Goal: Task Accomplishment & Management: Manage account settings

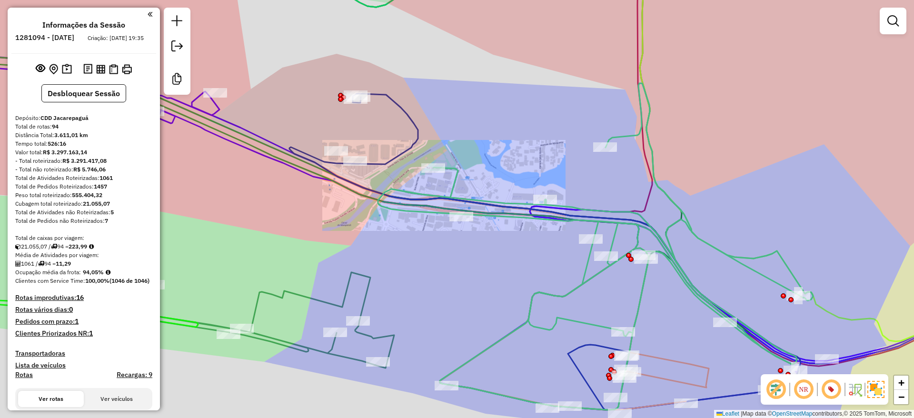
scroll to position [1025, 0]
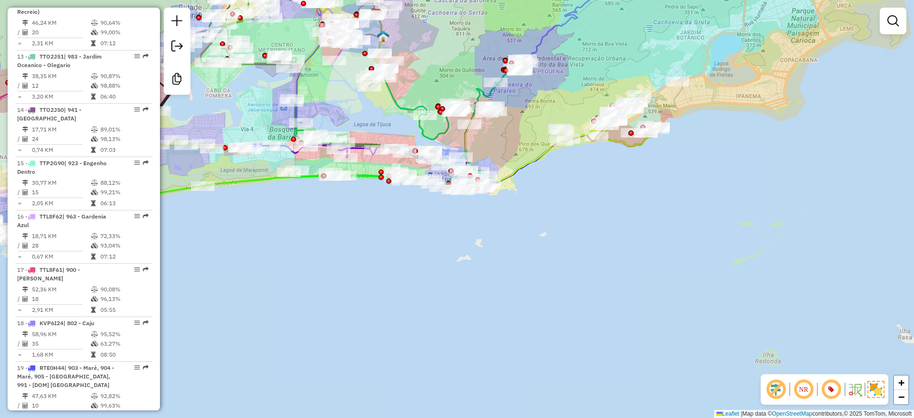
click at [573, 252] on div "Janela de atendimento Grade de atendimento Capacidade Transportadoras Veículos …" at bounding box center [457, 209] width 914 height 418
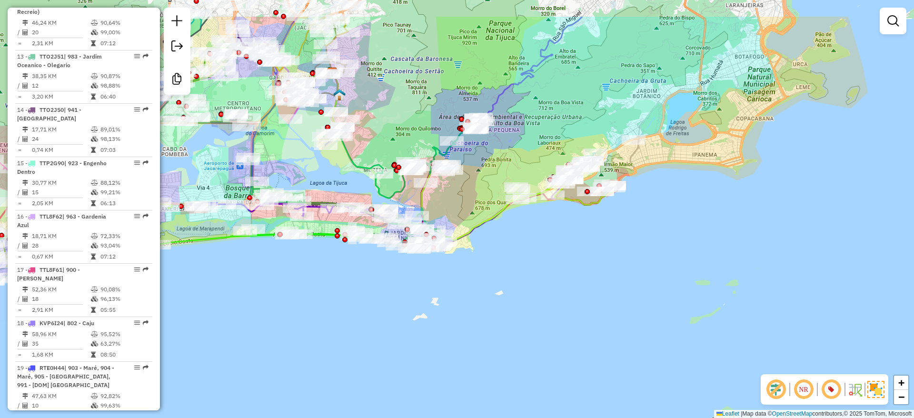
drag, startPoint x: 602, startPoint y: 277, endPoint x: 597, endPoint y: 204, distance: 72.5
click at [469, 417] on html "Aguarde... Pop-up bloqueado! Seu navegador bloqueou automáticamente a abertura …" at bounding box center [457, 209] width 914 height 418
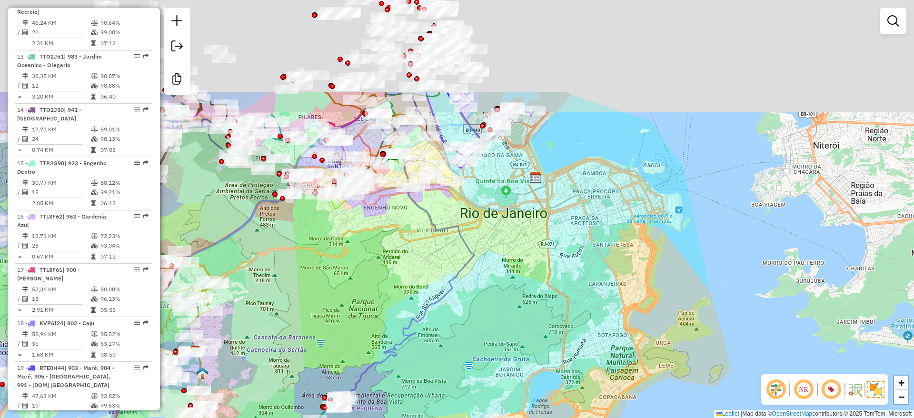
drag, startPoint x: 609, startPoint y: 211, endPoint x: 598, endPoint y: 355, distance: 144.2
click at [598, 355] on div "Janela de atendimento Grade de atendimento Capacidade Transportadoras Veículos …" at bounding box center [457, 209] width 914 height 418
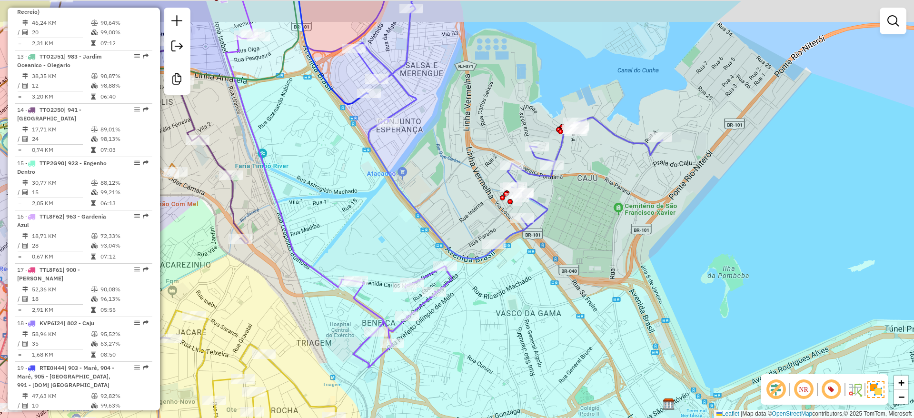
drag, startPoint x: 474, startPoint y: 91, endPoint x: 474, endPoint y: 155, distance: 63.3
click at [474, 155] on div "Janela de atendimento Grade de atendimento Capacidade Transportadoras Veículos …" at bounding box center [457, 209] width 914 height 418
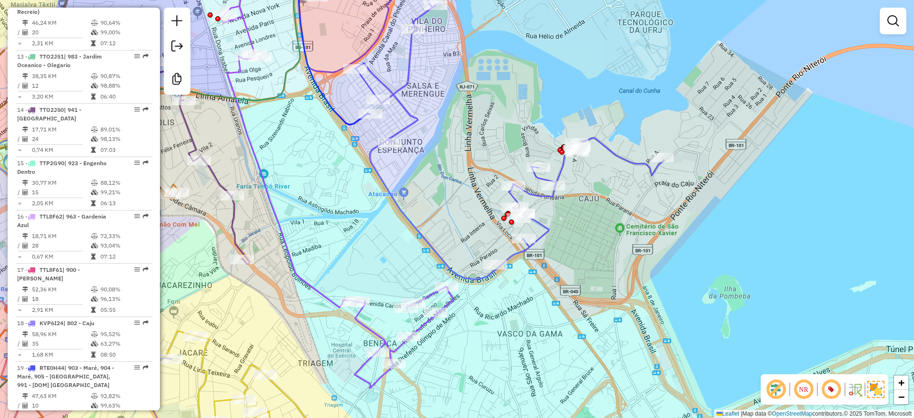
select select "**********"
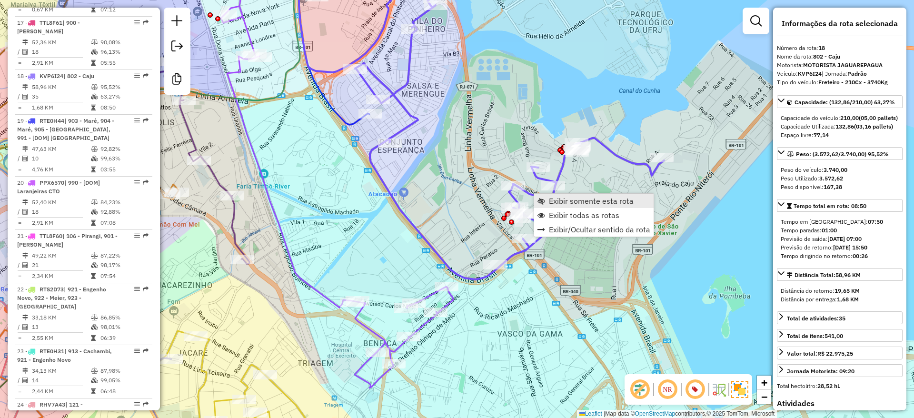
scroll to position [1283, 0]
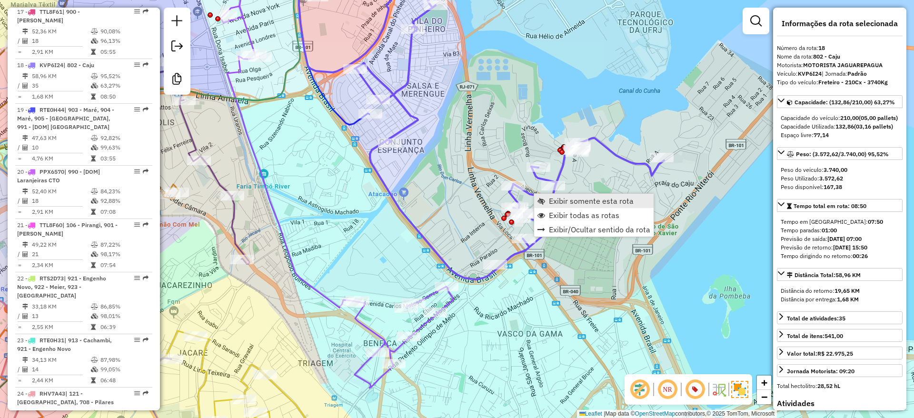
click at [600, 204] on span "Exibir somente esta rota" at bounding box center [591, 201] width 85 height 8
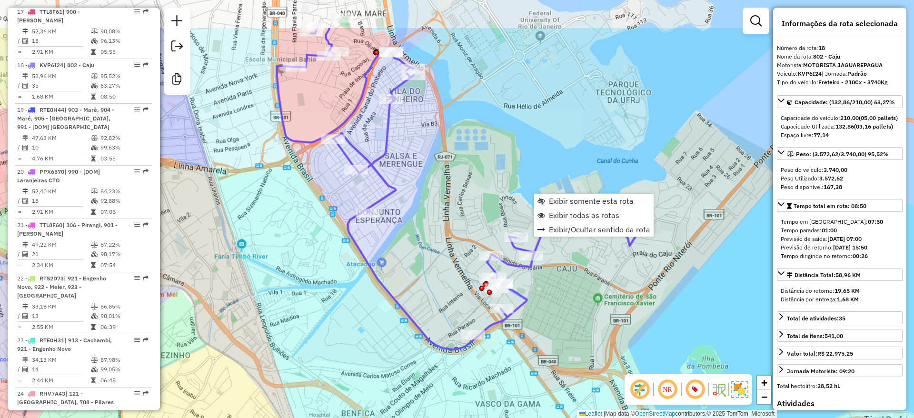
click at [473, 102] on div "Janela de atendimento Grade de atendimento Capacidade Transportadoras Veículos …" at bounding box center [457, 209] width 914 height 418
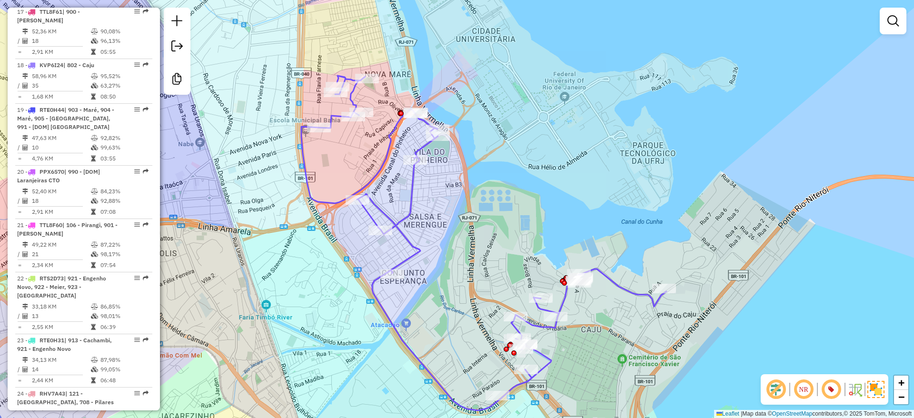
drag, startPoint x: 472, startPoint y: 184, endPoint x: 483, endPoint y: 196, distance: 16.5
click at [483, 196] on div "Janela de atendimento Grade de atendimento Capacidade Transportadoras Veículos …" at bounding box center [457, 209] width 914 height 418
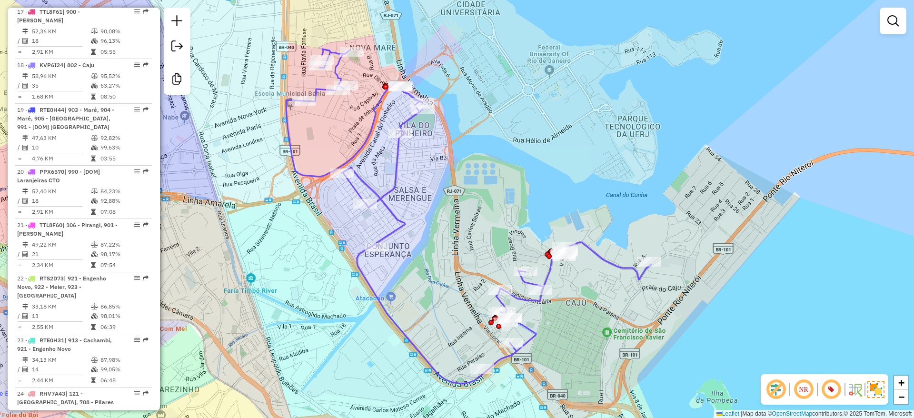
drag, startPoint x: 494, startPoint y: 222, endPoint x: 474, endPoint y: 193, distance: 35.6
click at [474, 193] on div "Janela de atendimento Grade de atendimento Capacidade Transportadoras Veículos …" at bounding box center [457, 209] width 914 height 418
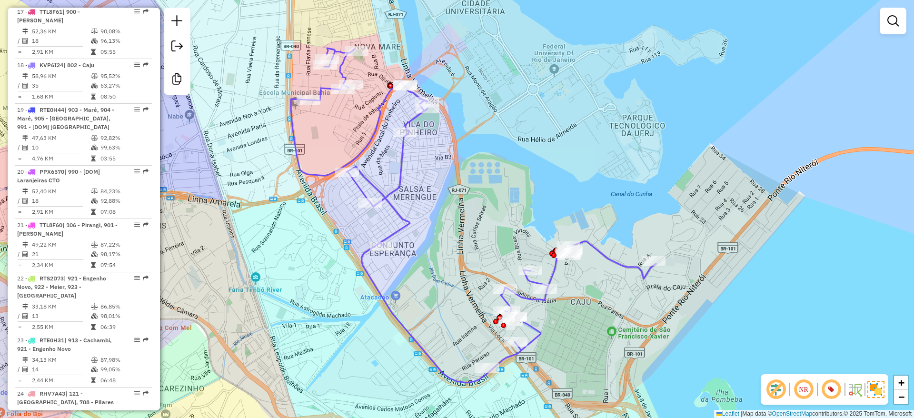
drag, startPoint x: 486, startPoint y: 203, endPoint x: 500, endPoint y: 200, distance: 13.5
click at [500, 200] on div "Janela de atendimento Grade de atendimento Capacidade Transportadoras Veículos …" at bounding box center [457, 209] width 914 height 418
drag, startPoint x: 613, startPoint y: 296, endPoint x: 598, endPoint y: 298, distance: 15.9
click at [598, 298] on div "Janela de atendimento Grade de atendimento Capacidade Transportadoras Veículos …" at bounding box center [457, 209] width 914 height 418
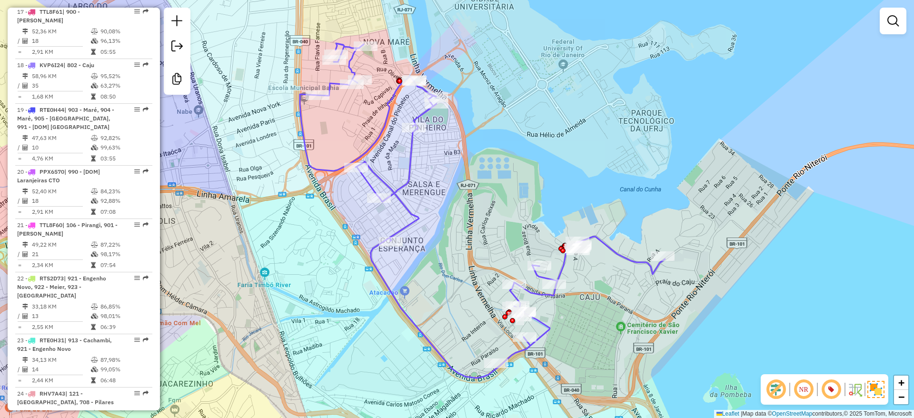
drag, startPoint x: 547, startPoint y: 329, endPoint x: 565, endPoint y: 324, distance: 18.8
click at [565, 324] on div "Janela de atendimento Grade de atendimento Capacidade Transportadoras Veículos …" at bounding box center [457, 209] width 914 height 418
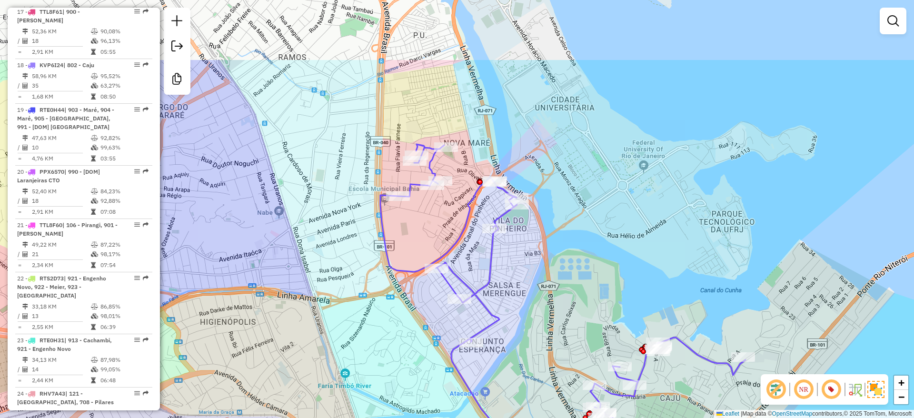
drag, startPoint x: 479, startPoint y: 251, endPoint x: 546, endPoint y: 353, distance: 122.2
click at [549, 353] on div "Janela de atendimento Grade de atendimento Capacidade Transportadoras Veículos …" at bounding box center [457, 209] width 914 height 418
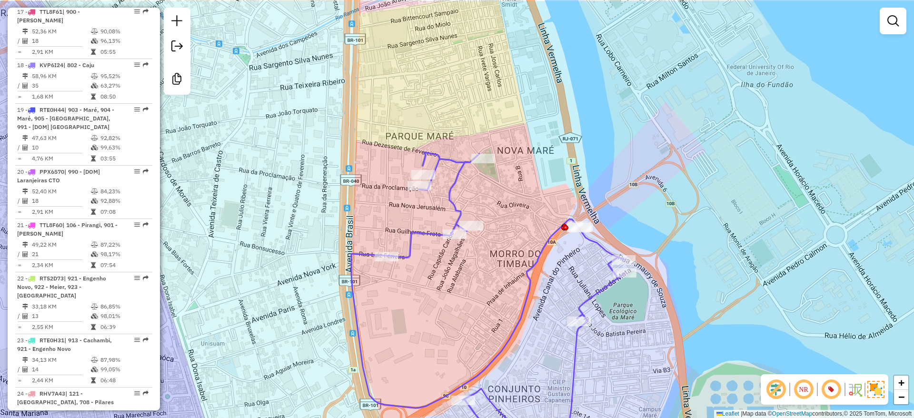
drag, startPoint x: 488, startPoint y: 193, endPoint x: 514, endPoint y: 236, distance: 50.0
click at [514, 236] on div "Janela de atendimento Grade de atendimento Capacidade Transportadoras Veículos …" at bounding box center [457, 209] width 914 height 418
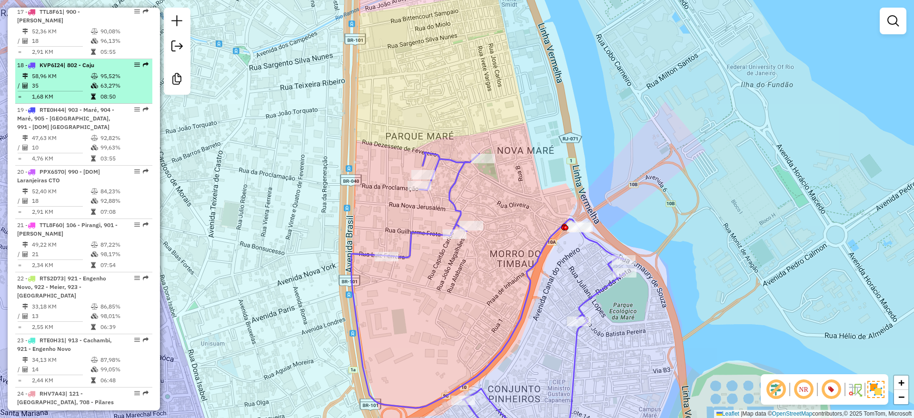
select select "**********"
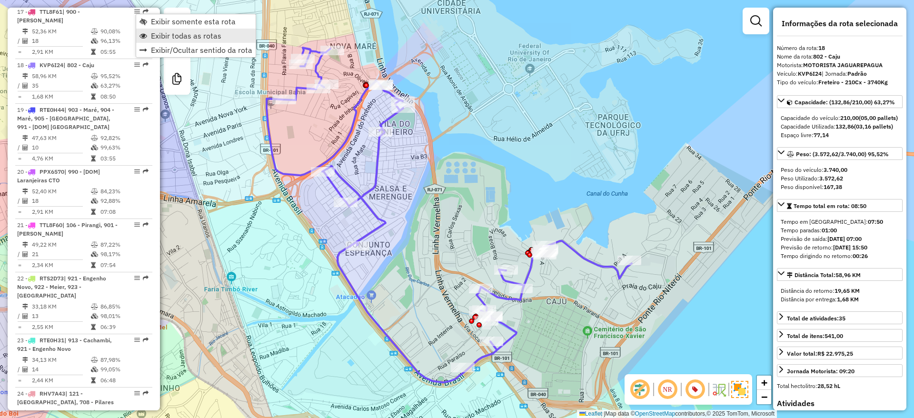
click at [214, 38] on span "Exibir todas as rotas" at bounding box center [186, 36] width 70 height 8
click at [491, 61] on div "Janela de atendimento Grade de atendimento Capacidade Transportadoras Veículos …" at bounding box center [457, 209] width 914 height 418
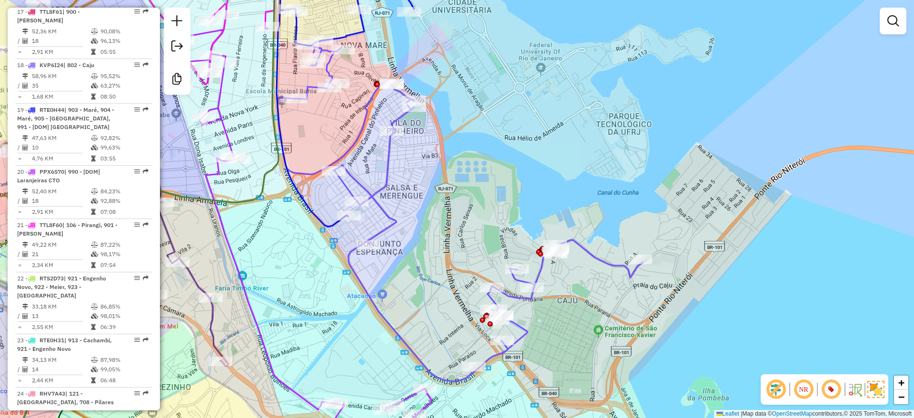
drag, startPoint x: 440, startPoint y: 211, endPoint x: 436, endPoint y: 237, distance: 26.0
click at [493, 234] on div "Janela de atendimento Grade de atendimento Capacidade Transportadoras Veículos …" at bounding box center [457, 209] width 914 height 418
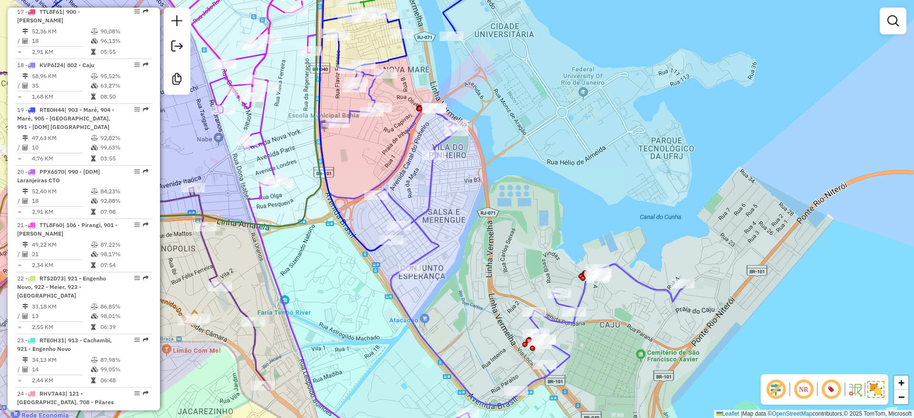
click at [345, 223] on icon at bounding box center [398, 104] width 158 height 293
select select "**********"
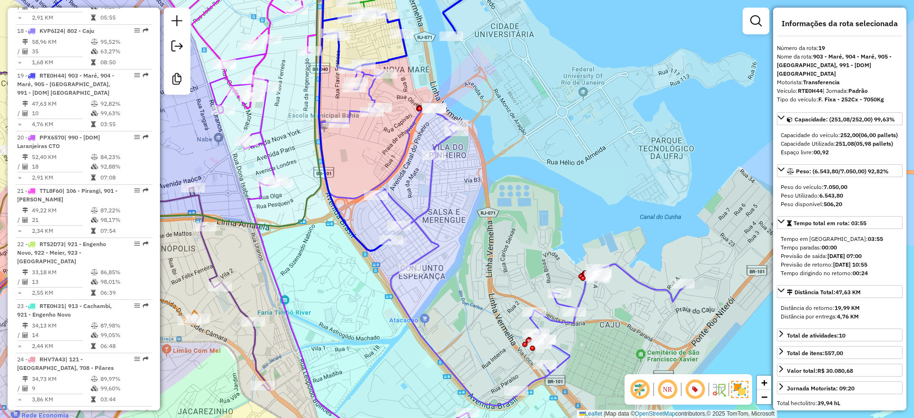
scroll to position [1327, 0]
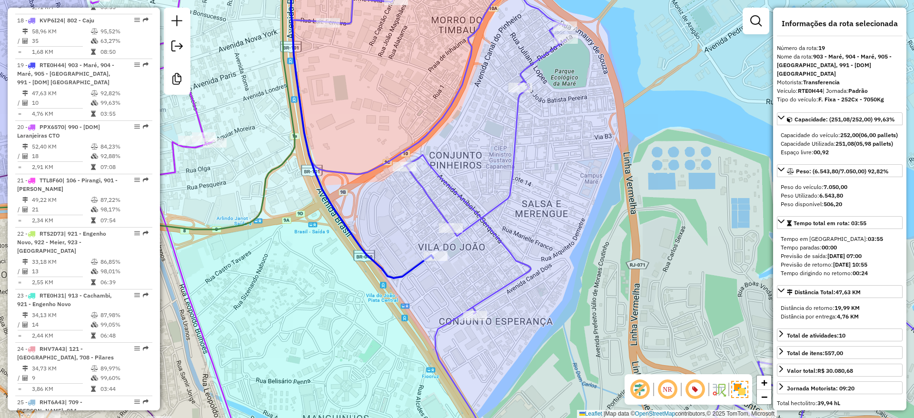
click at [446, 188] on icon at bounding box center [649, 209] width 712 height 502
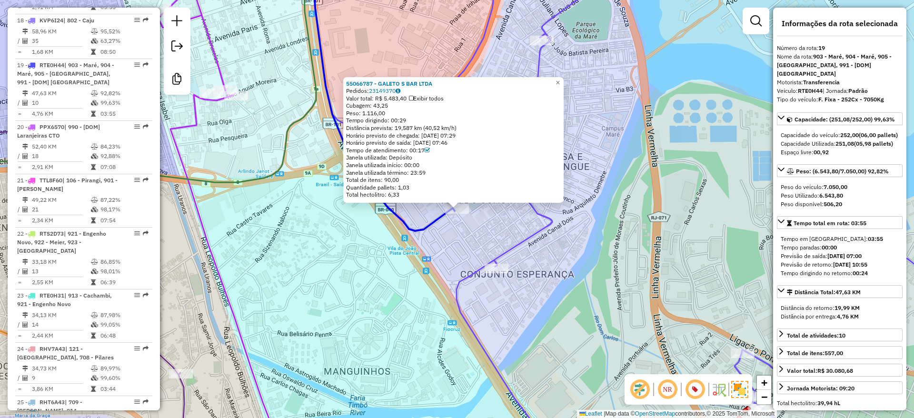
drag, startPoint x: 362, startPoint y: 115, endPoint x: 394, endPoint y: 114, distance: 31.9
click at [394, 114] on div "Peso: 1.116,00" at bounding box center [453, 113] width 215 height 8
drag, startPoint x: 480, startPoint y: 230, endPoint x: 428, endPoint y: 221, distance: 53.1
click at [480, 230] on div "55066787 - GALETO S BAR LTDA Pedidos: 23149370 Valor total: R$ 5.483,40 Exibir …" at bounding box center [457, 209] width 914 height 418
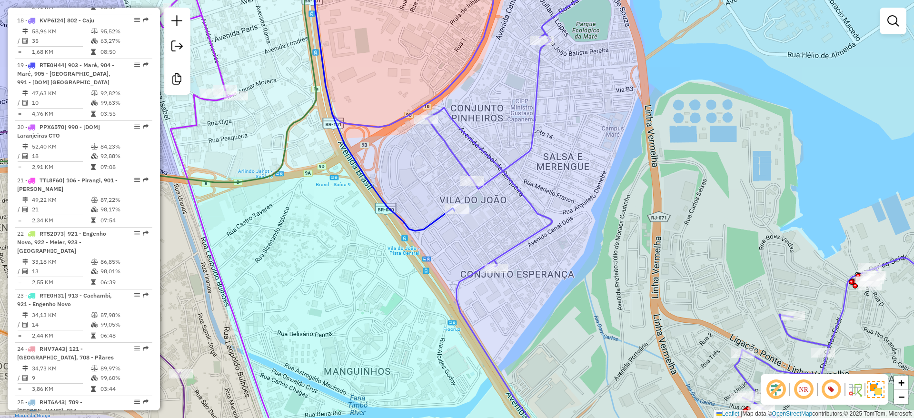
click at [425, 220] on div "Janela de atendimento Grade de atendimento Capacidade Transportadoras Veículos …" at bounding box center [457, 209] width 914 height 418
click at [425, 230] on icon at bounding box center [383, 94] width 142 height 273
select select "**********"
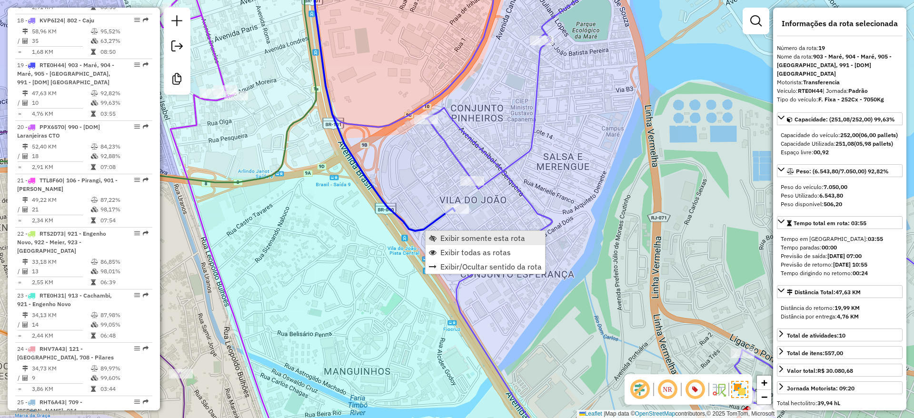
click at [452, 237] on span "Exibir somente esta rota" at bounding box center [482, 238] width 85 height 8
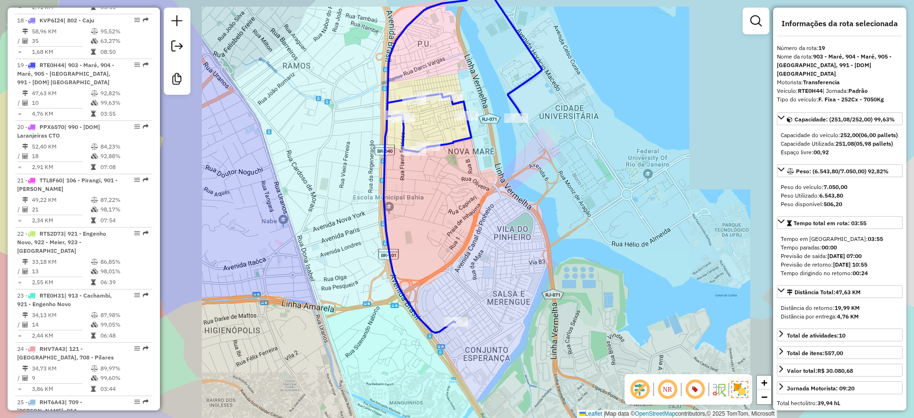
click at [438, 136] on div "Janela de atendimento Grade de atendimento Capacidade Transportadoras Veículos …" at bounding box center [457, 209] width 914 height 418
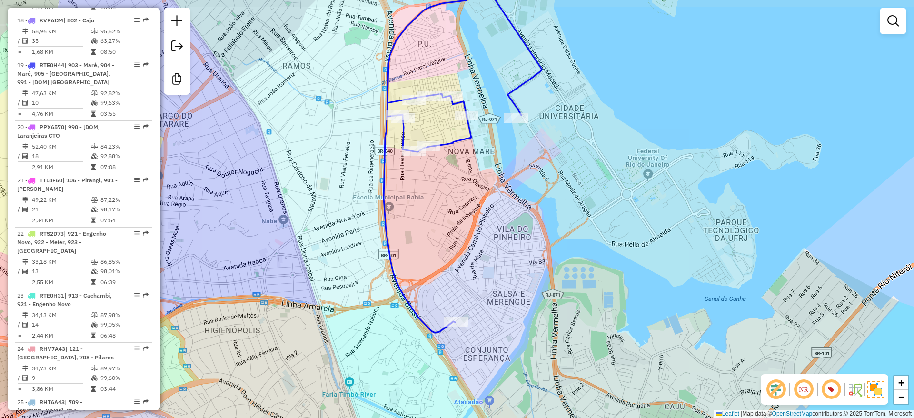
drag, startPoint x: 450, startPoint y: 197, endPoint x: 455, endPoint y: 231, distance: 34.1
click at [455, 231] on div "Janela de atendimento Grade de atendimento Capacidade Transportadoras Veículos …" at bounding box center [457, 209] width 914 height 418
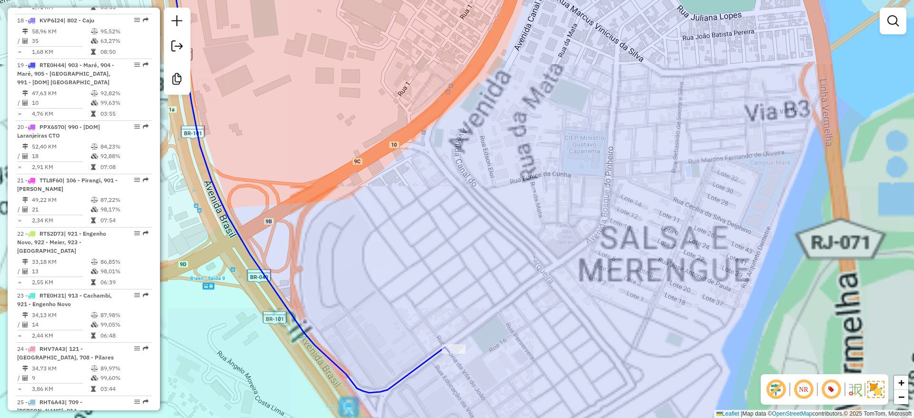
drag, startPoint x: 471, startPoint y: 333, endPoint x: 466, endPoint y: 333, distance: 4.8
click at [470, 326] on div "Janela de atendimento Grade de atendimento Capacidade Transportadoras Veículos …" at bounding box center [457, 209] width 914 height 418
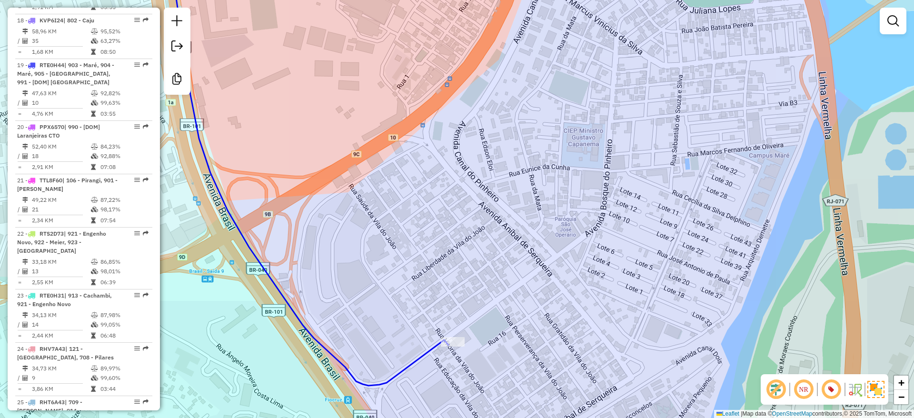
select select "**********"
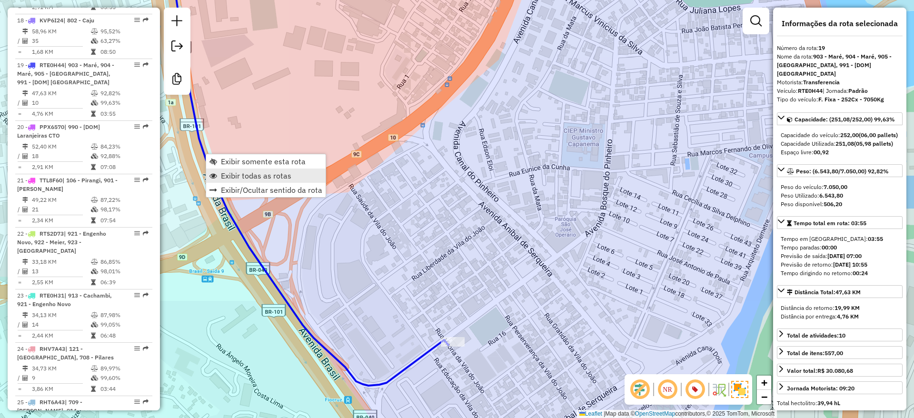
click at [240, 174] on span "Exibir todas as rotas" at bounding box center [256, 176] width 70 height 8
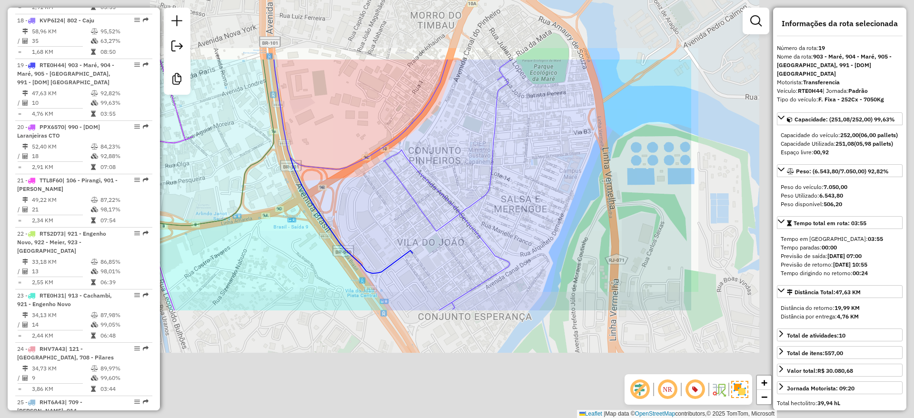
click at [418, 341] on div "Janela de atendimento Grade de atendimento Capacidade Transportadoras Veículos …" at bounding box center [457, 209] width 914 height 418
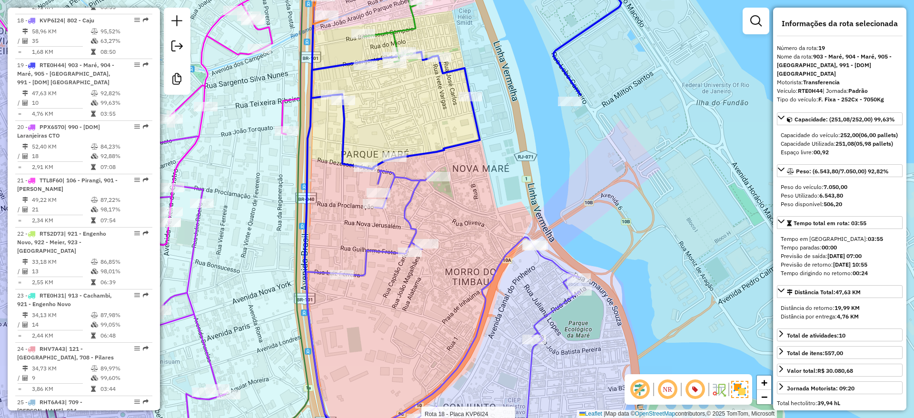
click at [407, 323] on div "Rota 18 - Placa KVP6I24 55027868 - [PERSON_NAME] DE Janela de atendimento Grade…" at bounding box center [457, 209] width 914 height 418
click at [414, 179] on icon at bounding box center [442, 315] width 273 height 289
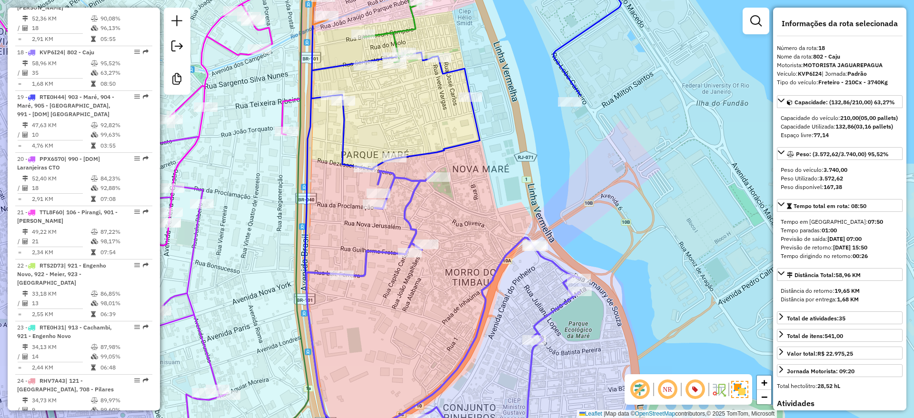
scroll to position [1283, 0]
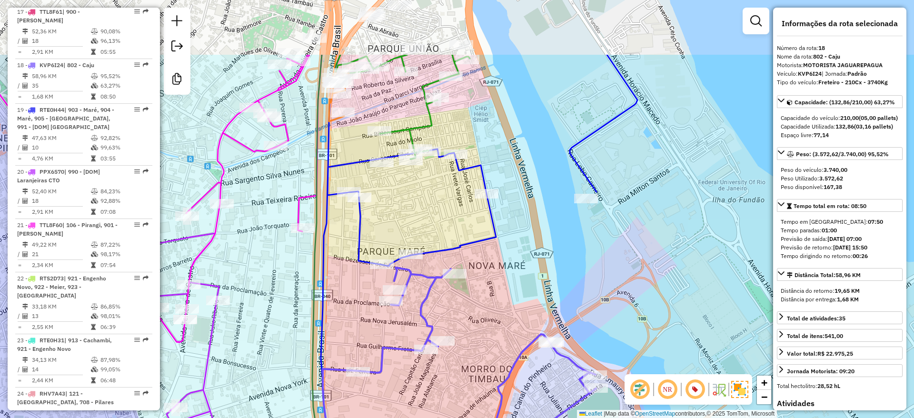
drag, startPoint x: 411, startPoint y: 178, endPoint x: 427, endPoint y: 274, distance: 98.0
click at [427, 274] on icon at bounding box center [459, 411] width 273 height 289
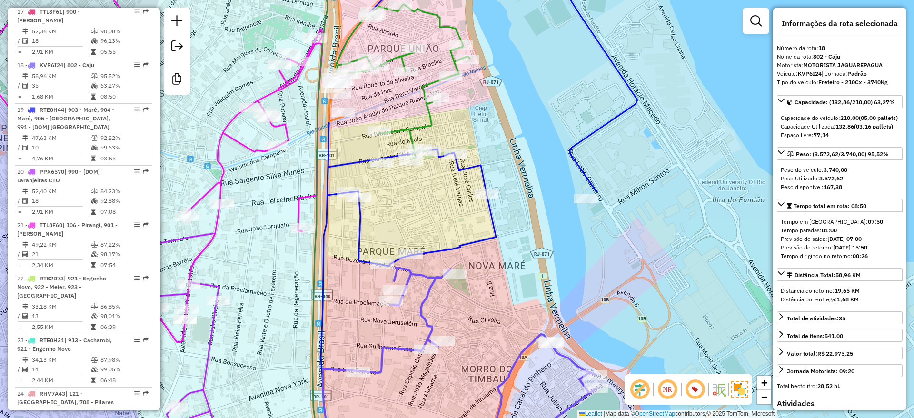
click at [415, 125] on icon at bounding box center [401, 81] width 137 height 155
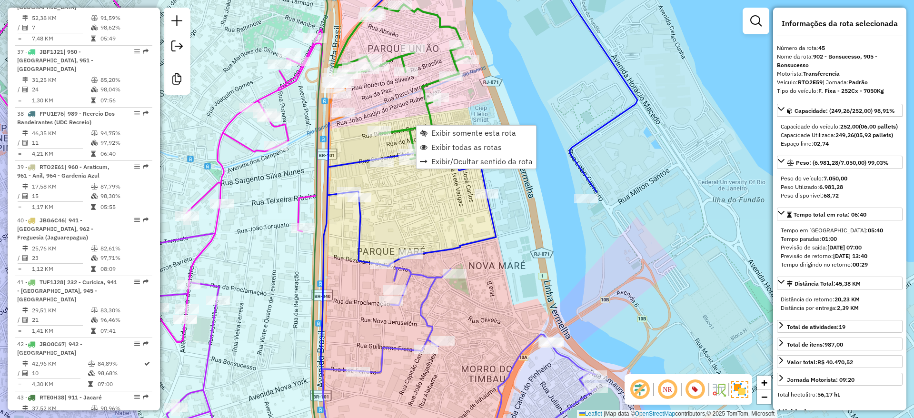
scroll to position [2739, 0]
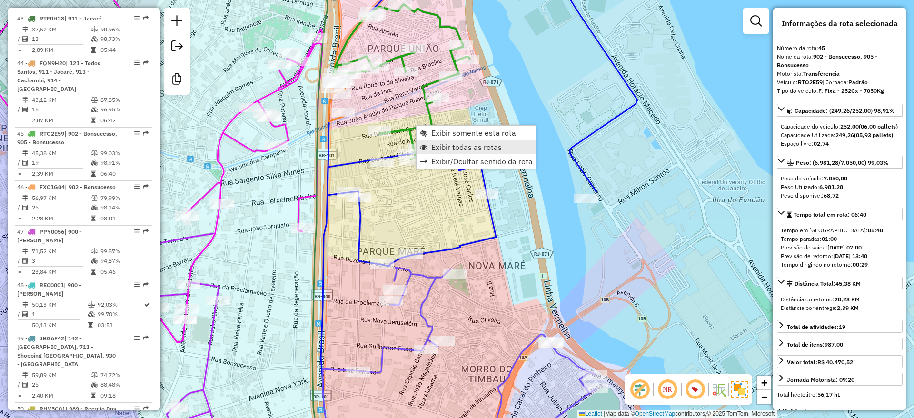
click at [487, 149] on span "Exibir todas as rotas" at bounding box center [466, 147] width 70 height 8
drag, startPoint x: 523, startPoint y: 184, endPoint x: 495, endPoint y: 135, distance: 56.5
click at [523, 184] on div "Janela de atendimento Grade de atendimento Capacidade Transportadoras Veículos …" at bounding box center [457, 209] width 914 height 418
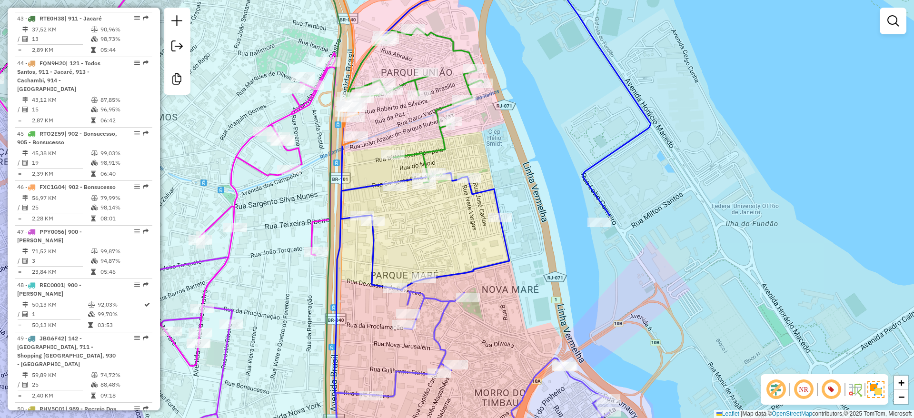
drag, startPoint x: 495, startPoint y: 135, endPoint x: 522, endPoint y: 199, distance: 69.3
click at [522, 199] on div "Janela de atendimento Grade de atendimento Capacidade Transportadoras Veículos …" at bounding box center [457, 209] width 914 height 418
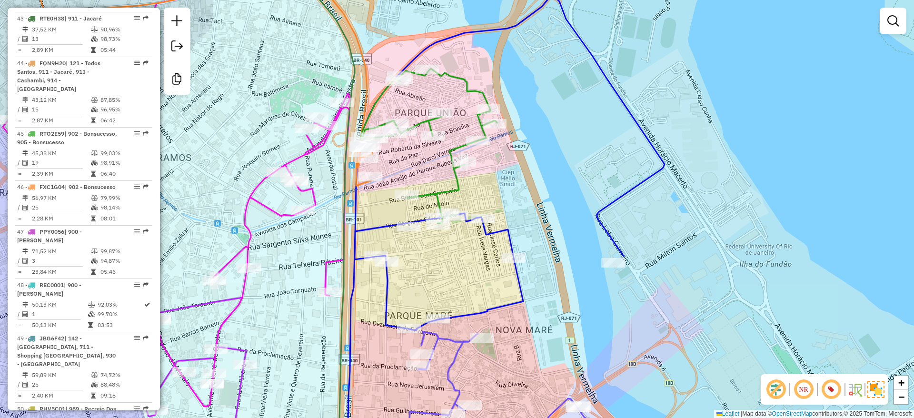
click at [456, 188] on icon at bounding box center [428, 146] width 137 height 155
select select "**********"
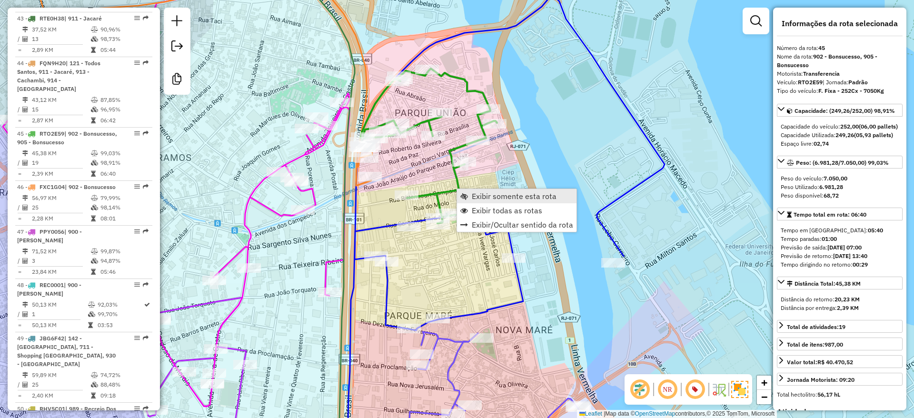
click at [515, 196] on span "Exibir somente esta rota" at bounding box center [514, 196] width 85 height 8
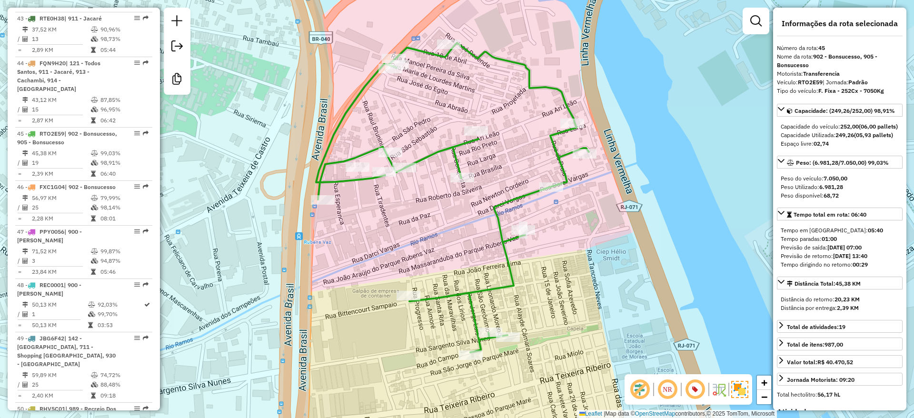
drag, startPoint x: 453, startPoint y: 253, endPoint x: 448, endPoint y: 243, distance: 11.1
click at [448, 243] on div "Janela de atendimento Grade de atendimento Capacidade Transportadoras Veículos …" at bounding box center [457, 209] width 914 height 418
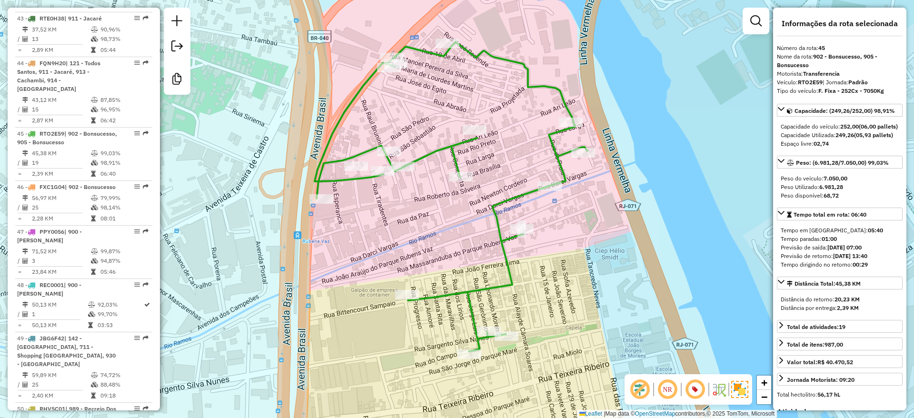
click at [337, 125] on icon at bounding box center [451, 196] width 273 height 309
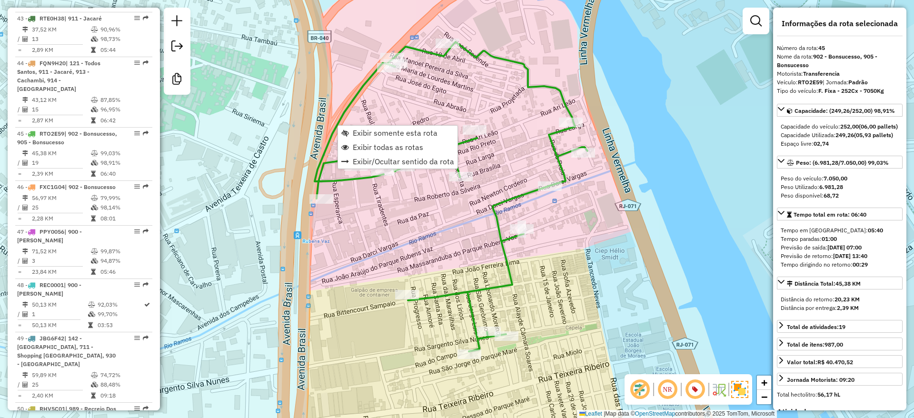
click at [337, 125] on icon at bounding box center [451, 196] width 273 height 309
click at [373, 143] on span "Exibir todas as rotas" at bounding box center [388, 147] width 70 height 8
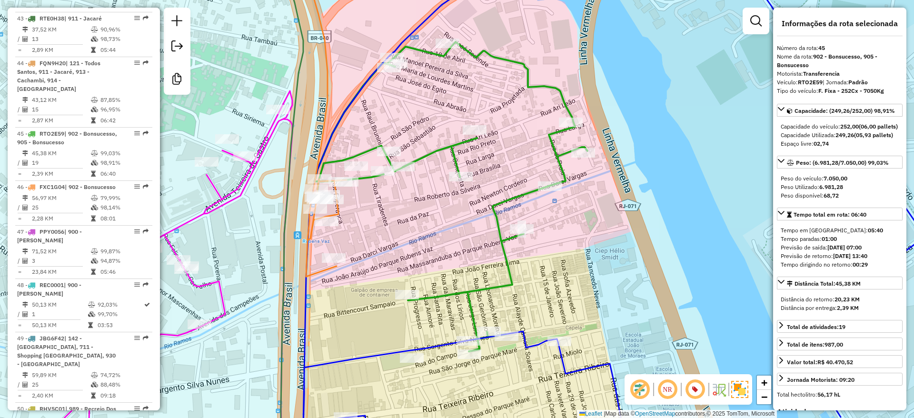
click at [321, 267] on icon at bounding box center [321, 117] width 50 height 318
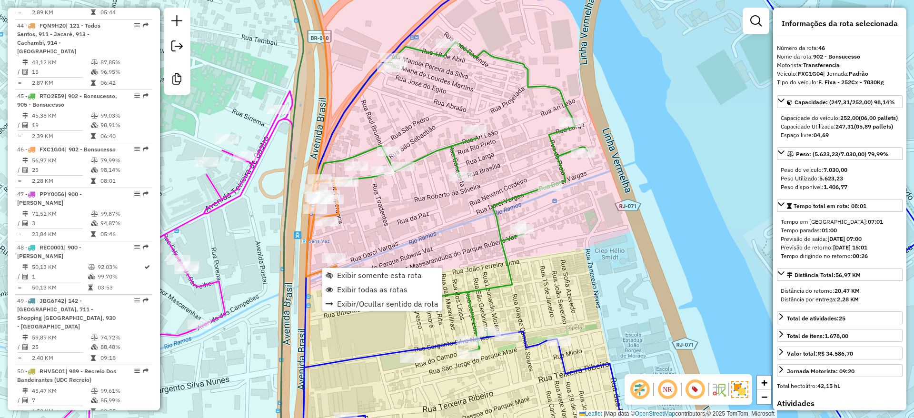
scroll to position [2792, 0]
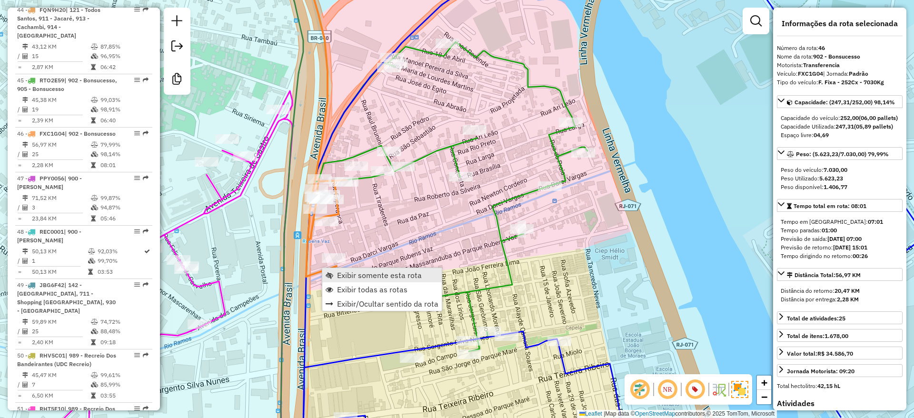
click at [363, 276] on span "Exibir somente esta rota" at bounding box center [379, 275] width 85 height 8
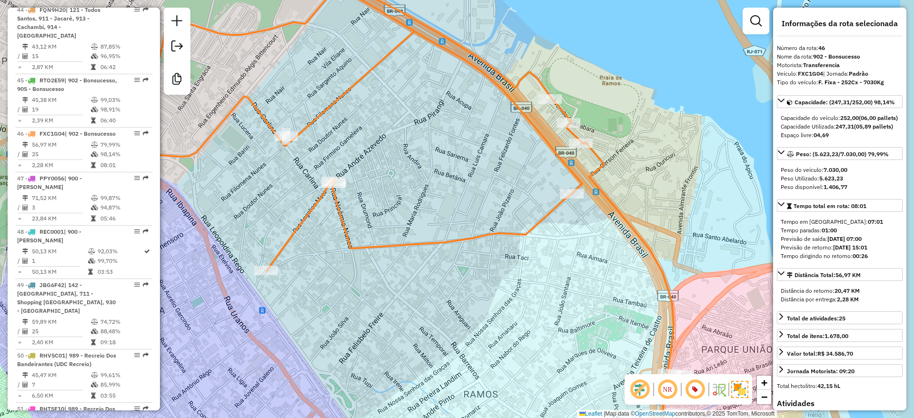
drag, startPoint x: 584, startPoint y: 265, endPoint x: 494, endPoint y: 278, distance: 91.9
click at [494, 278] on div "Janela de atendimento Grade de atendimento Capacidade Transportadoras Veículos …" at bounding box center [457, 209] width 914 height 418
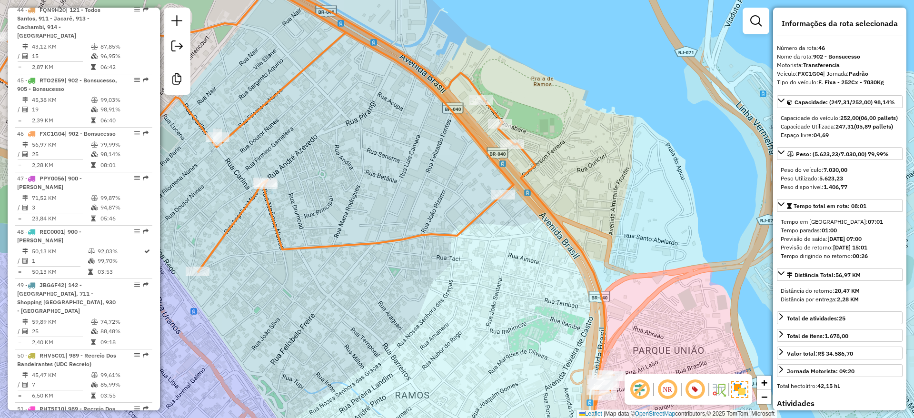
drag, startPoint x: 589, startPoint y: 251, endPoint x: 557, endPoint y: 252, distance: 31.9
click at [557, 251] on div "Janela de atendimento Grade de atendimento Capacidade Transportadoras Veículos …" at bounding box center [457, 209] width 914 height 418
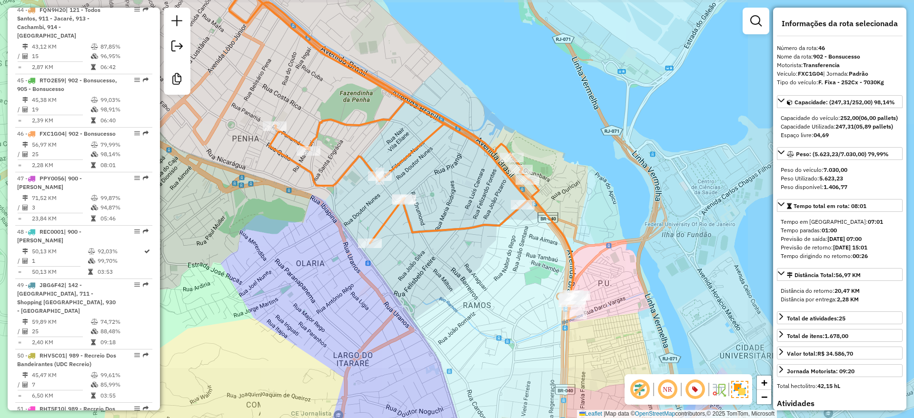
drag, startPoint x: 478, startPoint y: 262, endPoint x: 515, endPoint y: 274, distance: 38.8
click at [515, 274] on div "Janela de atendimento Grade de atendimento Capacidade Transportadoras Veículos …" at bounding box center [457, 209] width 914 height 418
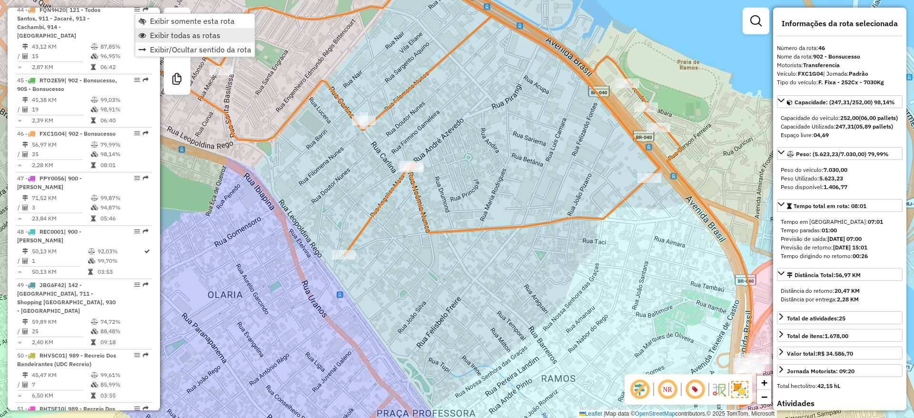
click at [190, 33] on span "Exibir todas as rotas" at bounding box center [185, 35] width 70 height 8
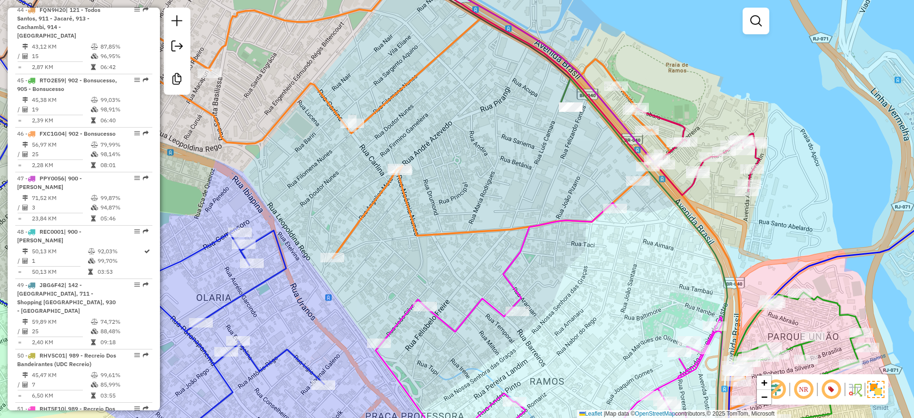
drag, startPoint x: 641, startPoint y: 277, endPoint x: 512, endPoint y: 303, distance: 131.9
click at [510, 306] on div "Janela de atendimento Grade de atendimento Capacidade Transportadoras Veículos …" at bounding box center [457, 209] width 914 height 418
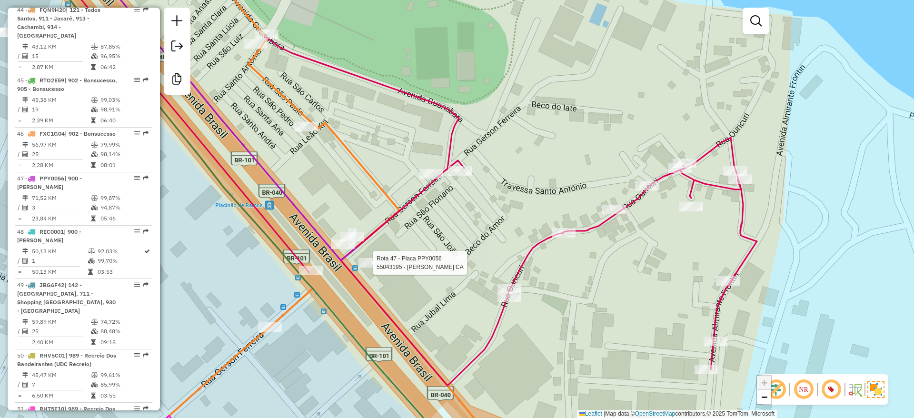
select select "**********"
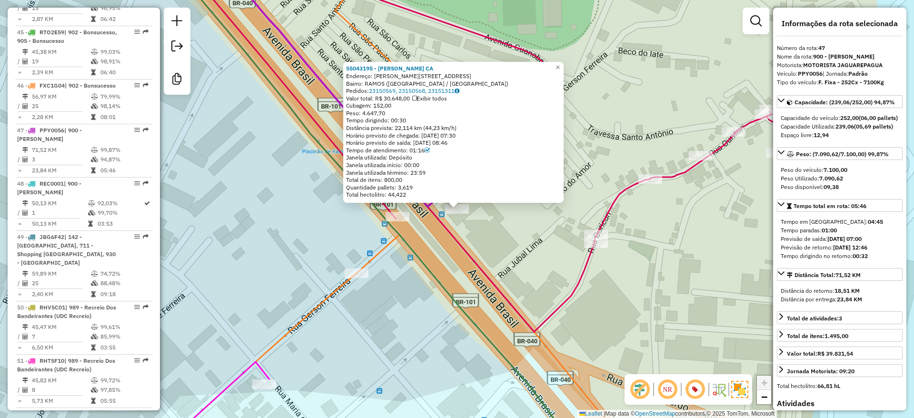
scroll to position [2846, 0]
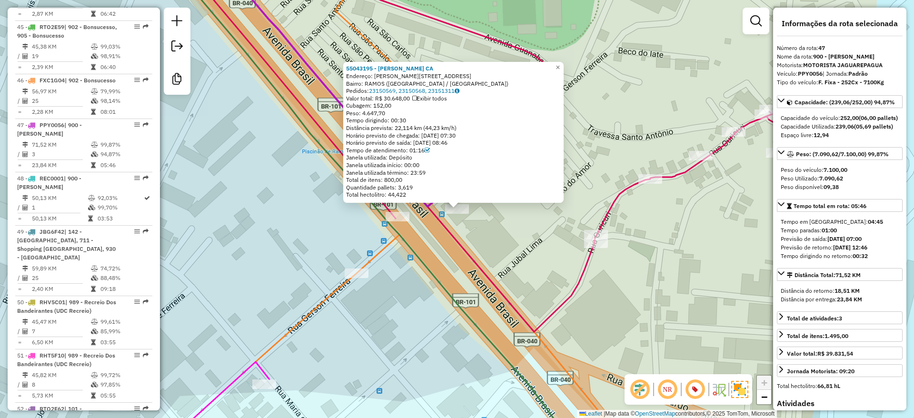
click at [493, 251] on div "55043195 - [PERSON_NAME] CA Endereço: [PERSON_NAME] 17 Bairro: [GEOGRAPHIC_DATA…" at bounding box center [457, 209] width 914 height 418
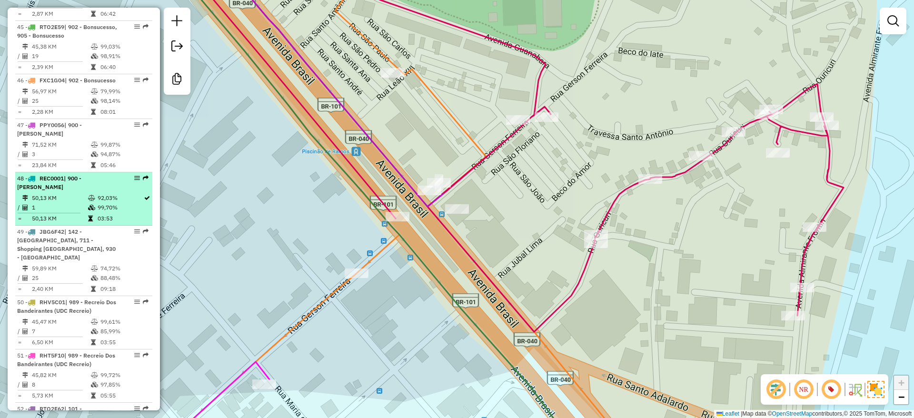
click at [110, 203] on td "99,70%" at bounding box center [120, 208] width 46 height 10
select select "**********"
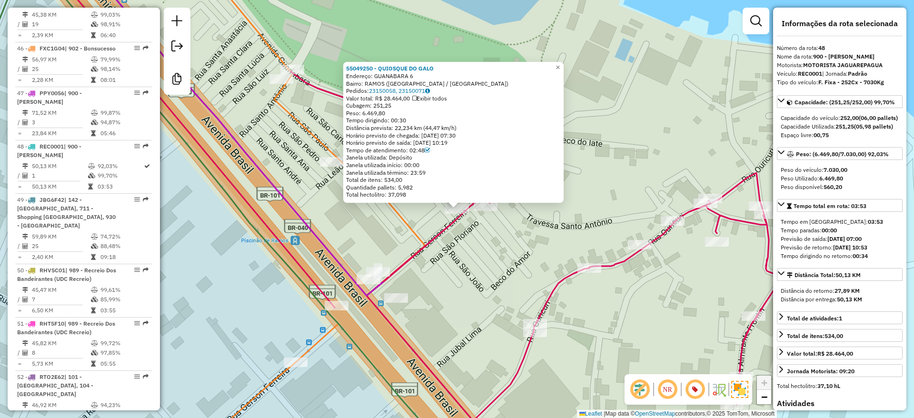
scroll to position [2890, 0]
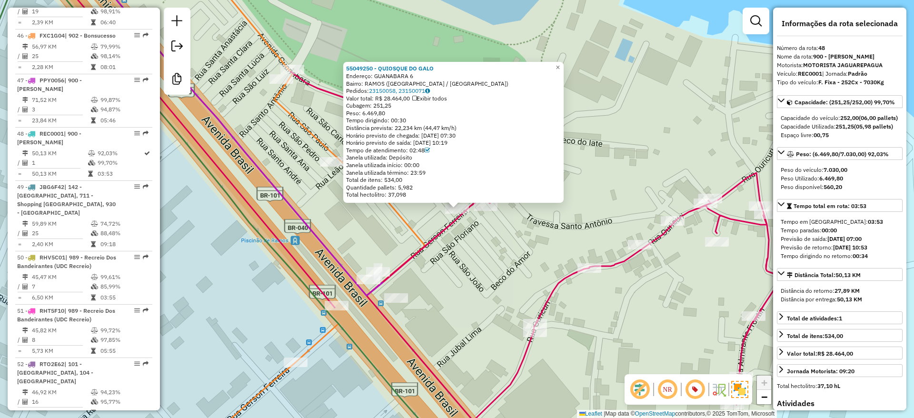
drag, startPoint x: 449, startPoint y: 303, endPoint x: 493, endPoint y: 224, distance: 91.0
click at [493, 224] on div "55049250 - QUIOSQUE DO GALO Endereço: [GEOGRAPHIC_DATA] 6 Bairro: [GEOGRAPHIC_D…" at bounding box center [457, 209] width 914 height 418
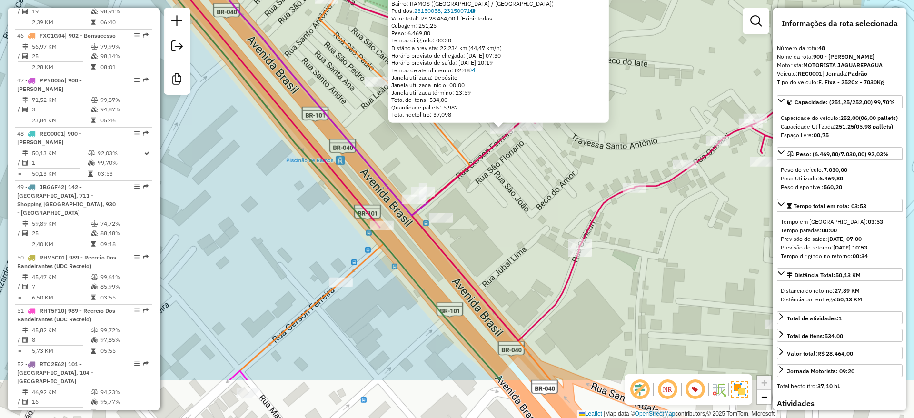
drag, startPoint x: 494, startPoint y: 224, endPoint x: 583, endPoint y: 227, distance: 90.0
click at [494, 224] on div "55049250 - QUIOSQUE DO GALO Endereço: [GEOGRAPHIC_DATA] 6 Bairro: [GEOGRAPHIC_D…" at bounding box center [457, 209] width 914 height 418
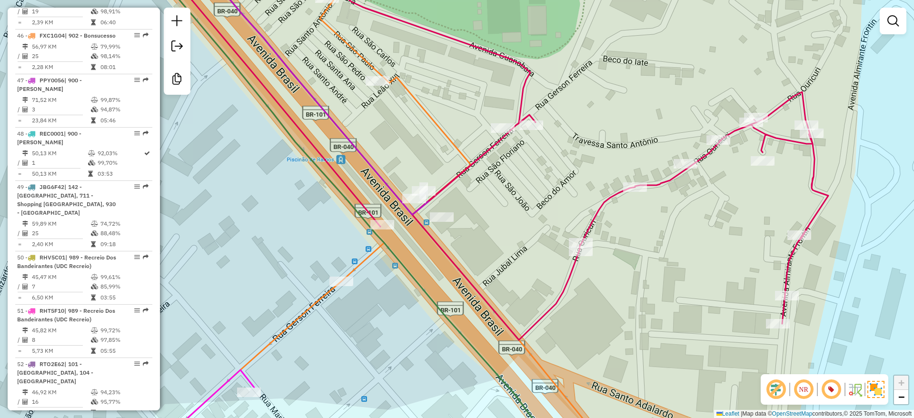
click at [603, 215] on div "Janela de atendimento Grade de atendimento Capacidade Transportadoras Veículos …" at bounding box center [457, 209] width 914 height 418
click at [601, 209] on icon at bounding box center [493, 149] width 672 height 382
select select "**********"
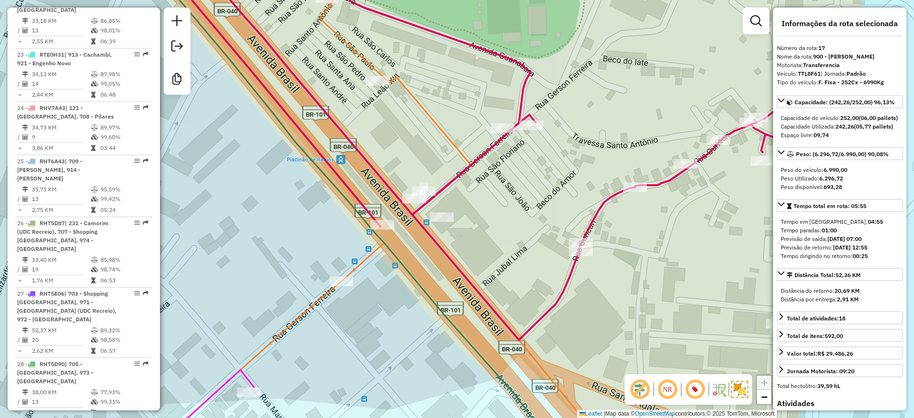
scroll to position [1238, 0]
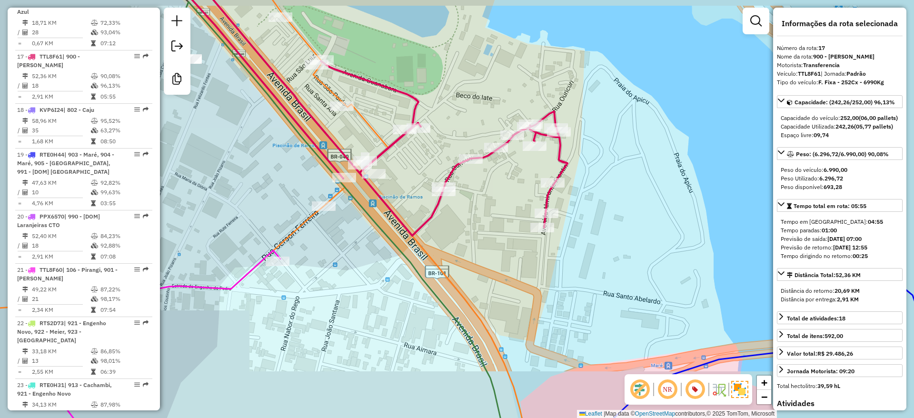
drag, startPoint x: 238, startPoint y: 208, endPoint x: 308, endPoint y: 223, distance: 71.9
click at [308, 223] on div "Janela de atendimento Grade de atendimento Capacidade Transportadoras Veículos …" at bounding box center [457, 209] width 914 height 418
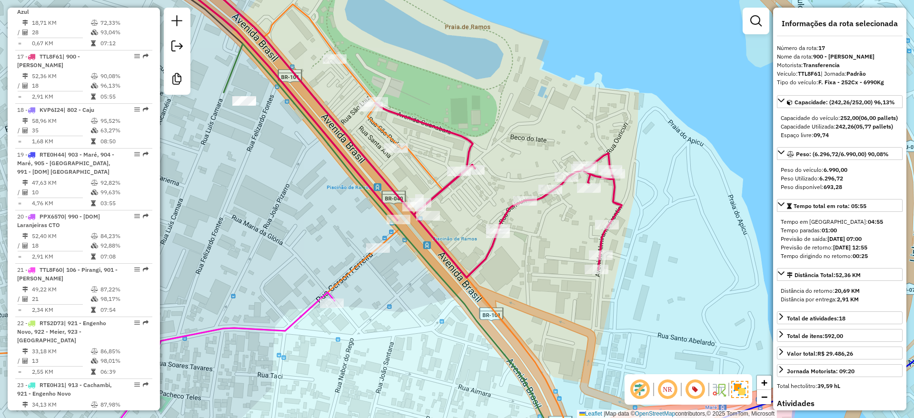
drag, startPoint x: 426, startPoint y: 185, endPoint x: 464, endPoint y: 223, distance: 54.2
click at [464, 223] on div "Janela de atendimento Grade de atendimento Capacidade Transportadoras Veículos …" at bounding box center [457, 209] width 914 height 418
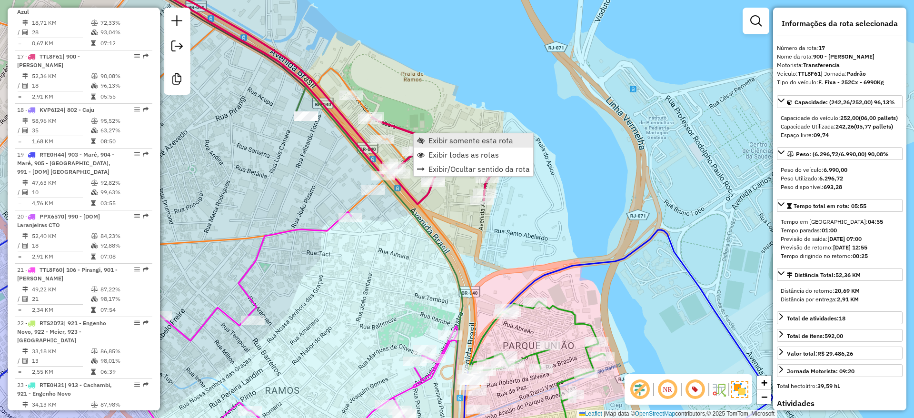
click at [451, 146] on link "Exibir somente esta rota" at bounding box center [473, 140] width 119 height 14
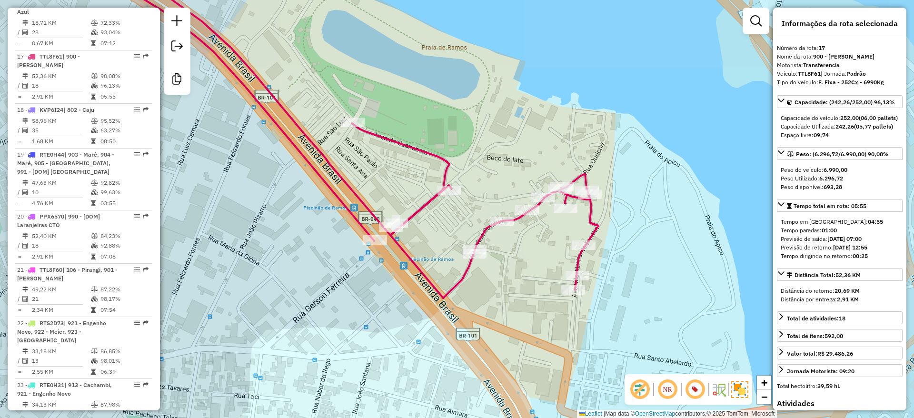
drag, startPoint x: 490, startPoint y: 283, endPoint x: 519, endPoint y: 300, distance: 33.5
click at [519, 300] on div "Rota 17 - Placa TTL8F61 55077733 - [PERSON_NAME] DE [PERSON_NAME] de atendiment…" at bounding box center [457, 209] width 914 height 418
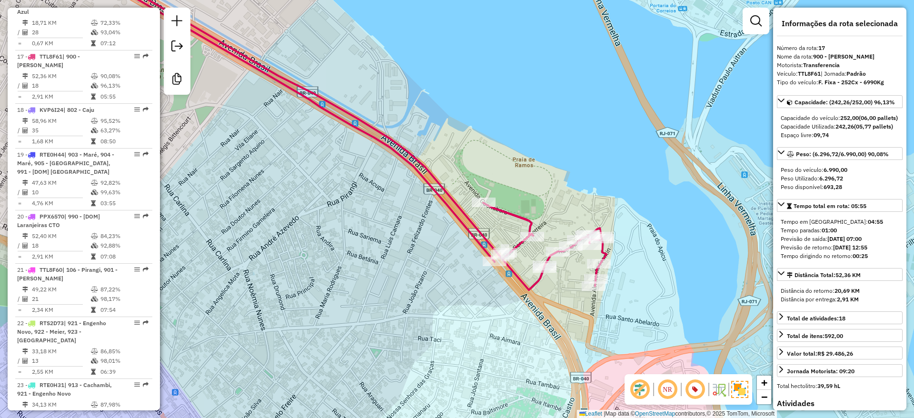
drag, startPoint x: 376, startPoint y: 229, endPoint x: 411, endPoint y: 219, distance: 36.6
click at [411, 219] on div "Janela de atendimento Grade de atendimento Capacidade Transportadoras Veículos …" at bounding box center [457, 209] width 914 height 418
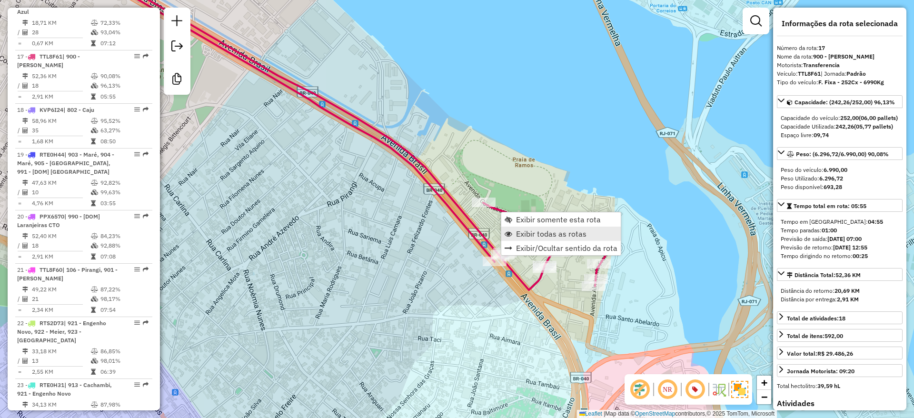
click at [567, 231] on span "Exibir todas as rotas" at bounding box center [551, 234] width 70 height 8
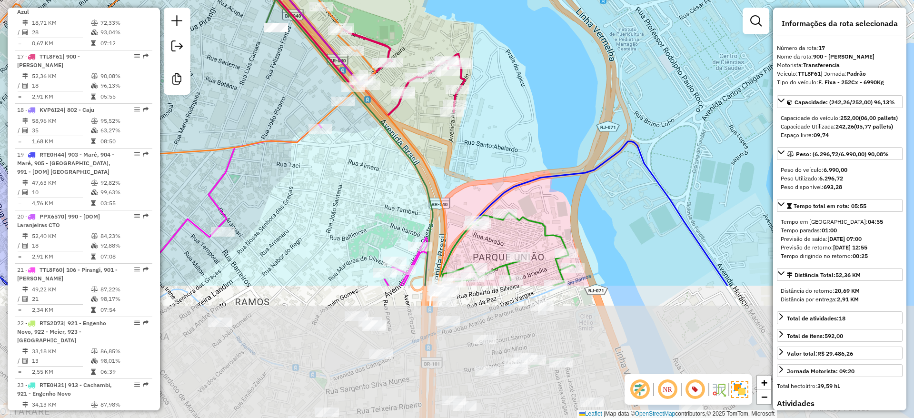
drag, startPoint x: 661, startPoint y: 293, endPoint x: 520, endPoint y: 121, distance: 222.2
click at [520, 121] on div "Janela de atendimento Grade de atendimento Capacidade Transportadoras Veículos …" at bounding box center [457, 209] width 914 height 418
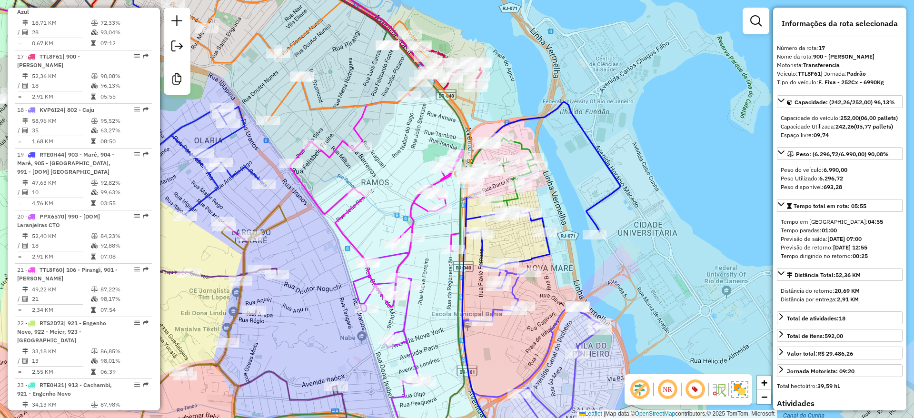
drag, startPoint x: 591, startPoint y: 197, endPoint x: 589, endPoint y: 192, distance: 5.1
click at [589, 192] on div "Janela de atendimento Grade de atendimento Capacidade Transportadoras Veículos …" at bounding box center [457, 209] width 914 height 418
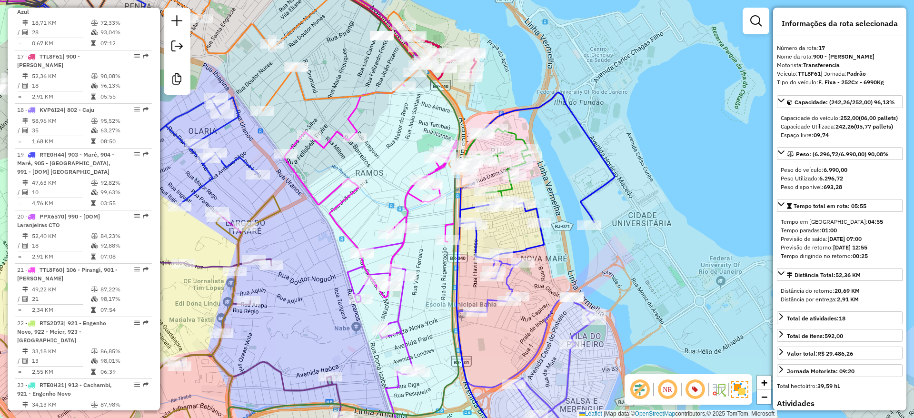
drag, startPoint x: 577, startPoint y: 167, endPoint x: 555, endPoint y: 135, distance: 38.7
click at [559, 138] on div "Janela de atendimento Grade de atendimento Capacidade Transportadoras Veículos …" at bounding box center [457, 209] width 914 height 418
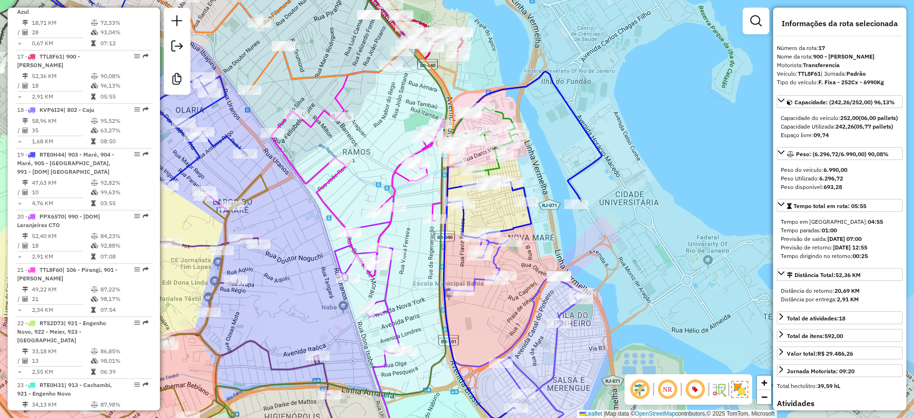
drag, startPoint x: 501, startPoint y: 92, endPoint x: 516, endPoint y: 119, distance: 31.5
click at [516, 119] on icon at bounding box center [523, 244] width 158 height 347
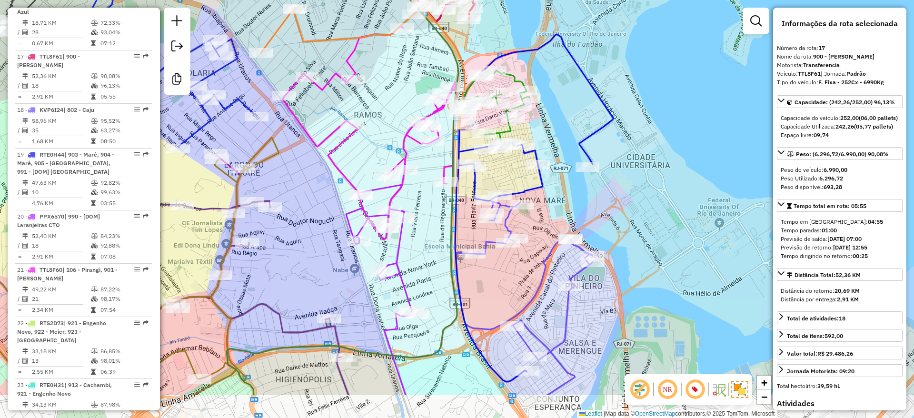
drag, startPoint x: 532, startPoint y: 310, endPoint x: 525, endPoint y: 227, distance: 83.1
click at [524, 223] on div "Janela de atendimento Grade de atendimento Capacidade Transportadoras Veículos …" at bounding box center [457, 209] width 914 height 418
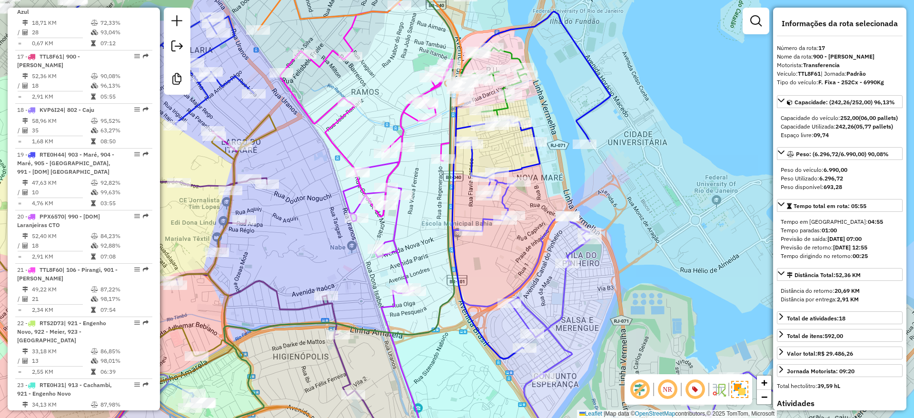
drag, startPoint x: 613, startPoint y: 168, endPoint x: 604, endPoint y: 176, distance: 11.5
click at [609, 175] on div "Janela de atendimento Grade de atendimento Capacidade Transportadoras Veículos …" at bounding box center [457, 209] width 914 height 418
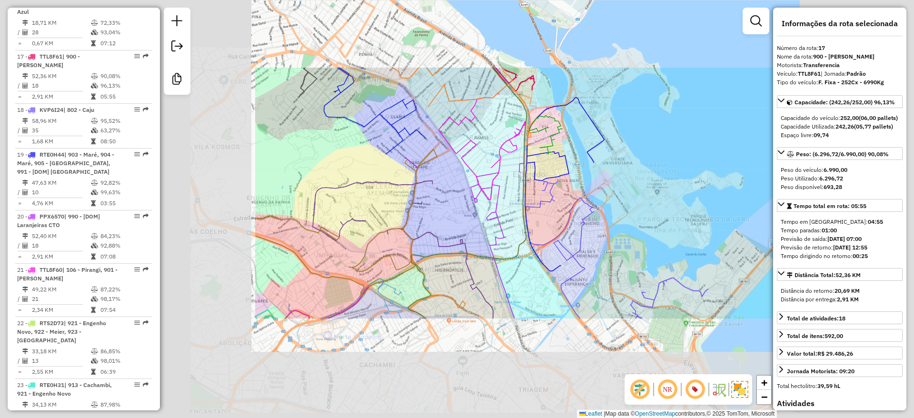
drag, startPoint x: 626, startPoint y: 221, endPoint x: 609, endPoint y: 265, distance: 46.6
click at [625, 222] on div "Janela de atendimento Grade de atendimento Capacidade Transportadoras Veículos …" at bounding box center [457, 209] width 914 height 418
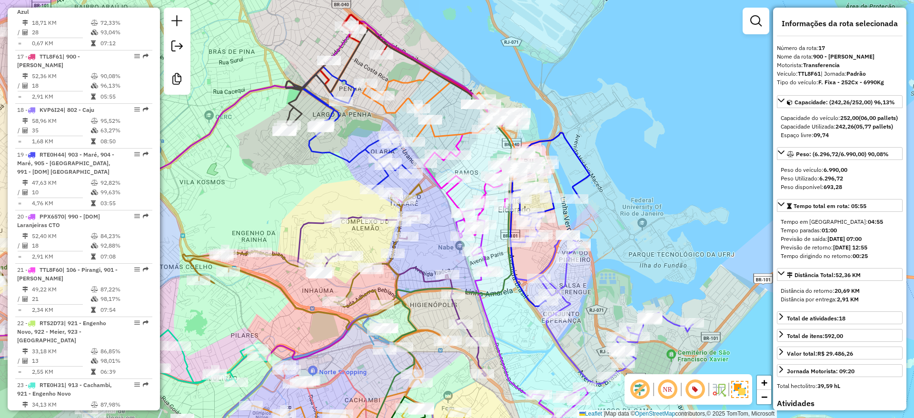
drag, startPoint x: 641, startPoint y: 173, endPoint x: 646, endPoint y: 86, distance: 87.3
click at [645, 89] on div "Janela de atendimento Grade de atendimento Capacidade Transportadoras Veículos …" at bounding box center [457, 209] width 914 height 418
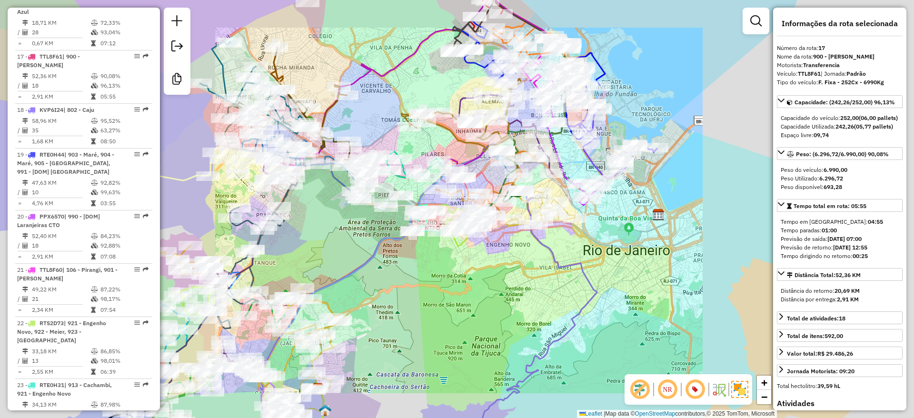
click at [495, 58] on div "Janela de atendimento Grade de atendimento Capacidade Transportadoras Veículos …" at bounding box center [457, 209] width 914 height 418
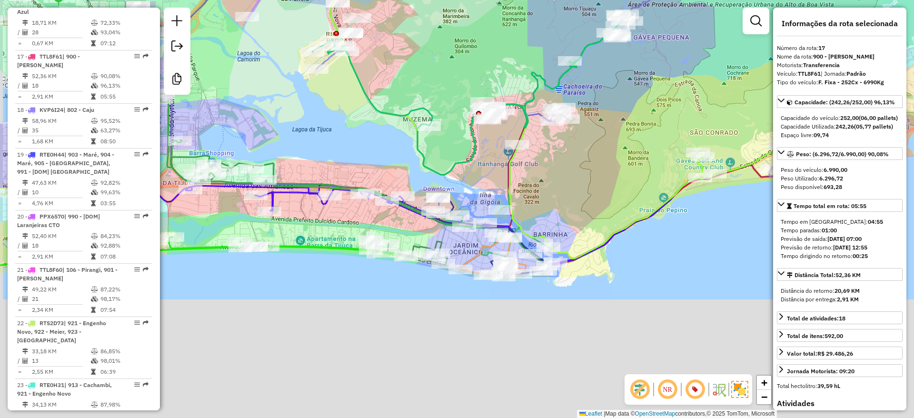
drag, startPoint x: 436, startPoint y: 210, endPoint x: 514, endPoint y: 23, distance: 202.5
click at [514, 23] on div "Janela de atendimento Grade de atendimento Capacidade Transportadoras Veículos …" at bounding box center [457, 209] width 914 height 418
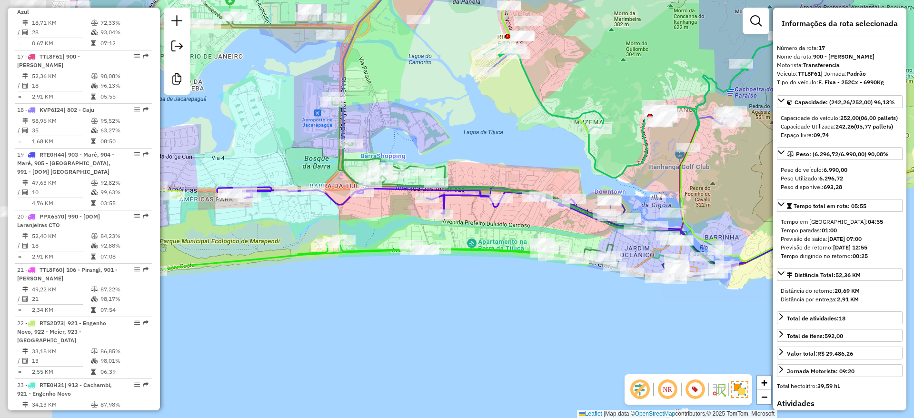
drag, startPoint x: 479, startPoint y: 225, endPoint x: 654, endPoint y: 260, distance: 178.6
click at [659, 257] on div "Janela de atendimento Grade de atendimento Capacidade Transportadoras Veículos …" at bounding box center [457, 209] width 914 height 418
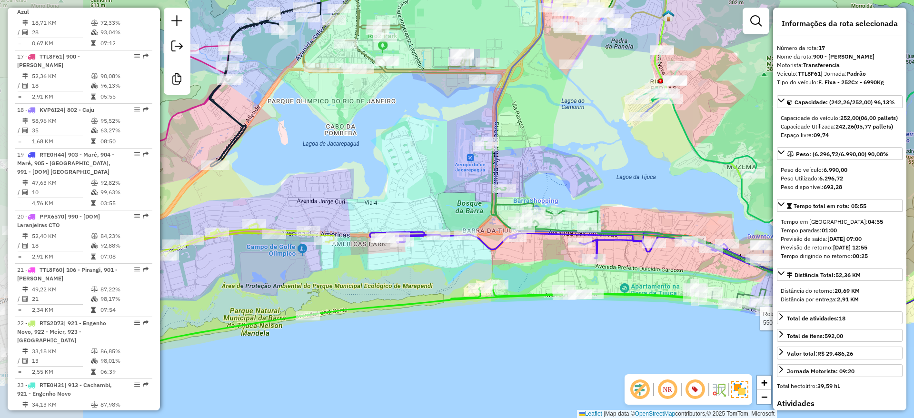
drag, startPoint x: 385, startPoint y: 337, endPoint x: 514, endPoint y: 377, distance: 135.0
click at [514, 377] on div "Rota 27 - Placa RHT5E06 55039276 - QUIOSQUE TIA [PERSON_NAME] de atendimento Gr…" at bounding box center [457, 209] width 914 height 418
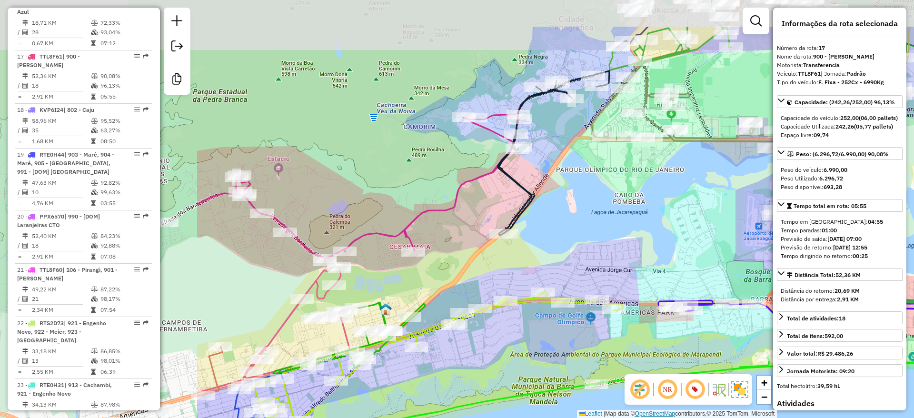
drag, startPoint x: 379, startPoint y: 347, endPoint x: 667, endPoint y: 416, distance: 296.4
click at [667, 416] on div "Rota 27 - Placa RHT5E06 55039276 - QUIOSQUE TIA [PERSON_NAME] de atendimento Gr…" at bounding box center [457, 209] width 914 height 418
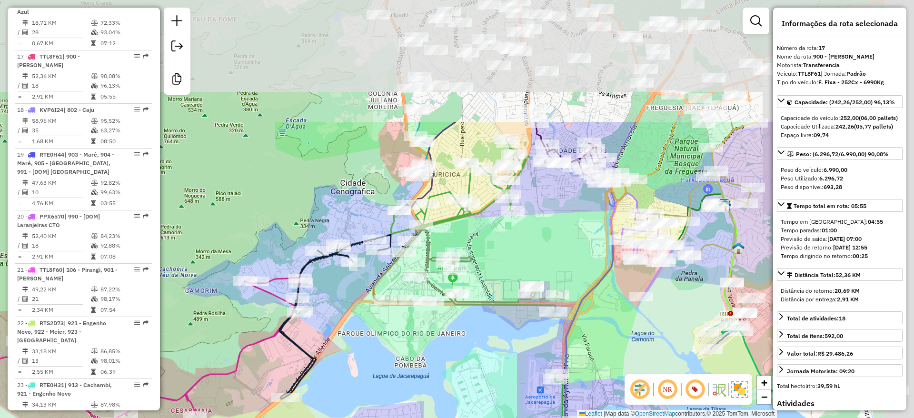
drag, startPoint x: 682, startPoint y: 215, endPoint x: 506, endPoint y: 282, distance: 188.4
click at [452, 383] on div "Rota 27 - Placa RHT5E06 55039276 - QUIOSQUE TIA [PERSON_NAME] de atendimento Gr…" at bounding box center [457, 209] width 914 height 418
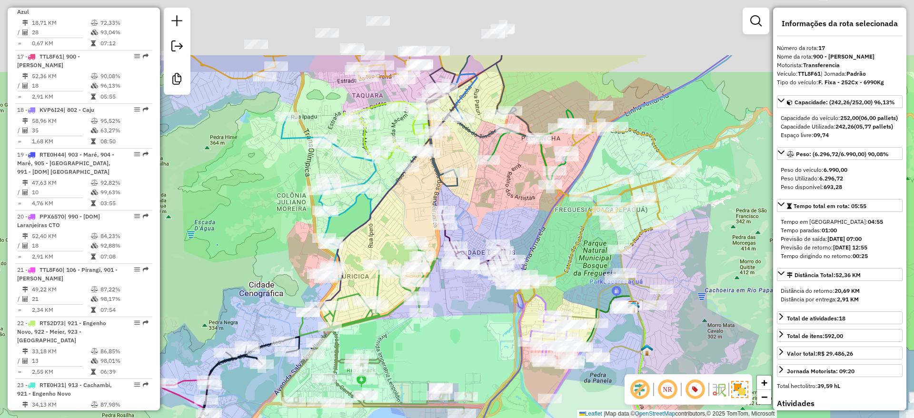
drag, startPoint x: 553, startPoint y: 222, endPoint x: 473, endPoint y: 319, distance: 125.8
click at [473, 319] on div "Rota 27 - Placa RHT5E06 55039276 - QUIOSQUE TIA [PERSON_NAME] de atendimento Gr…" at bounding box center [457, 209] width 914 height 418
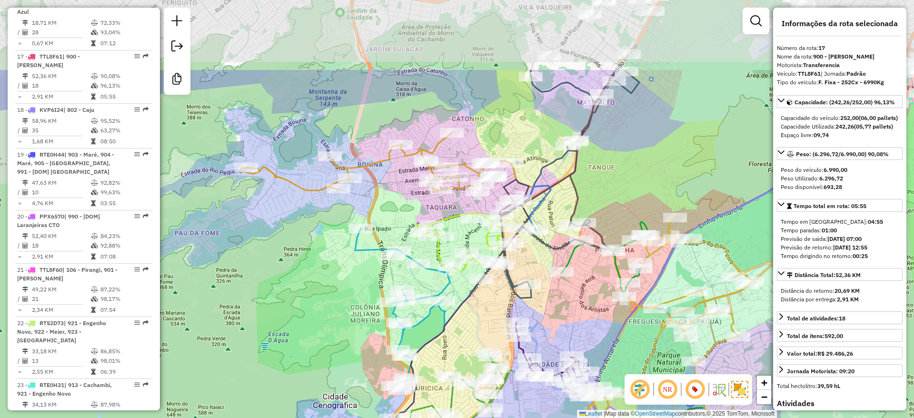
drag, startPoint x: 508, startPoint y: 213, endPoint x: 540, endPoint y: 368, distance: 157.9
click at [540, 368] on div "Rota 27 - Placa RHT5E06 55039276 - QUIOSQUE TIA [PERSON_NAME] de atendimento Gr…" at bounding box center [457, 209] width 914 height 418
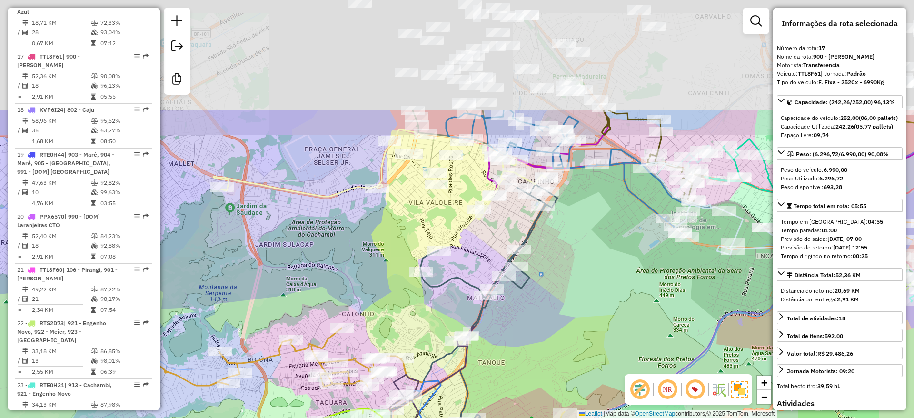
drag, startPoint x: 643, startPoint y: 201, endPoint x: 574, endPoint y: 353, distance: 167.0
click at [574, 353] on div "Rota 27 - Placa RHT5E06 55039276 - QUIOSQUE TIA AUGUSTA Rota 42 - Placa JBO0C67…" at bounding box center [457, 209] width 914 height 418
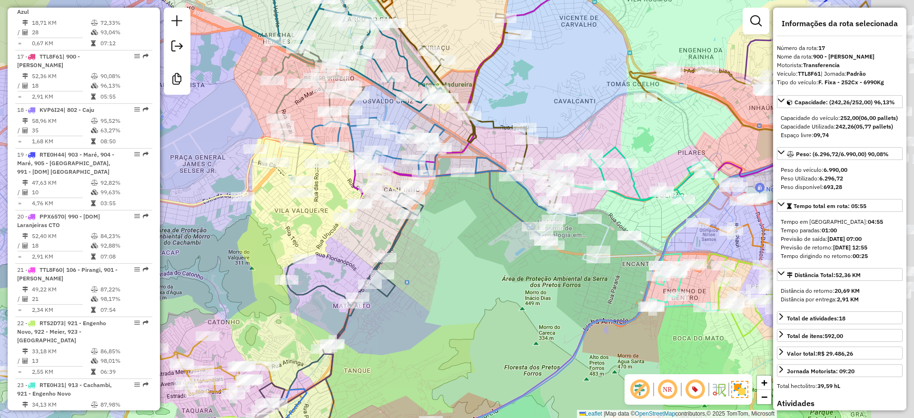
drag, startPoint x: 478, startPoint y: 306, endPoint x: 296, endPoint y: 263, distance: 186.9
click at [281, 265] on div "Rota 27 - Placa RHT5E06 55039276 - QUIOSQUE TIA [PERSON_NAME] de atendimento Gr…" at bounding box center [457, 209] width 914 height 418
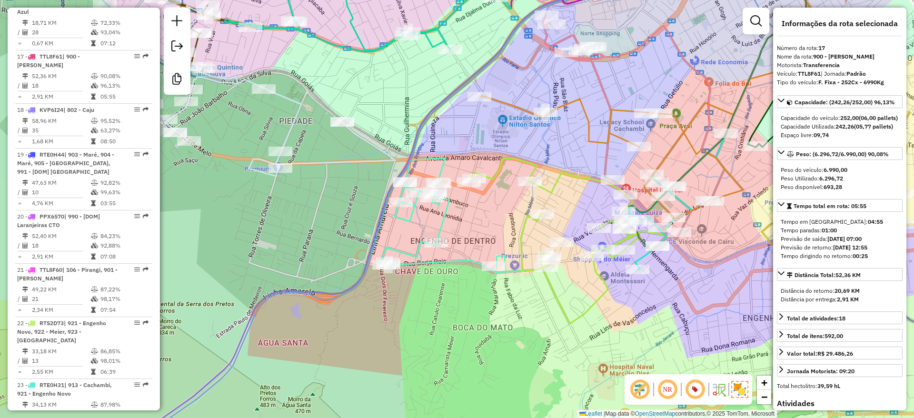
drag, startPoint x: 573, startPoint y: 329, endPoint x: 578, endPoint y: 258, distance: 70.6
click at [505, 312] on div "Rota 27 - Placa RHT5E06 55039276 - QUIOSQUE TIA [PERSON_NAME] de atendimento Gr…" at bounding box center [457, 209] width 914 height 418
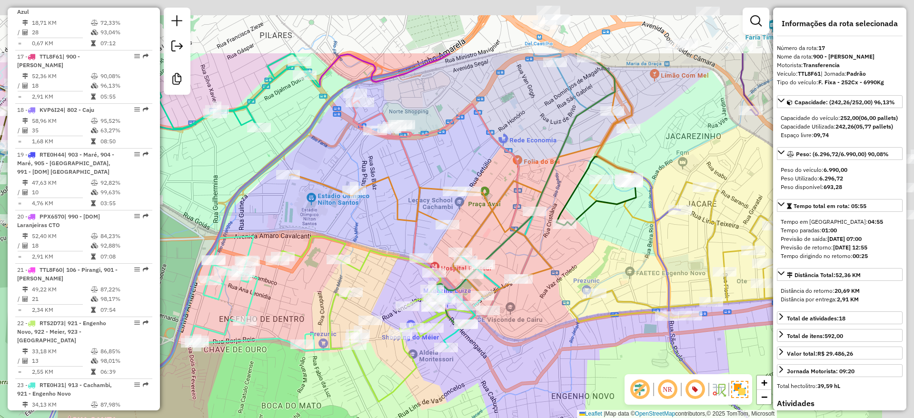
drag, startPoint x: 595, startPoint y: 313, endPoint x: 535, endPoint y: 305, distance: 60.6
click at [530, 364] on div "Rota 27 - Placa RHT5E06 55039276 - QUIOSQUE TIA [PERSON_NAME] de atendimento Gr…" at bounding box center [457, 209] width 914 height 418
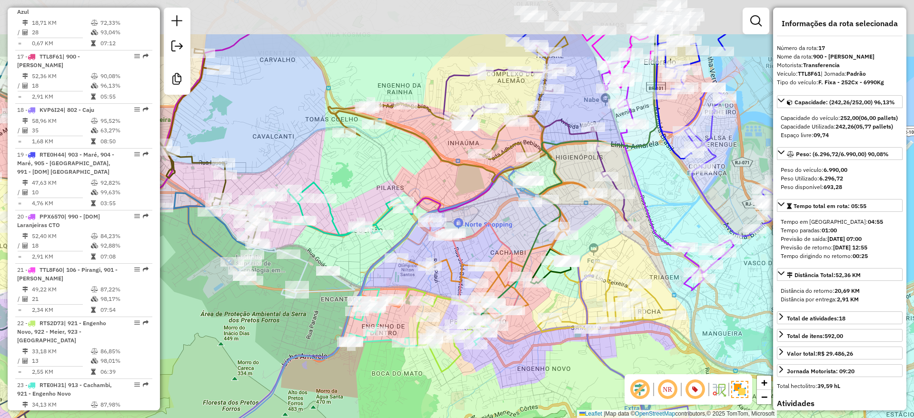
drag, startPoint x: 641, startPoint y: 166, endPoint x: 603, endPoint y: 184, distance: 42.8
click at [550, 353] on div "Rota 27 - Placa RHT5E06 55039276 - QUIOSQUE TIA [PERSON_NAME] de atendimento Gr…" at bounding box center [457, 209] width 914 height 418
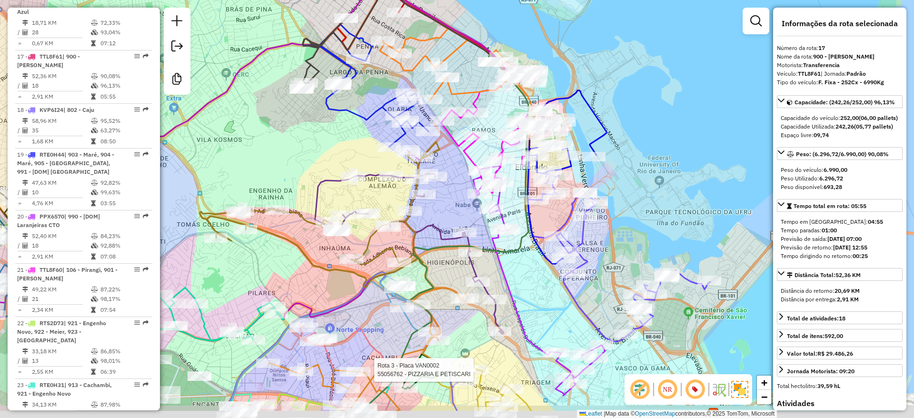
drag, startPoint x: 415, startPoint y: 219, endPoint x: 506, endPoint y: 211, distance: 91.3
click at [307, 170] on div "Rota 27 - Placa RHT5E06 55039276 - QUIOSQUE TIA AUGUSTA Rota 3 - Placa VAN0002 …" at bounding box center [457, 209] width 914 height 418
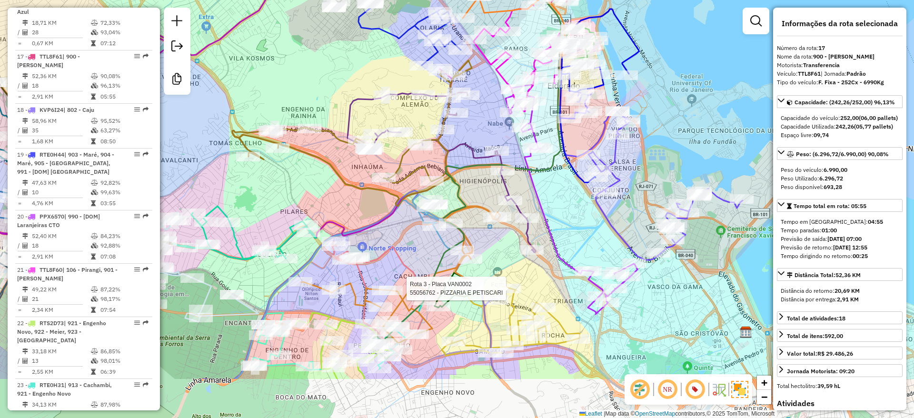
drag, startPoint x: 274, startPoint y: 73, endPoint x: 305, endPoint y: 0, distance: 79.6
click at [305, 0] on div "Rota 27 - Placa RHT5E06 55039276 - QUIOSQUE TIA AUGUSTA Rota 3 - Placa VAN0002 …" at bounding box center [457, 209] width 914 height 418
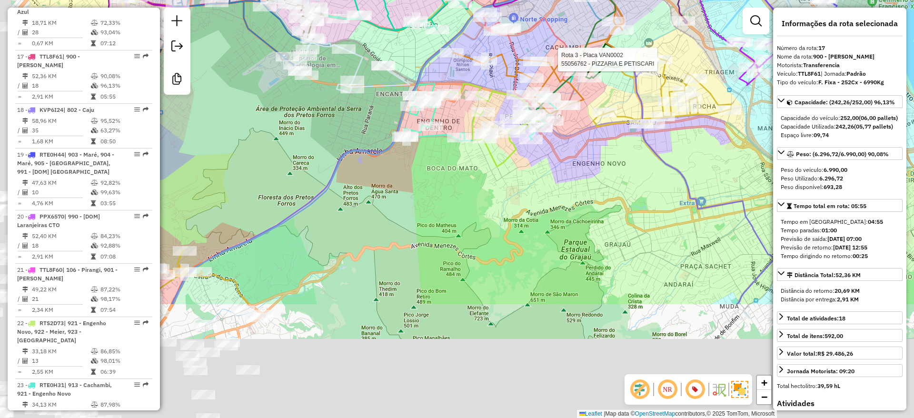
drag, startPoint x: 265, startPoint y: 320, endPoint x: 458, endPoint y: 164, distance: 248.4
click at [543, 0] on html "Aguarde... Pop-up bloqueado! Seu navegador bloqueou automáticamente a abertura …" at bounding box center [457, 209] width 914 height 418
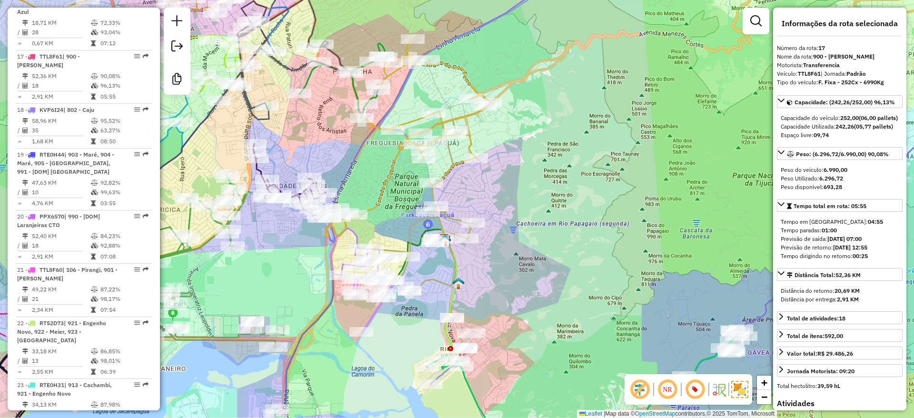
drag, startPoint x: 506, startPoint y: 243, endPoint x: 667, endPoint y: 44, distance: 255.9
click at [667, 44] on div "Rota 27 - Placa RHT5E06 55039276 - QUIOSQUE TIA AUGUSTA Rota 3 - Placa VAN0002 …" at bounding box center [457, 209] width 914 height 418
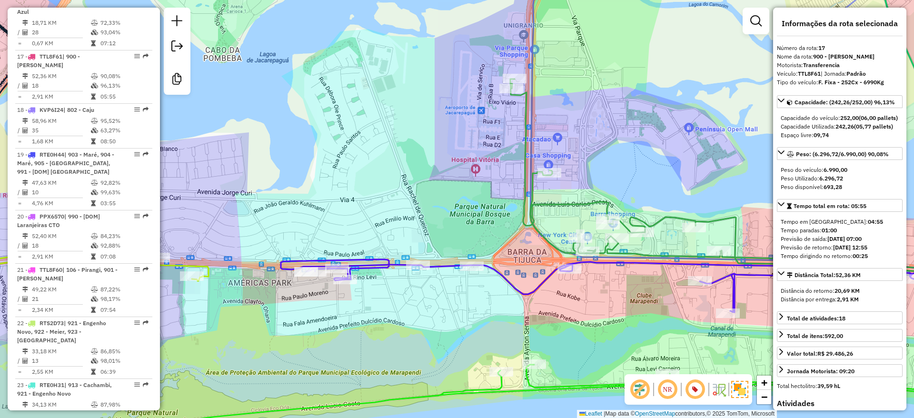
click at [375, 268] on icon at bounding box center [643, 285] width 724 height 53
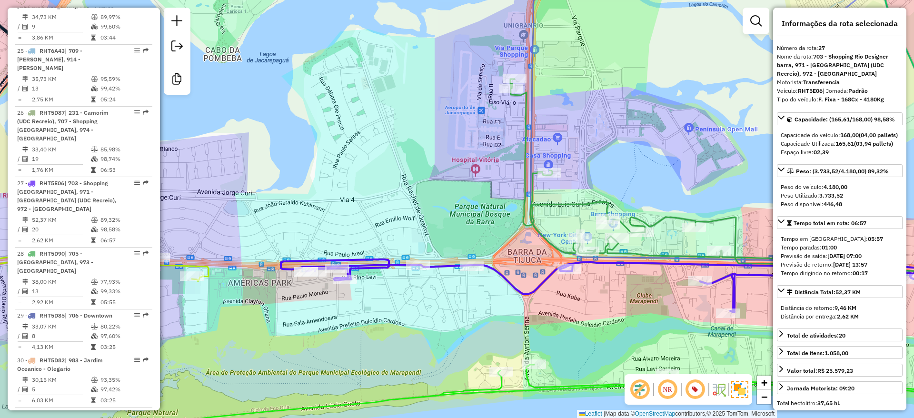
scroll to position [1788, 0]
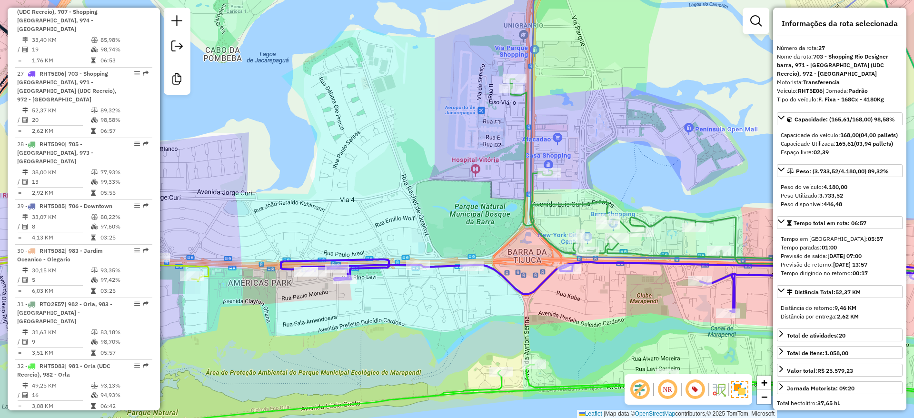
click at [415, 194] on div "Janela de atendimento Grade de atendimento Capacidade Transportadoras Veículos …" at bounding box center [457, 209] width 914 height 418
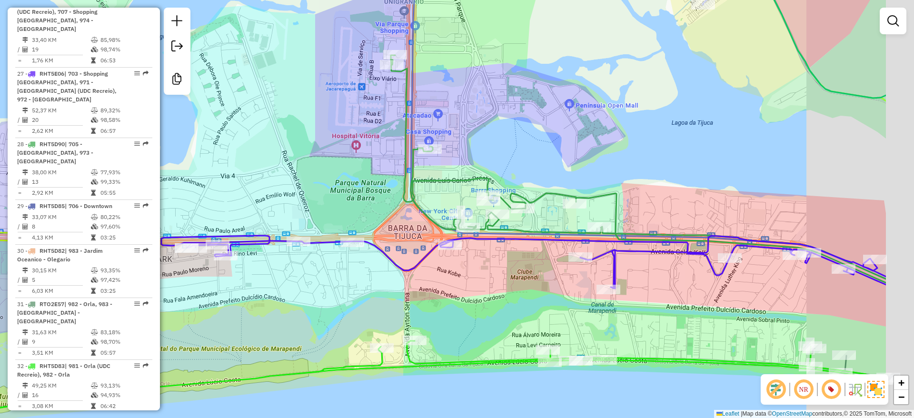
drag, startPoint x: 475, startPoint y: 221, endPoint x: 511, endPoint y: 135, distance: 92.8
click at [355, 197] on div "Janela de atendimento Grade de atendimento Capacidade Transportadoras Veículos …" at bounding box center [457, 209] width 914 height 418
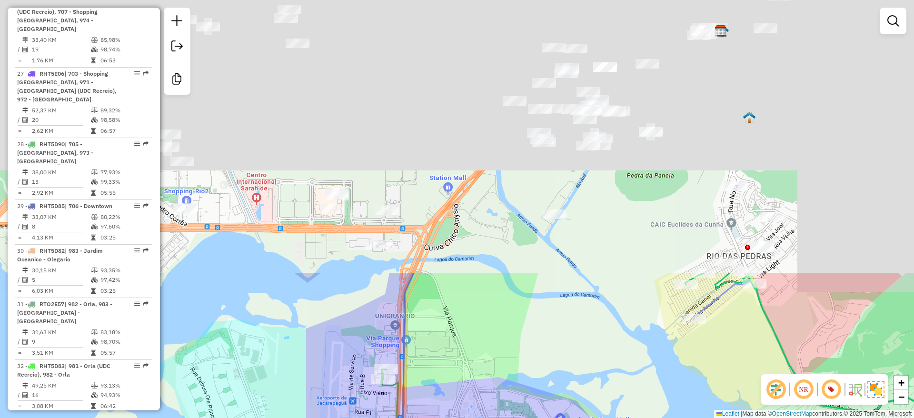
drag, startPoint x: 575, startPoint y: 108, endPoint x: 565, endPoint y: 337, distance: 229.2
click at [567, 417] on html "Aguarde... Pop-up bloqueado! Seu navegador bloqueou automáticamente a abertura …" at bounding box center [457, 209] width 914 height 418
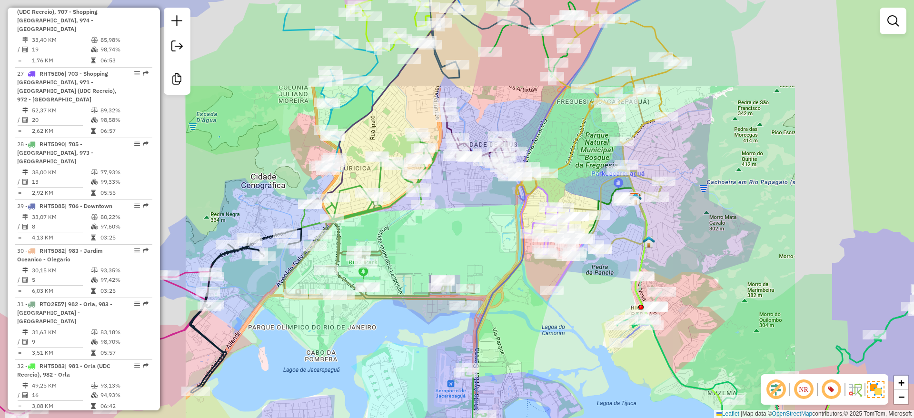
drag, startPoint x: 570, startPoint y: 317, endPoint x: 583, endPoint y: 293, distance: 27.2
click at [548, 358] on div "Rota 28 - Placa RHT5D90 55041774 - S.A.P COMERCIO E RES Janela de atendimento G…" at bounding box center [457, 209] width 914 height 418
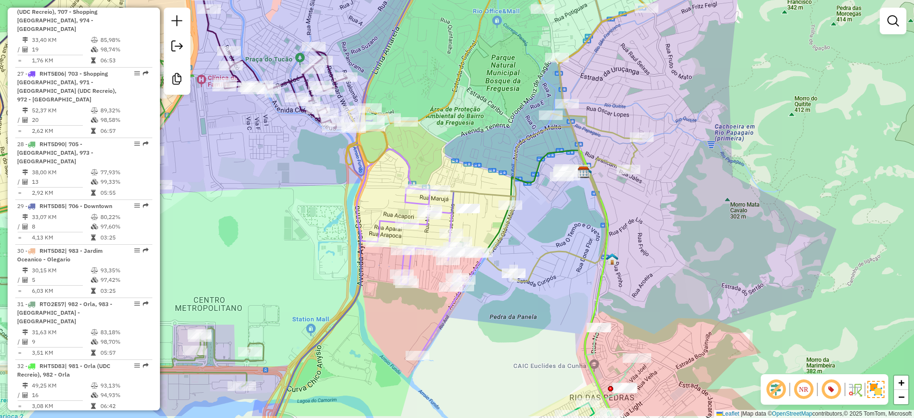
drag, startPoint x: 668, startPoint y: 253, endPoint x: 671, endPoint y: 232, distance: 20.7
click at [671, 232] on div "Rota 28 - Placa RHT5D90 55041774 - S.A.P COMERCIO E RES Janela de atendimento G…" at bounding box center [457, 209] width 914 height 418
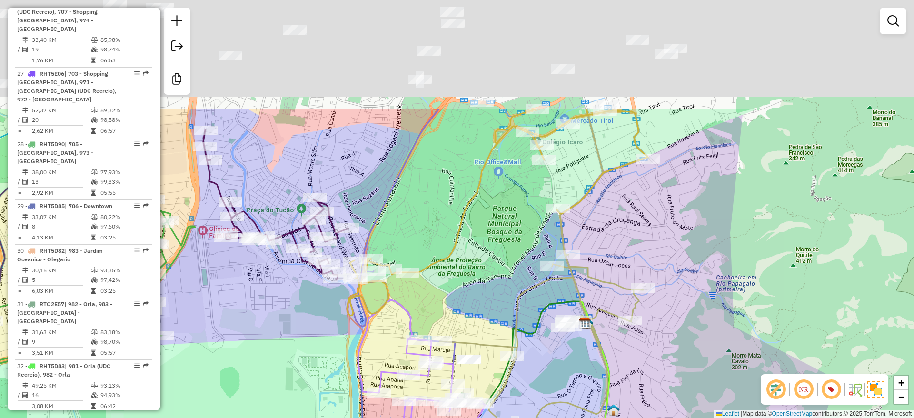
drag, startPoint x: 686, startPoint y: 251, endPoint x: 671, endPoint y: 294, distance: 45.5
click at [682, 314] on div "Rota 28 - Placa RHT5D90 55041774 - S.A.P COMERCIO E RES Janela de atendimento G…" at bounding box center [457, 209] width 914 height 418
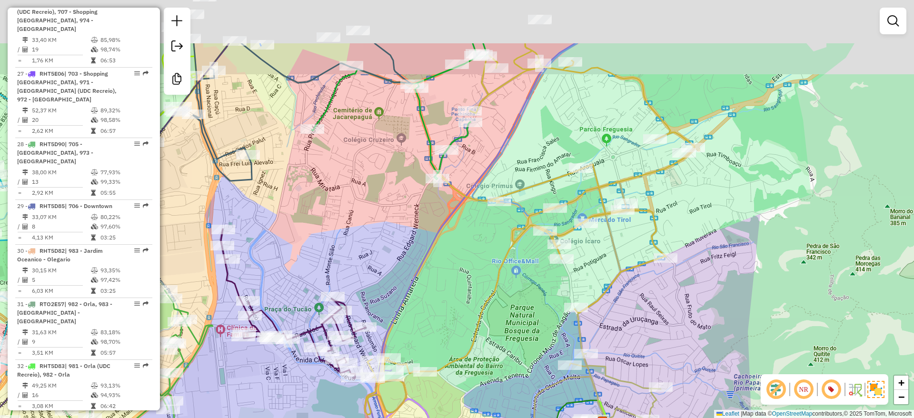
drag, startPoint x: 474, startPoint y: 71, endPoint x: 494, endPoint y: 173, distance: 103.3
click at [494, 173] on icon at bounding box center [538, 132] width 133 height 178
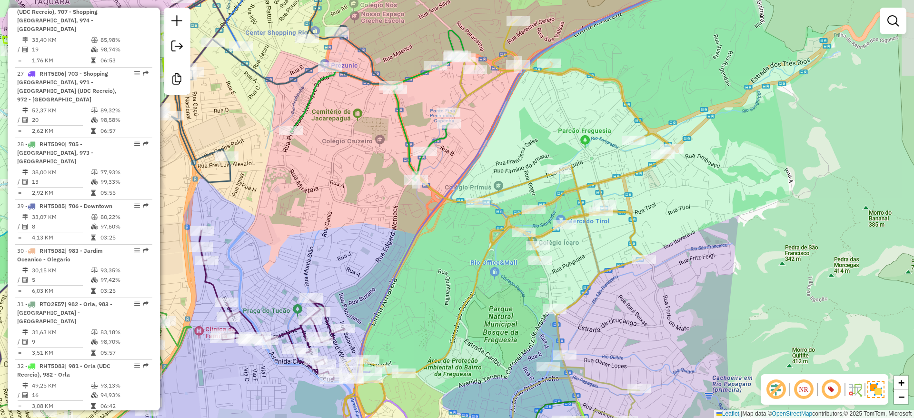
drag, startPoint x: 484, startPoint y: 304, endPoint x: 459, endPoint y: 290, distance: 28.3
click at [459, 290] on div "Rota 28 - Placa RHT5D90 55041774 - S.A.P COMERCIO E RES Janela de atendimento G…" at bounding box center [457, 209] width 914 height 418
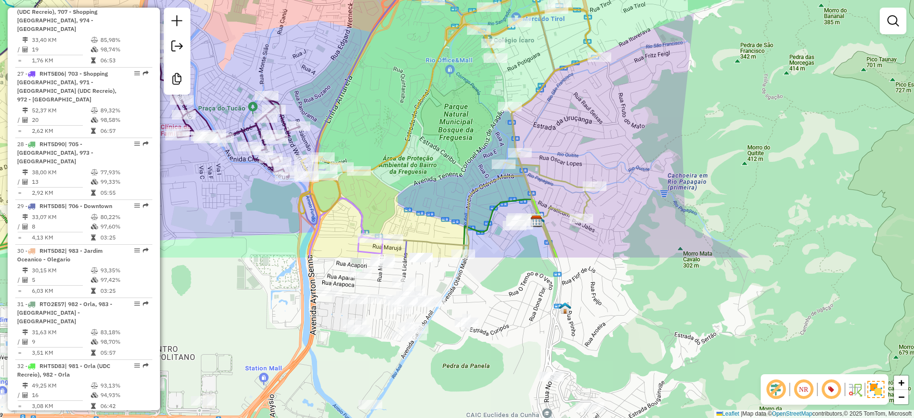
drag, startPoint x: 478, startPoint y: 343, endPoint x: 436, endPoint y: 141, distance: 206.1
click at [436, 141] on div "Rota 28 - Placa RHT5D90 55041774 - S.A.P COMERCIO E RES Janela de atendimento G…" at bounding box center [457, 209] width 914 height 418
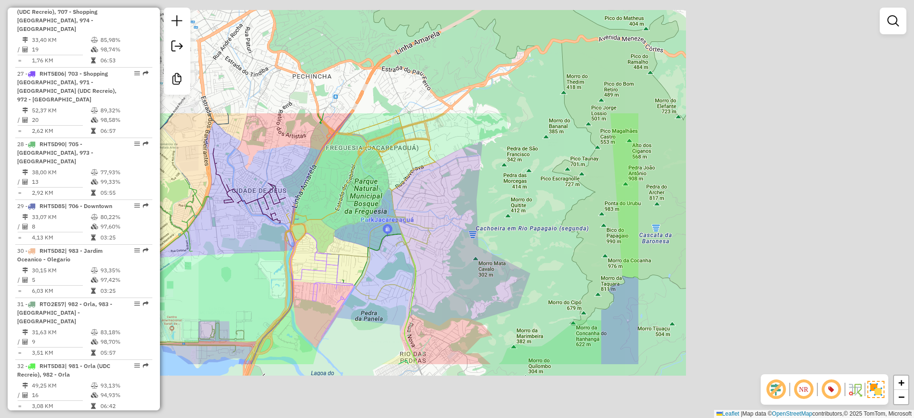
click at [282, 277] on div "Rota 28 - Placa RHT5D90 55041774 - S.A.P COMERCIO E RES Janela de atendimento G…" at bounding box center [457, 209] width 914 height 418
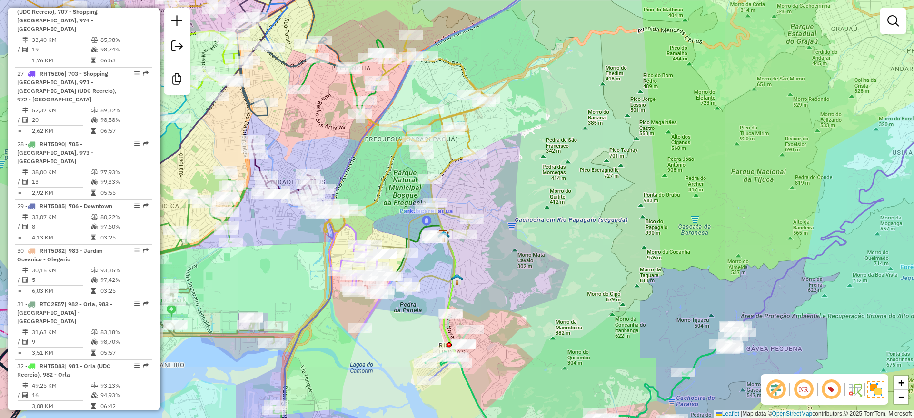
drag, startPoint x: 282, startPoint y: 277, endPoint x: 299, endPoint y: 273, distance: 18.0
click at [299, 273] on div "Rota 28 - Placa RHT5D90 55041774 - S.A.P COMERCIO E RES Janela de atendimento G…" at bounding box center [457, 209] width 914 height 418
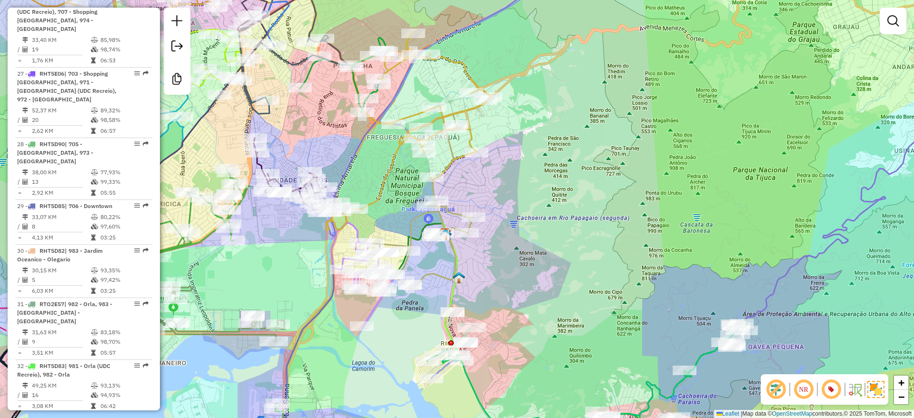
drag, startPoint x: 512, startPoint y: 306, endPoint x: 523, endPoint y: 277, distance: 31.5
click at [523, 277] on div "Rota 28 - Placa RHT5D90 55041774 - S.A.P COMERCIO E RES Janela de atendimento G…" at bounding box center [457, 209] width 914 height 418
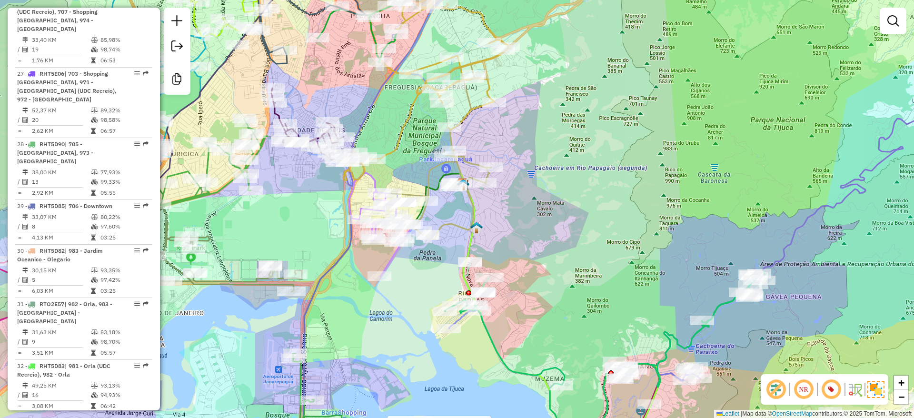
drag, startPoint x: 523, startPoint y: 277, endPoint x: 534, endPoint y: 248, distance: 30.0
click at [534, 248] on div "Rota 28 - Placa RHT5D90 55041774 - S.A.P COMERCIO E RES Janela de atendimento G…" at bounding box center [457, 209] width 914 height 418
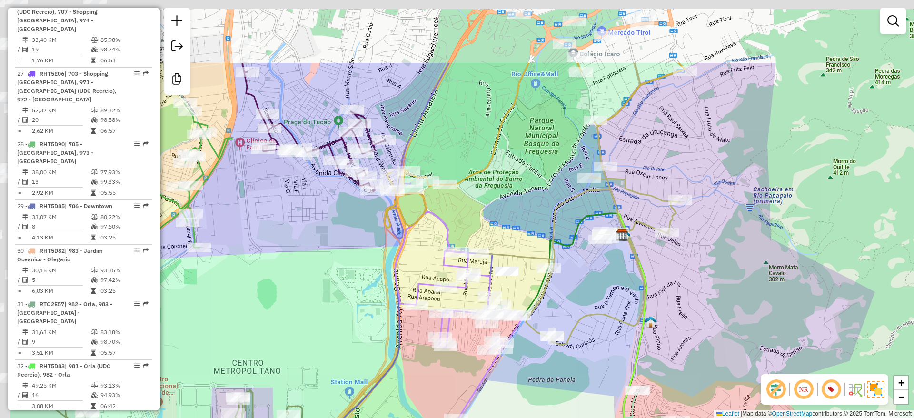
drag, startPoint x: 310, startPoint y: 152, endPoint x: 413, endPoint y: 257, distance: 146.4
click at [413, 257] on div "Rota 28 - Placa RHT5D90 55041774 - S.A.P COMERCIO E RES Janela de atendimento G…" at bounding box center [457, 209] width 914 height 418
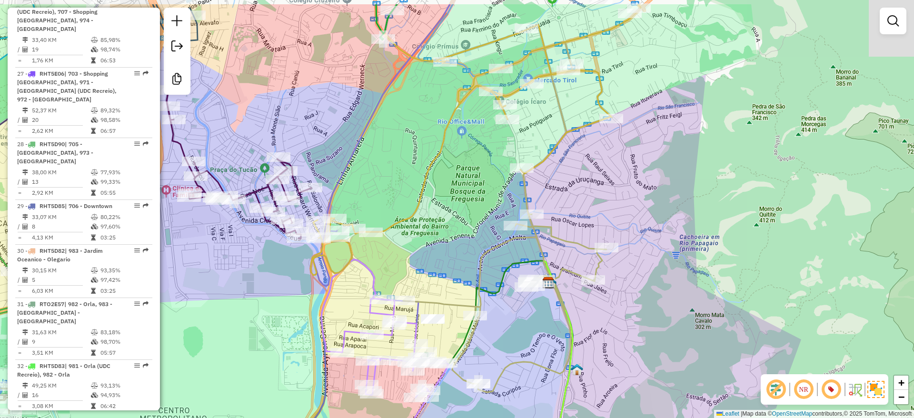
drag, startPoint x: 480, startPoint y: 225, endPoint x: 410, endPoint y: 288, distance: 94.3
click at [410, 288] on div "Rota 28 - Placa RHT5D90 55041774 - S.A.P COMERCIO E RES Janela de atendimento G…" at bounding box center [457, 209] width 914 height 418
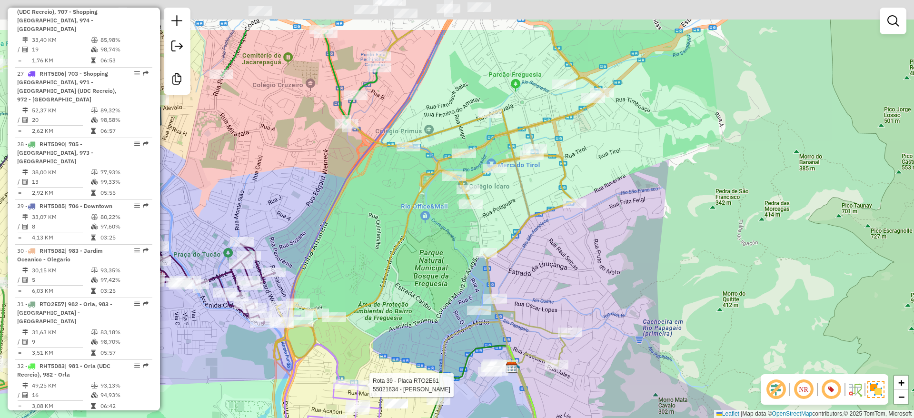
drag, startPoint x: 603, startPoint y: 157, endPoint x: 586, endPoint y: 204, distance: 49.5
click at [586, 204] on div "Rota 28 - Placa RHT5D90 55041774 - S.A.P COMERCIO E RES Rota 39 - Placa RTO2E61…" at bounding box center [457, 209] width 914 height 418
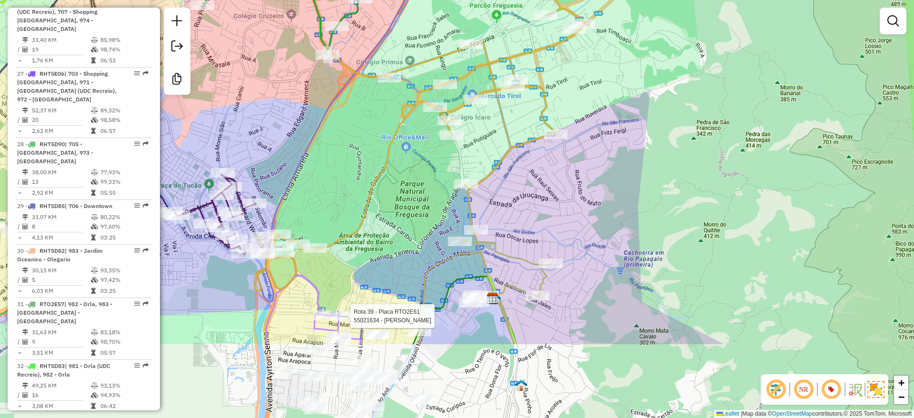
drag, startPoint x: 556, startPoint y: 267, endPoint x: 553, endPoint y: 165, distance: 101.9
click at [553, 150] on div "Rota 28 - Placa RHT5D90 55041774 - S.A.P COMERCIO E RES Rota 39 - Placa RTO2E61…" at bounding box center [457, 209] width 914 height 418
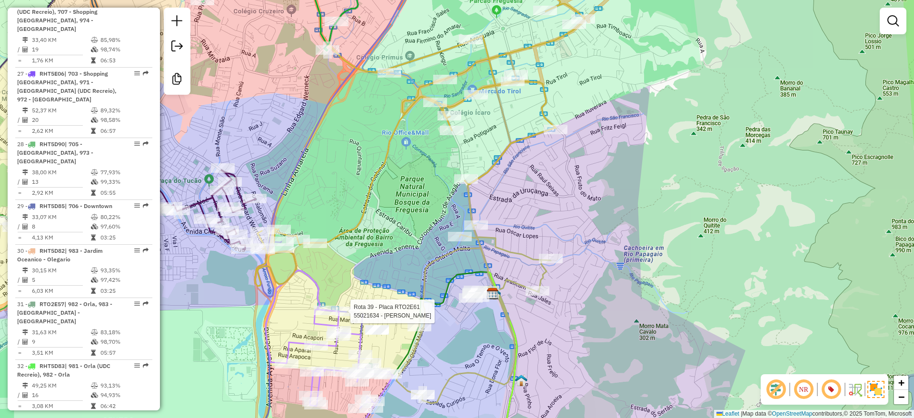
drag, startPoint x: 541, startPoint y: 212, endPoint x: 530, endPoint y: 106, distance: 106.6
click at [530, 106] on div "Rota 28 - Placa RHT5D90 55041774 - S.A.P COMERCIO E RES Rota 39 - Placa RTO2E61…" at bounding box center [457, 209] width 914 height 418
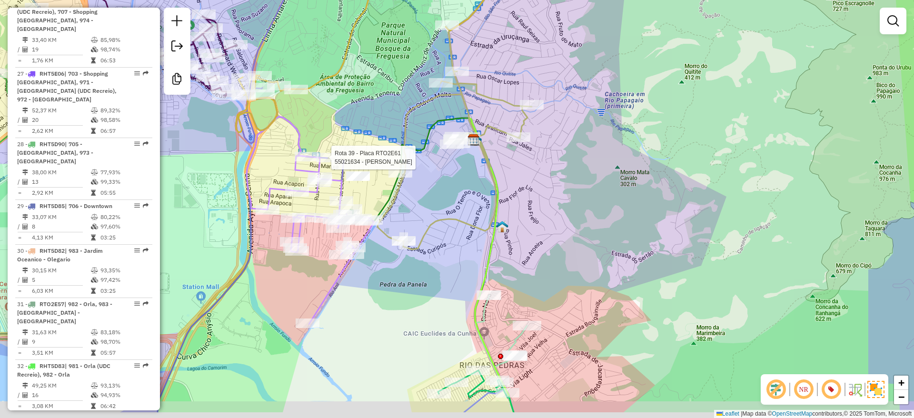
drag, startPoint x: 550, startPoint y: 286, endPoint x: 542, endPoint y: 238, distance: 48.4
click at [542, 238] on div "Rota 28 - Placa RHT5D90 55041774 - S.A.P COMERCIO E RES Rota 39 - Placa RTO2E61…" at bounding box center [457, 209] width 914 height 418
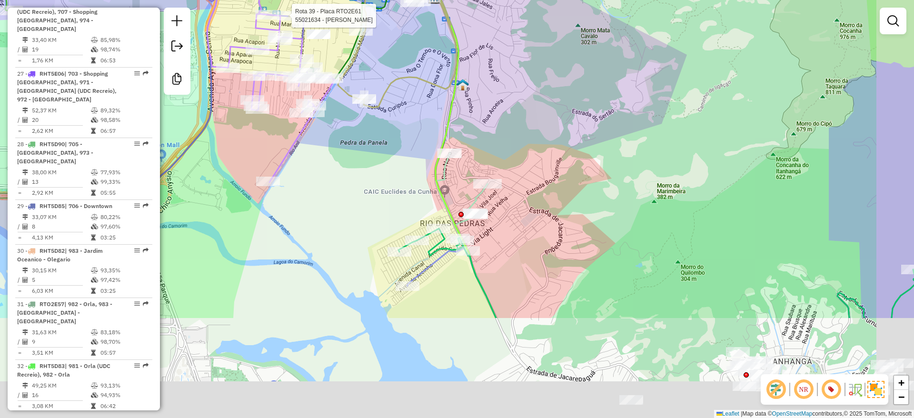
drag, startPoint x: 533, startPoint y: 213, endPoint x: 502, endPoint y: 90, distance: 127.1
click at [502, 90] on div "Rota 28 - Placa RHT5D90 55041774 - S.A.P COMERCIO E RES Rota 39 - Placa RTO2E61…" at bounding box center [457, 209] width 914 height 418
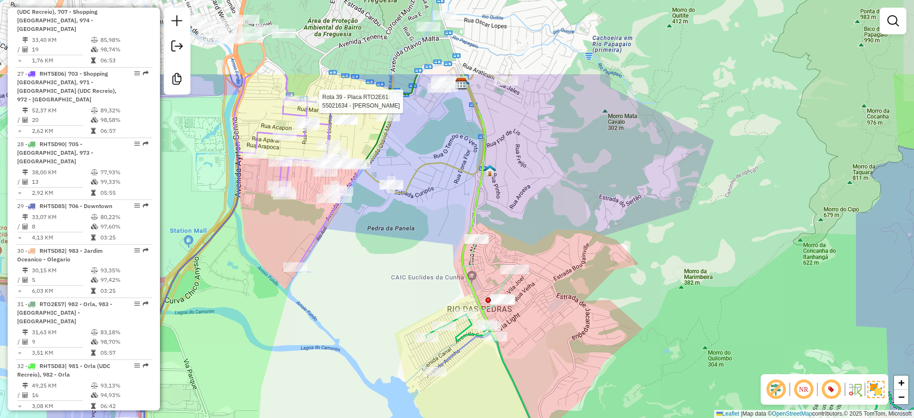
drag, startPoint x: 618, startPoint y: 245, endPoint x: 657, endPoint y: 361, distance: 122.7
click at [657, 361] on div "Rota 28 - Placa RHT5D90 55041774 - S.A.P COMERCIO E RES Rota 39 - Placa RTO2E61…" at bounding box center [457, 209] width 914 height 418
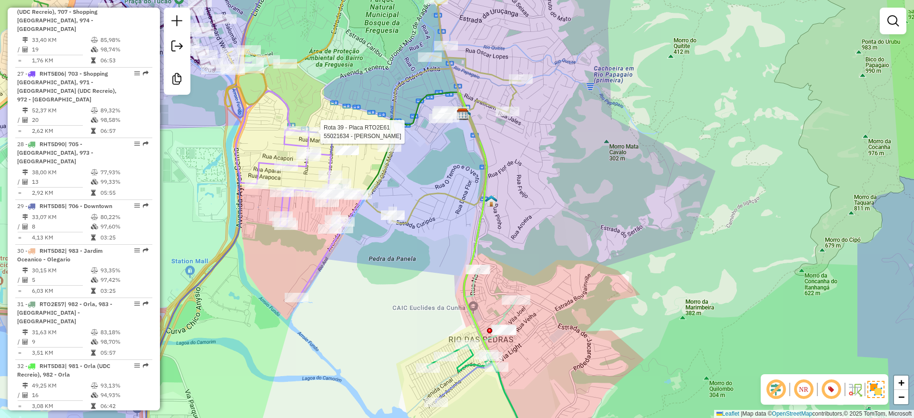
drag, startPoint x: 600, startPoint y: 217, endPoint x: 602, endPoint y: 228, distance: 11.6
click at [602, 228] on div "Rota 28 - Placa RHT5D90 55041774 - S.A.P COMERCIO E RES Rota 39 - Placa RTO2E61…" at bounding box center [457, 209] width 914 height 418
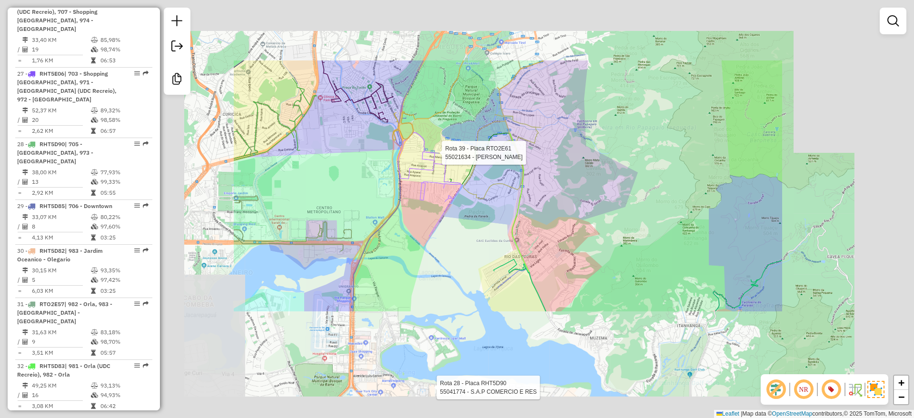
click at [586, 213] on div "Rota 28 - Placa RHT5D90 55041774 - S.A.P COMERCIO E RES Rota 39 - Placa RTO2E61…" at bounding box center [457, 209] width 914 height 418
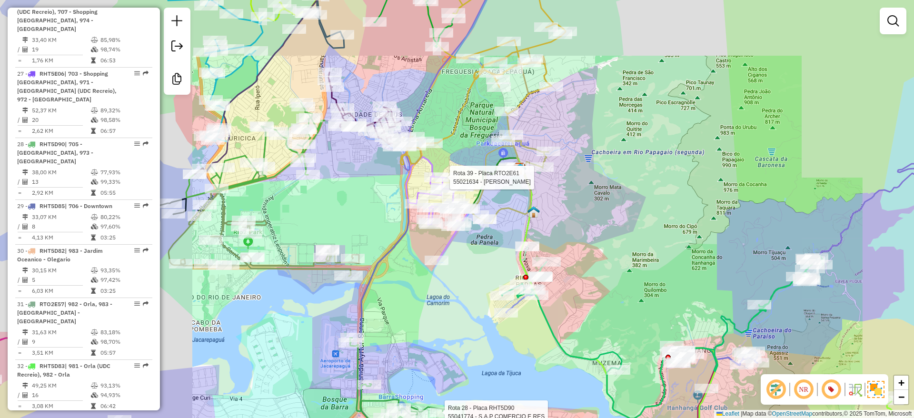
click at [587, 213] on div "Rota 28 - Placa RHT5D90 55041774 - S.A.P COMERCIO E RES Rota 39 - Placa RTO2E61…" at bounding box center [457, 209] width 914 height 418
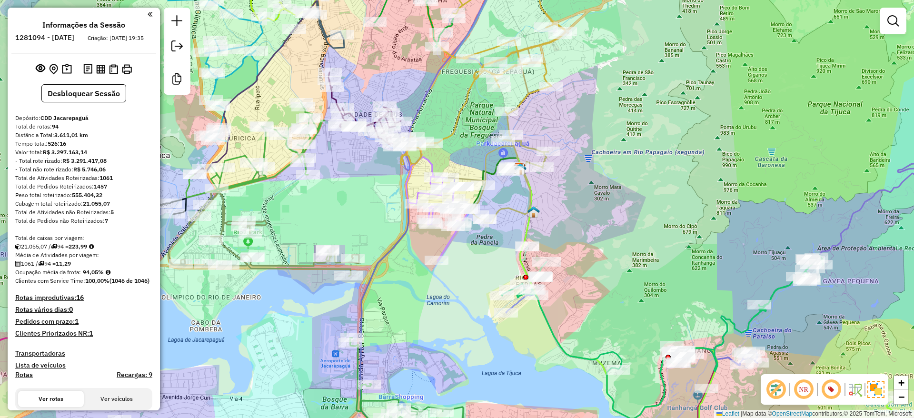
scroll to position [1788, 0]
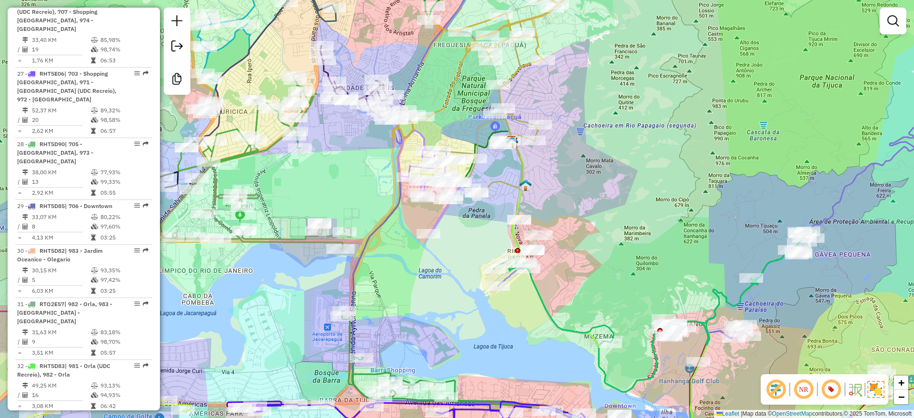
drag, startPoint x: 626, startPoint y: 262, endPoint x: 620, endPoint y: 247, distance: 16.0
click at [620, 247] on div "Janela de atendimento Grade de atendimento Capacidade Transportadoras Veículos …" at bounding box center [457, 209] width 914 height 418
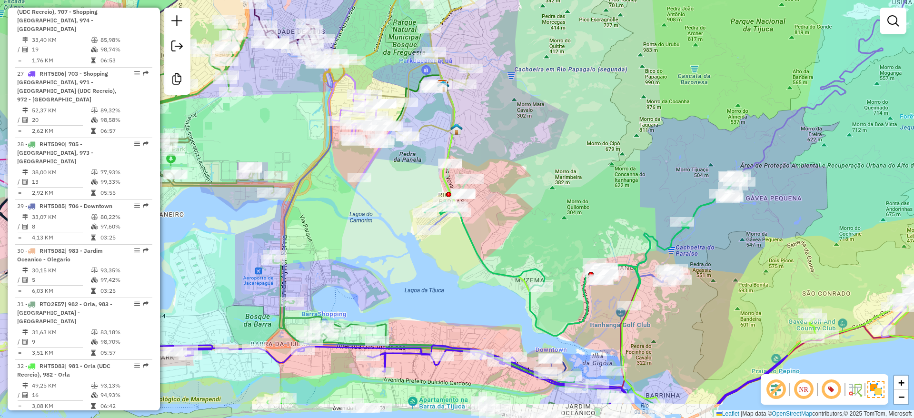
drag, startPoint x: 619, startPoint y: 248, endPoint x: 550, endPoint y: 192, distance: 89.0
click at [550, 192] on div "Janela de atendimento Grade de atendimento Capacidade Transportadoras Veículos …" at bounding box center [457, 209] width 914 height 418
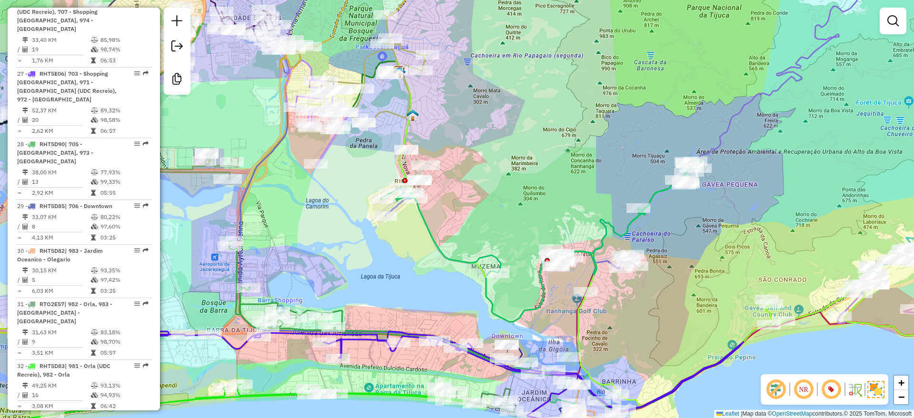
drag, startPoint x: 575, startPoint y: 204, endPoint x: 560, endPoint y: 193, distance: 18.8
click at [545, 195] on div "Janela de atendimento Grade de atendimento Capacidade Transportadoras Veículos …" at bounding box center [457, 209] width 914 height 418
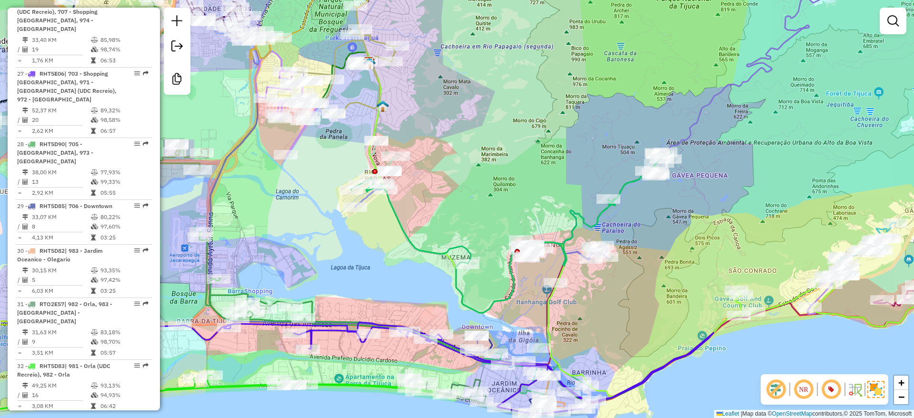
click at [624, 179] on icon at bounding box center [511, 230] width 321 height 163
select select "**********"
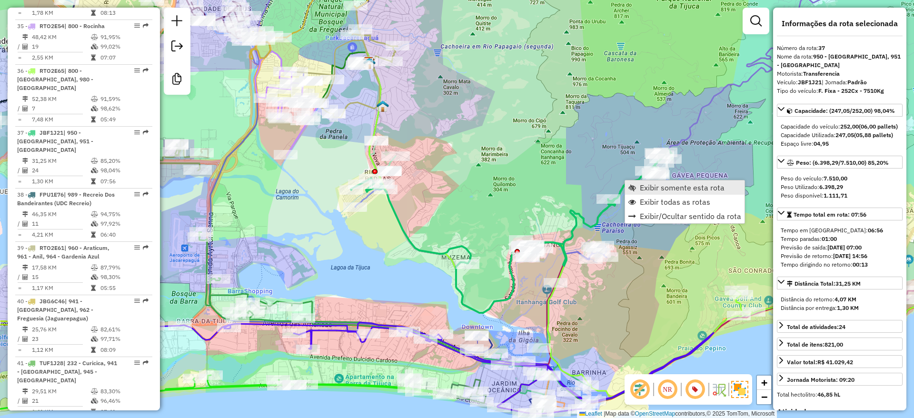
scroll to position [2312, 0]
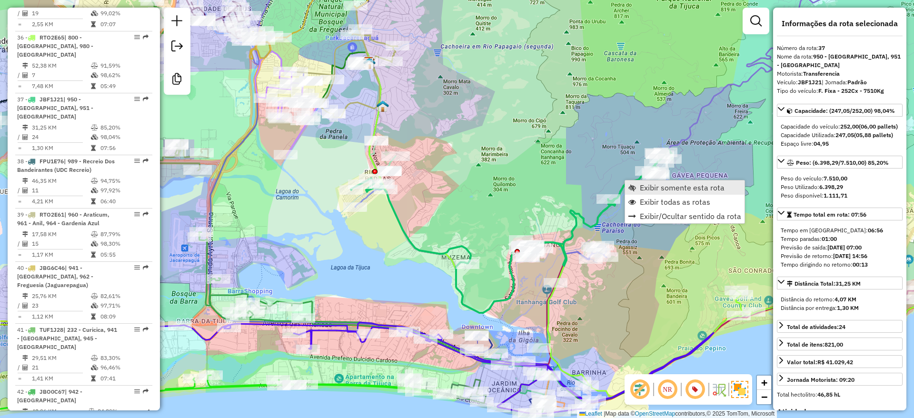
click at [669, 186] on span "Exibir somente esta rota" at bounding box center [682, 188] width 85 height 8
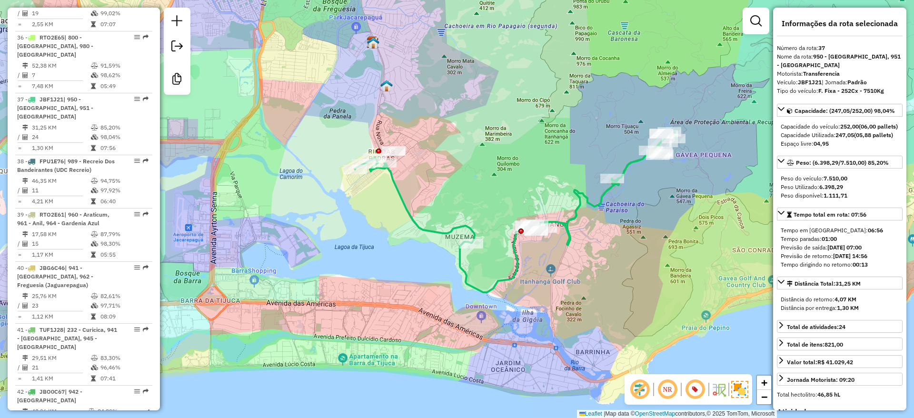
click at [566, 167] on div "Janela de atendimento Grade de atendimento Capacidade Transportadoras Veículos …" at bounding box center [457, 209] width 914 height 418
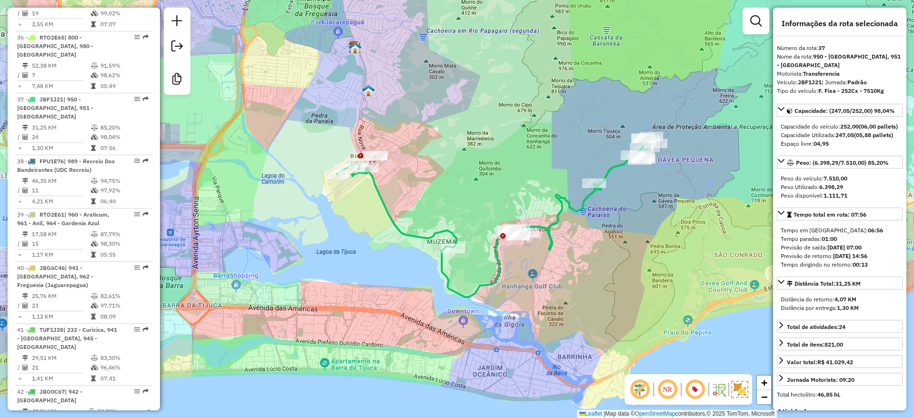
drag, startPoint x: 520, startPoint y: 172, endPoint x: 553, endPoint y: 185, distance: 35.3
click at [500, 177] on div "Janela de atendimento Grade de atendimento Capacidade Transportadoras Veículos …" at bounding box center [457, 209] width 914 height 418
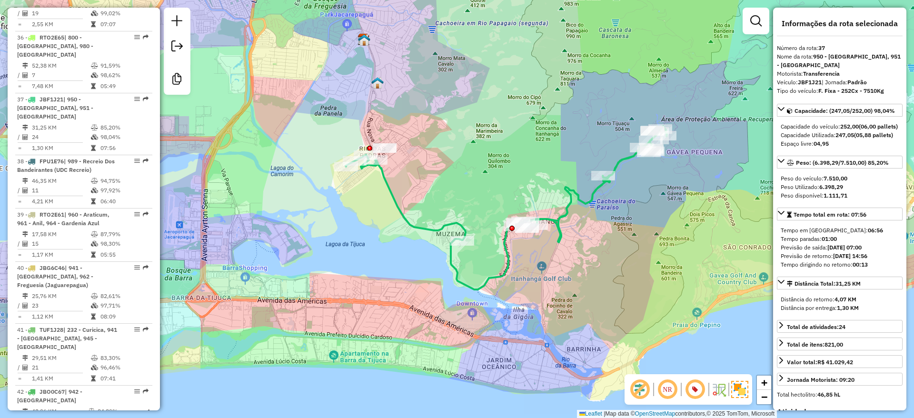
drag, startPoint x: 632, startPoint y: 194, endPoint x: 645, endPoint y: 186, distance: 15.6
click at [645, 186] on div "Janela de atendimento Grade de atendimento Capacidade Transportadoras Veículos …" at bounding box center [457, 209] width 914 height 418
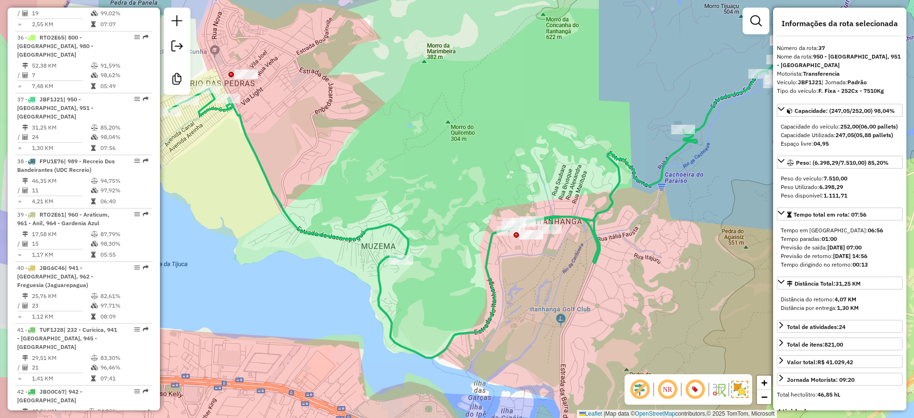
drag, startPoint x: 494, startPoint y: 275, endPoint x: 562, endPoint y: 276, distance: 68.1
click at [565, 273] on div "Janela de atendimento Grade de atendimento Capacidade Transportadoras Veículos …" at bounding box center [457, 209] width 914 height 418
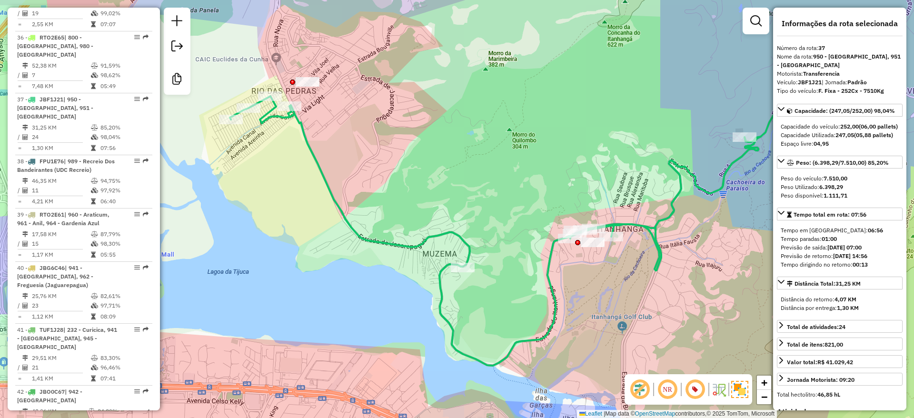
click at [423, 271] on div "Janela de atendimento Grade de atendimento Capacidade Transportadoras Veículos …" at bounding box center [457, 209] width 914 height 418
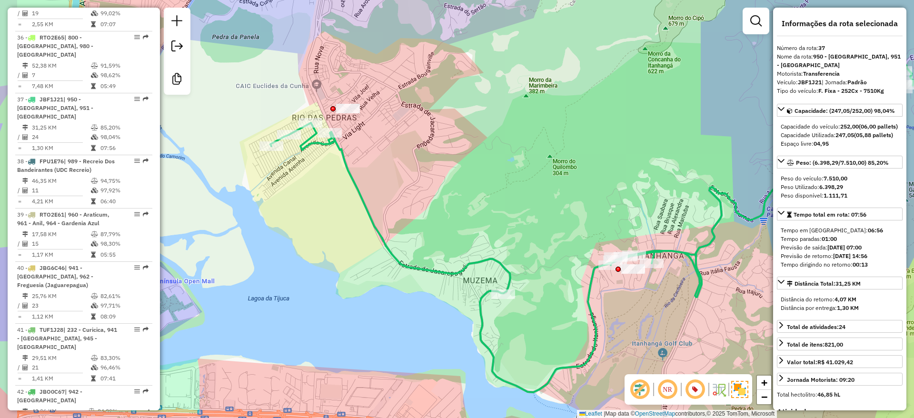
drag, startPoint x: 455, startPoint y: 270, endPoint x: 493, endPoint y: 295, distance: 45.0
click at [493, 295] on icon at bounding box center [591, 228] width 642 height 327
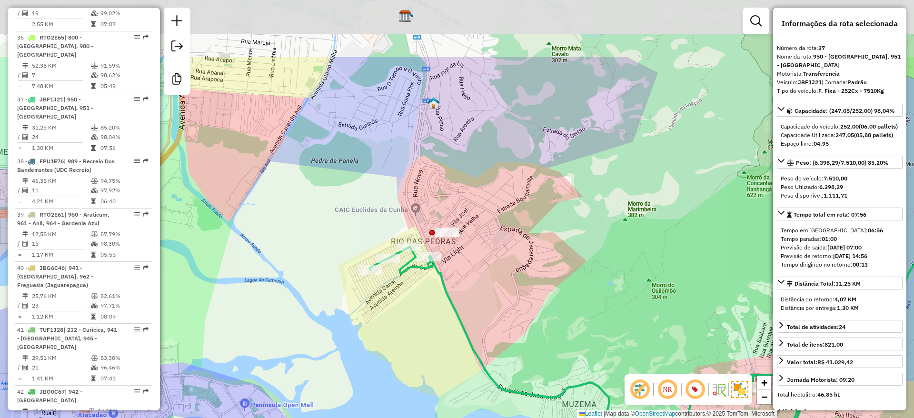
drag, startPoint x: 365, startPoint y: 168, endPoint x: 424, endPoint y: 264, distance: 112.8
click at [424, 264] on icon at bounding box center [690, 351] width 642 height 327
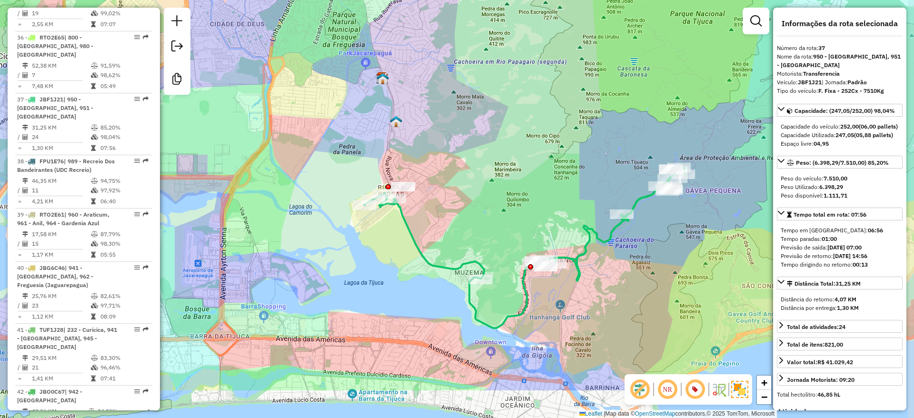
drag, startPoint x: 596, startPoint y: 289, endPoint x: 512, endPoint y: 219, distance: 109.5
click at [512, 219] on div "Janela de atendimento Grade de atendimento Capacidade Transportadoras Veículos …" at bounding box center [457, 209] width 914 height 418
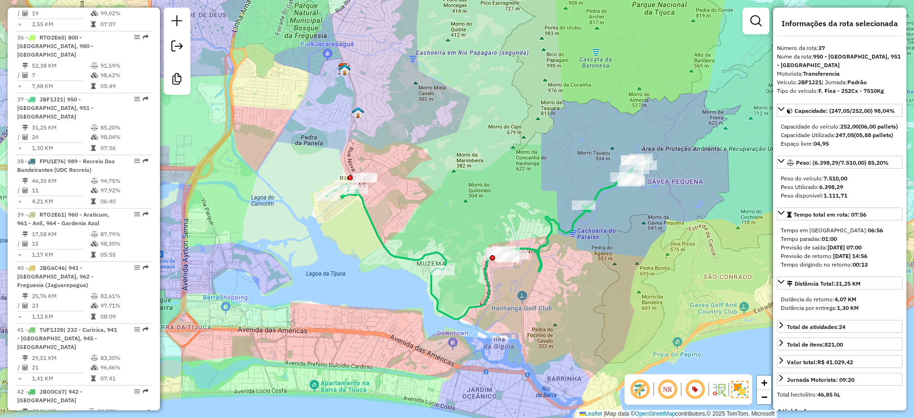
drag, startPoint x: 487, startPoint y: 213, endPoint x: 470, endPoint y: 209, distance: 17.7
click at [470, 209] on div "Janela de atendimento Grade de atendimento Capacidade Transportadoras Veículos …" at bounding box center [457, 209] width 914 height 418
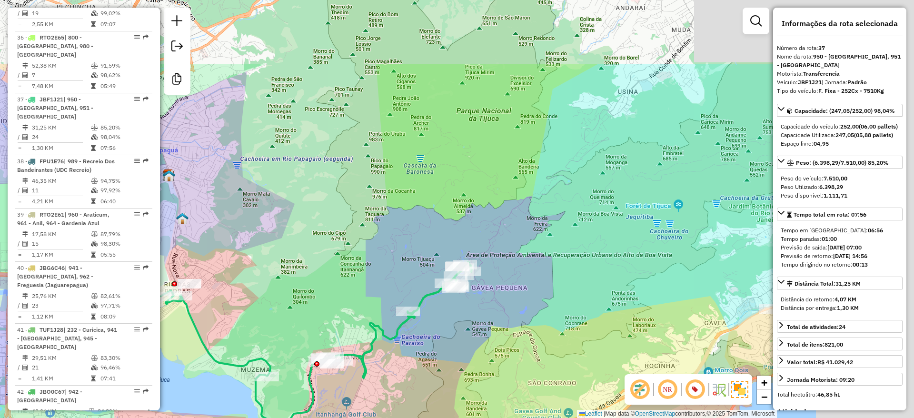
drag, startPoint x: 595, startPoint y: 256, endPoint x: 419, endPoint y: 362, distance: 205.2
click at [419, 362] on div "Janela de atendimento Grade de atendimento Capacidade Transportadoras Veículos …" at bounding box center [457, 209] width 914 height 418
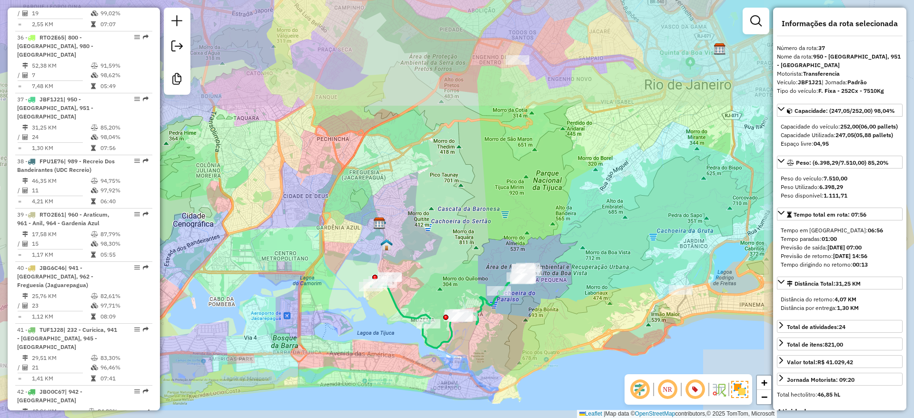
drag, startPoint x: 616, startPoint y: 286, endPoint x: 573, endPoint y: 292, distance: 44.2
click at [573, 292] on div "Janela de atendimento Grade de atendimento Capacidade Transportadoras Veículos …" at bounding box center [457, 209] width 914 height 418
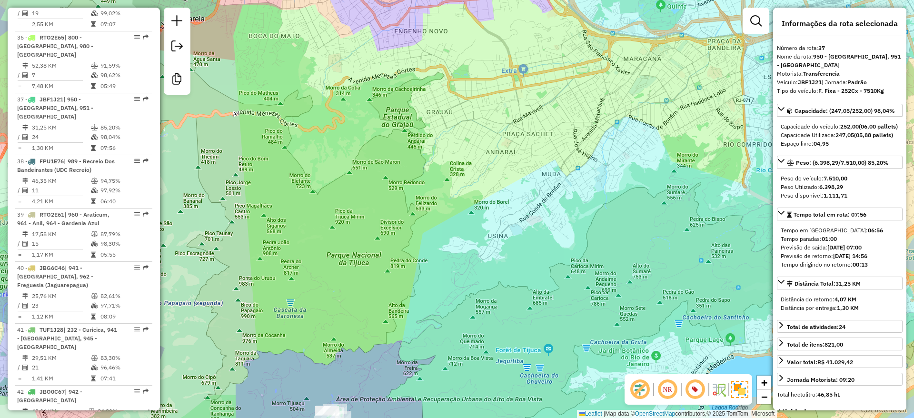
drag, startPoint x: 527, startPoint y: 288, endPoint x: 516, endPoint y: 289, distance: 10.6
click at [513, 326] on div "Janela de atendimento Grade de atendimento Capacidade Transportadoras Veículos …" at bounding box center [457, 209] width 914 height 418
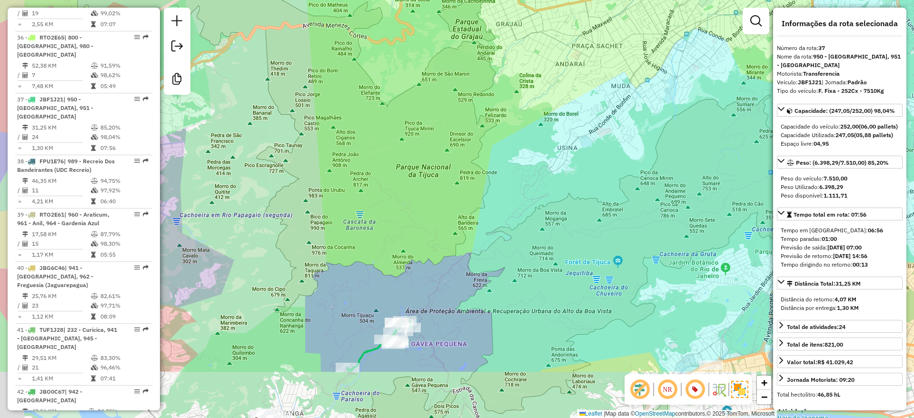
drag, startPoint x: 478, startPoint y: 320, endPoint x: 534, endPoint y: 235, distance: 101.4
click at [541, 236] on div "Janela de atendimento Grade de atendimento Capacidade Transportadoras Veículos …" at bounding box center [457, 209] width 914 height 418
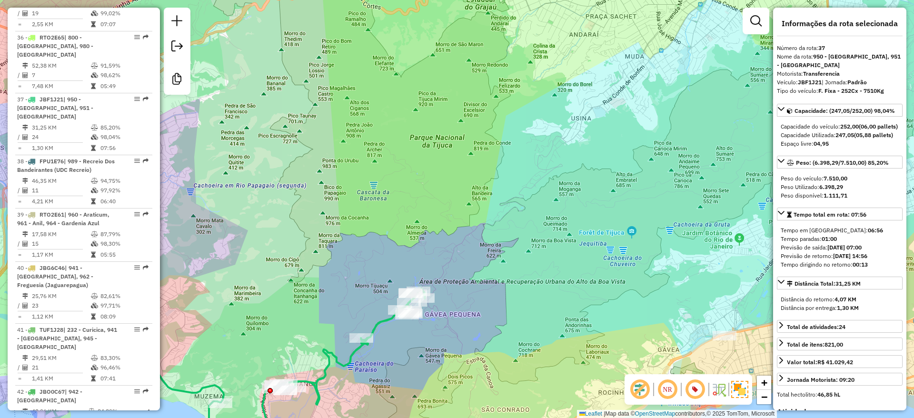
drag, startPoint x: 565, startPoint y: 181, endPoint x: 487, endPoint y: 247, distance: 102.3
click at [470, 301] on div "Janela de atendimento Grade de atendimento Capacidade Transportadoras Veículos …" at bounding box center [457, 209] width 914 height 418
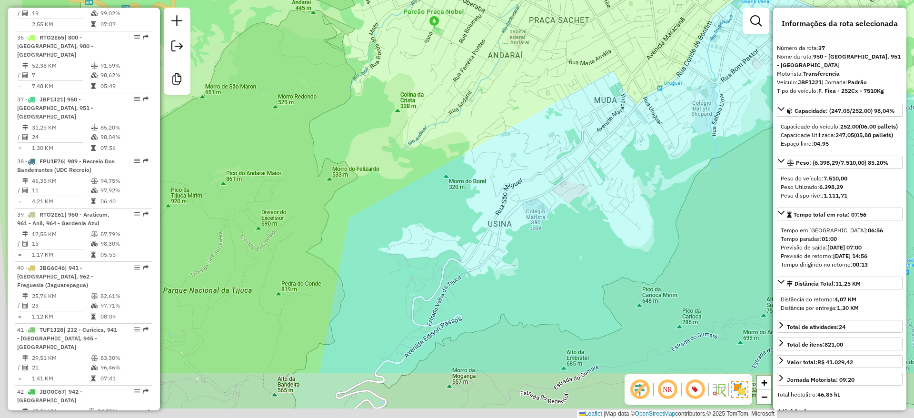
drag, startPoint x: 511, startPoint y: 257, endPoint x: 624, endPoint y: 82, distance: 208.6
click at [613, 99] on div "Janela de atendimento Grade de atendimento Capacidade Transportadoras Veículos …" at bounding box center [457, 209] width 914 height 418
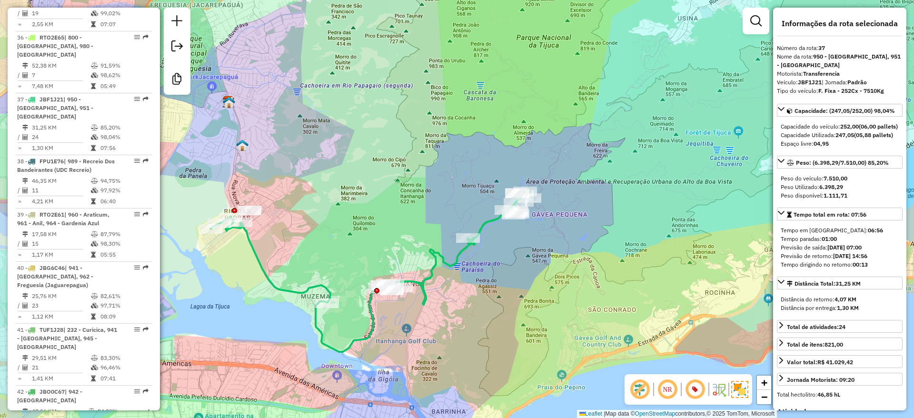
drag, startPoint x: 534, startPoint y: 222, endPoint x: 532, endPoint y: 233, distance: 11.7
click at [577, 201] on div "Janela de atendimento Grade de atendimento Capacidade Transportadoras Veículos …" at bounding box center [457, 209] width 914 height 418
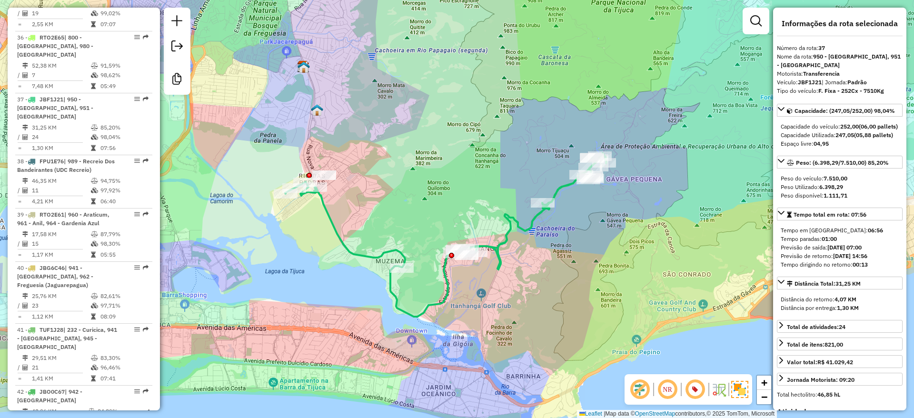
drag, startPoint x: 424, startPoint y: 293, endPoint x: 533, endPoint y: 232, distance: 124.9
click at [501, 257] on icon at bounding box center [445, 234] width 321 height 163
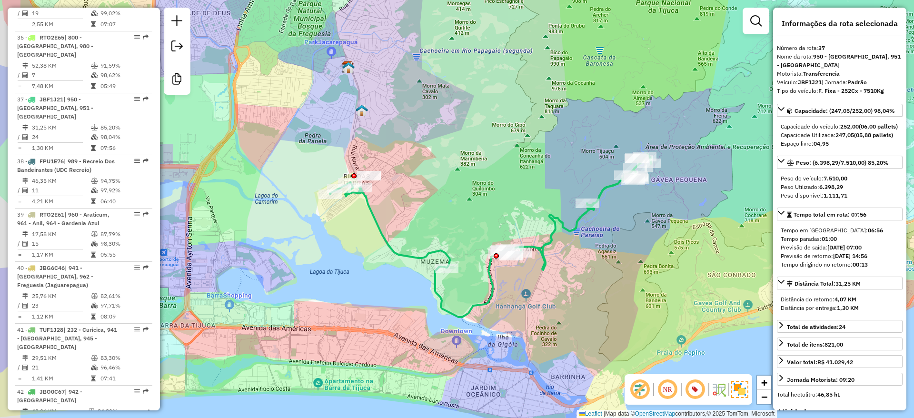
drag, startPoint x: 398, startPoint y: 154, endPoint x: 399, endPoint y: 183, distance: 29.1
click at [490, 200] on div "Janela de atendimento Grade de atendimento Capacidade Transportadoras Veículos …" at bounding box center [457, 209] width 914 height 418
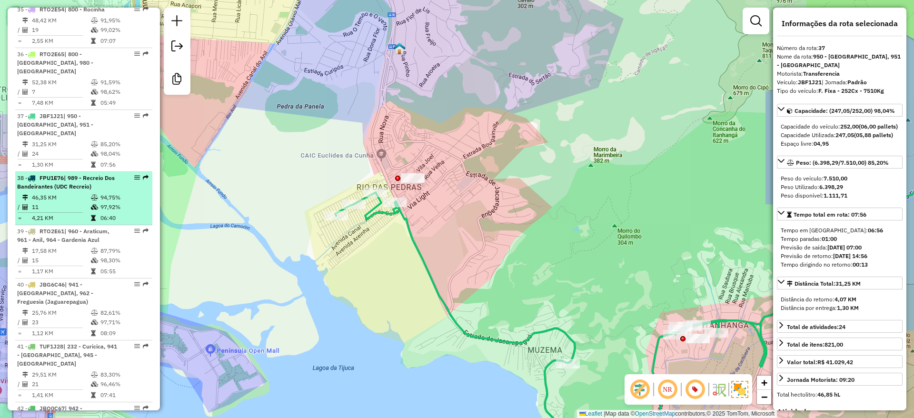
scroll to position [2289, 0]
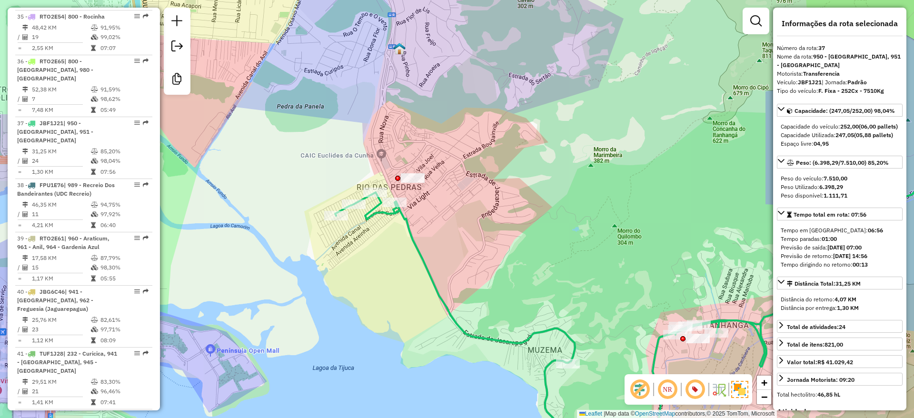
drag, startPoint x: 550, startPoint y: 250, endPoint x: 546, endPoint y: 244, distance: 6.9
click at [546, 245] on div "Janela de atendimento Grade de atendimento Capacidade Transportadoras Veículos …" at bounding box center [457, 209] width 914 height 418
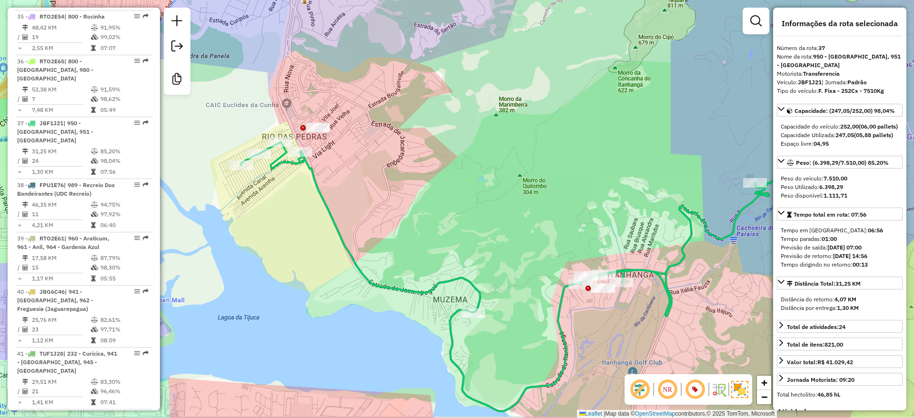
drag, startPoint x: 515, startPoint y: 240, endPoint x: 445, endPoint y: 221, distance: 72.4
click at [445, 222] on div "Janela de atendimento Grade de atendimento Capacidade Transportadoras Veículos …" at bounding box center [457, 209] width 914 height 418
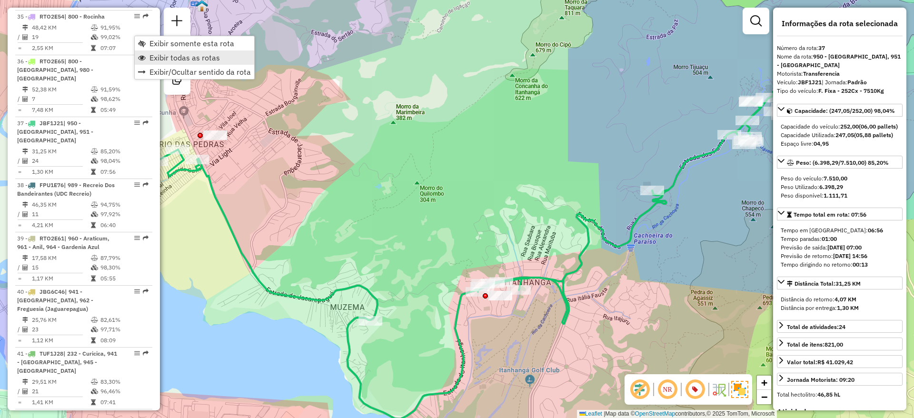
click at [180, 58] on span "Exibir todas as rotas" at bounding box center [184, 58] width 70 height 8
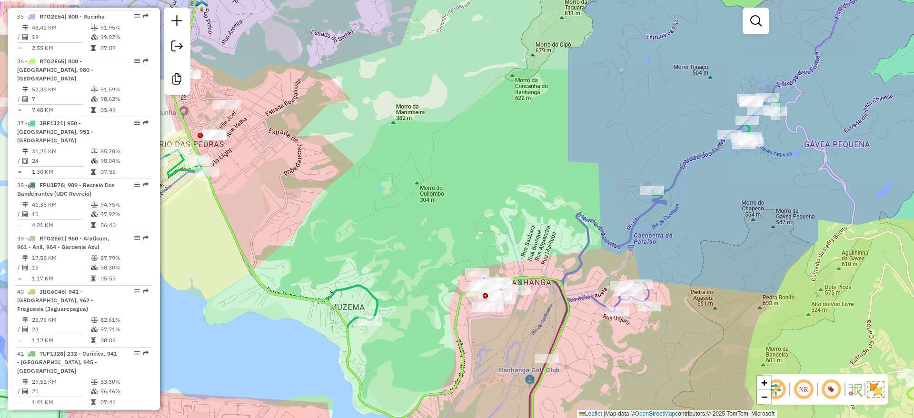
click at [511, 216] on div "Janela de atendimento Grade de atendimento Capacidade Transportadoras Veículos …" at bounding box center [457, 209] width 914 height 418
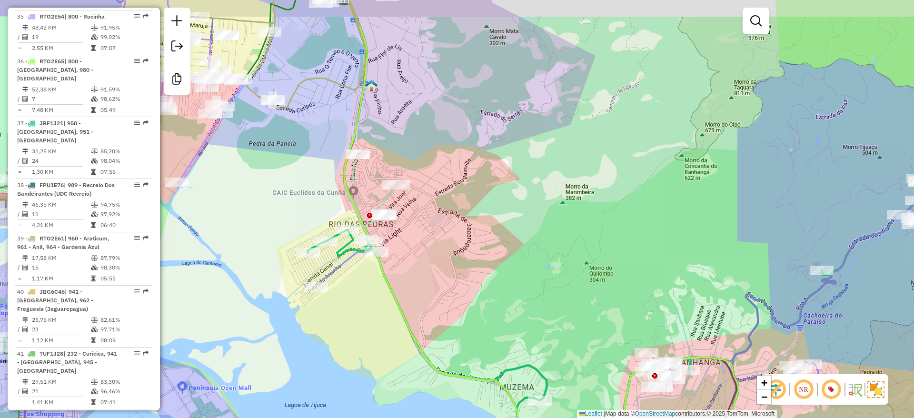
click at [511, 219] on div "Janela de atendimento Grade de atendimento Capacidade Transportadoras Veículos …" at bounding box center [457, 209] width 914 height 418
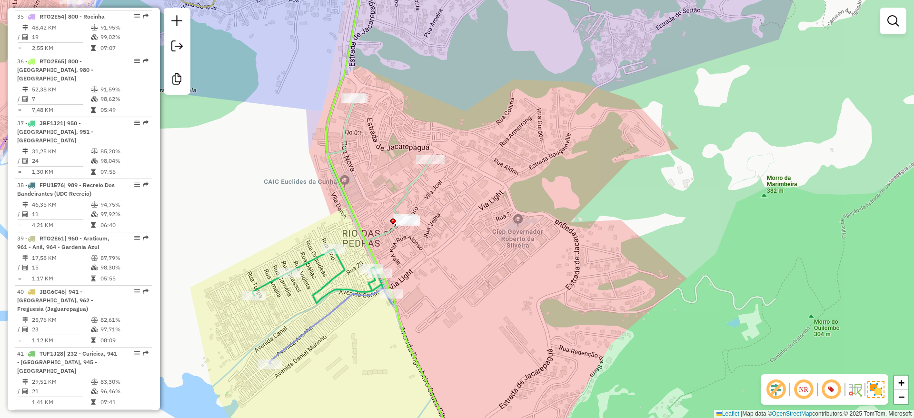
click at [407, 184] on icon at bounding box center [395, 279] width 136 height 361
select select "**********"
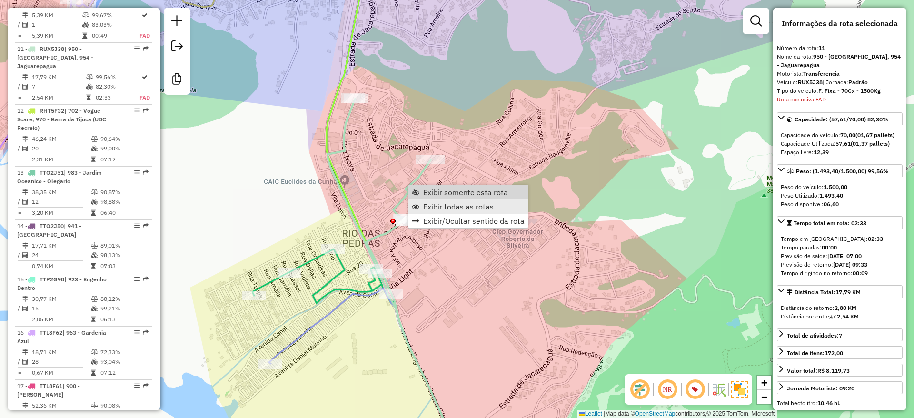
scroll to position [909, 0]
click at [484, 193] on span "Exibir somente esta rota" at bounding box center [465, 192] width 85 height 8
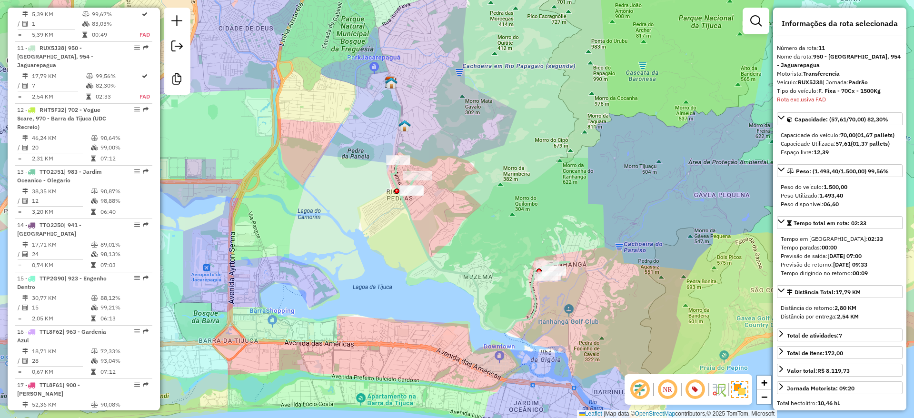
drag, startPoint x: 459, startPoint y: 179, endPoint x: 470, endPoint y: 207, distance: 29.7
click at [470, 207] on div "Janela de atendimento Grade de atendimento Capacidade Transportadoras Veículos …" at bounding box center [457, 209] width 914 height 418
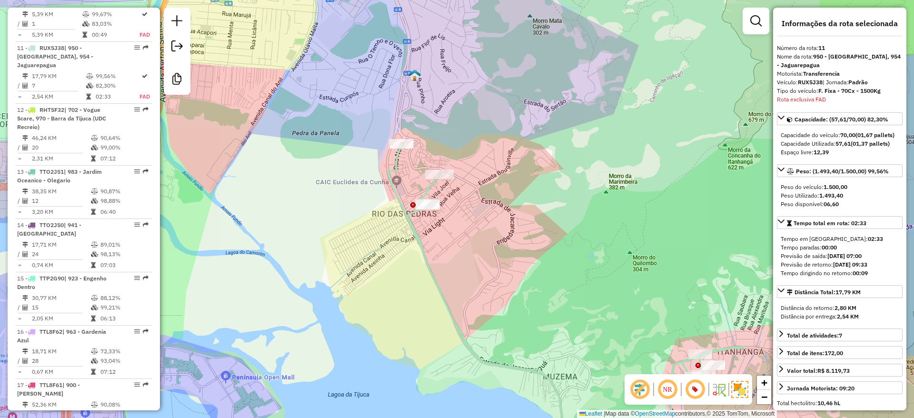
click at [397, 165] on icon at bounding box center [565, 302] width 355 height 316
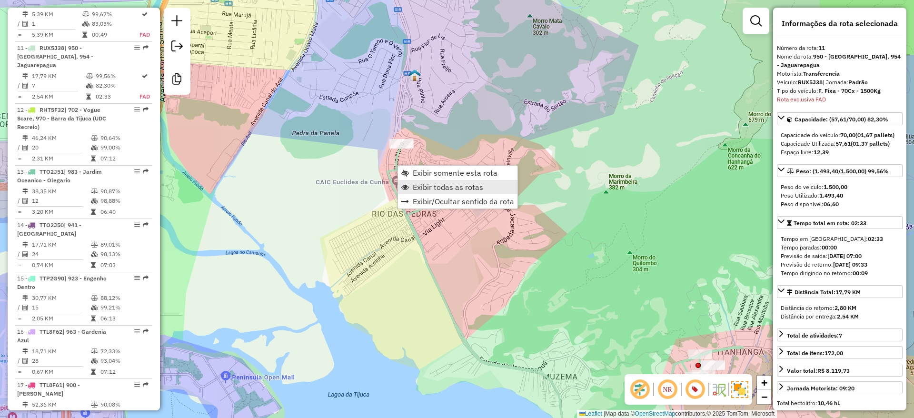
click at [429, 184] on span "Exibir todas as rotas" at bounding box center [448, 187] width 70 height 8
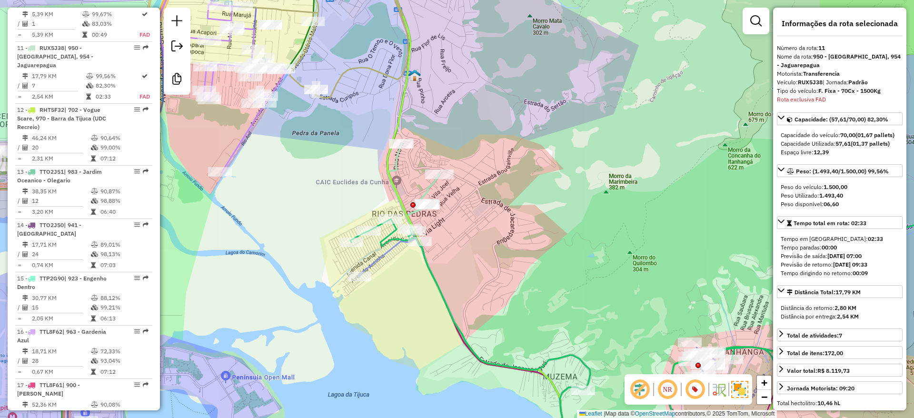
click at [485, 129] on div "Janela de atendimento Grade de atendimento Capacidade Transportadoras Veículos …" at bounding box center [457, 209] width 914 height 418
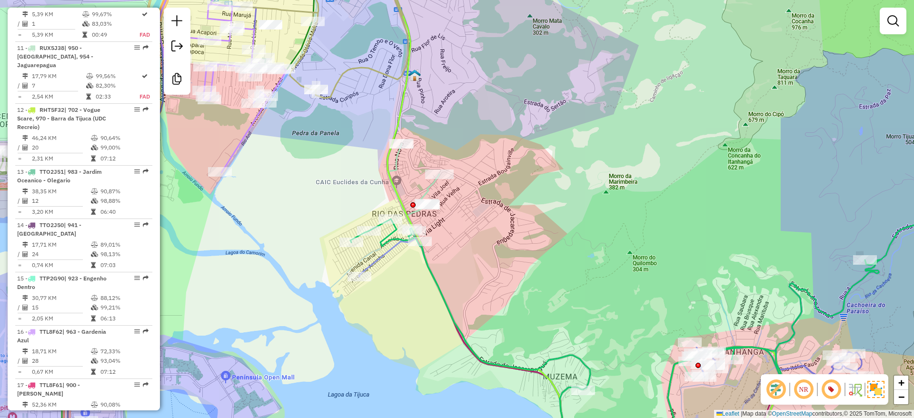
drag, startPoint x: 479, startPoint y: 118, endPoint x: 492, endPoint y: 181, distance: 64.1
click at [544, 196] on div "Janela de atendimento Grade de atendimento Capacidade Transportadoras Veículos …" at bounding box center [457, 209] width 914 height 418
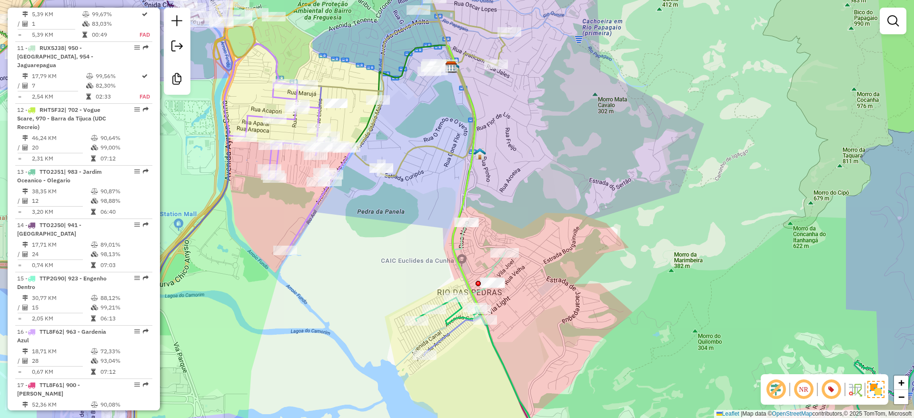
click at [425, 143] on icon at bounding box center [407, 67] width 203 height 218
select select "**********"
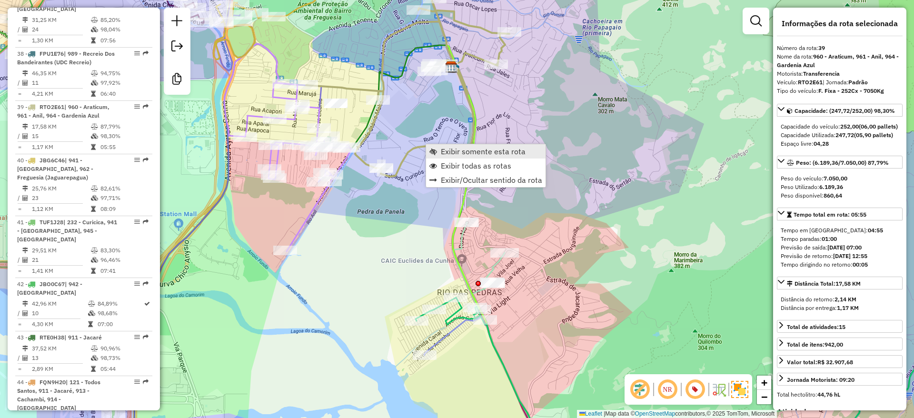
scroll to position [2418, 0]
click at [458, 153] on span "Exibir somente esta rota" at bounding box center [483, 152] width 85 height 8
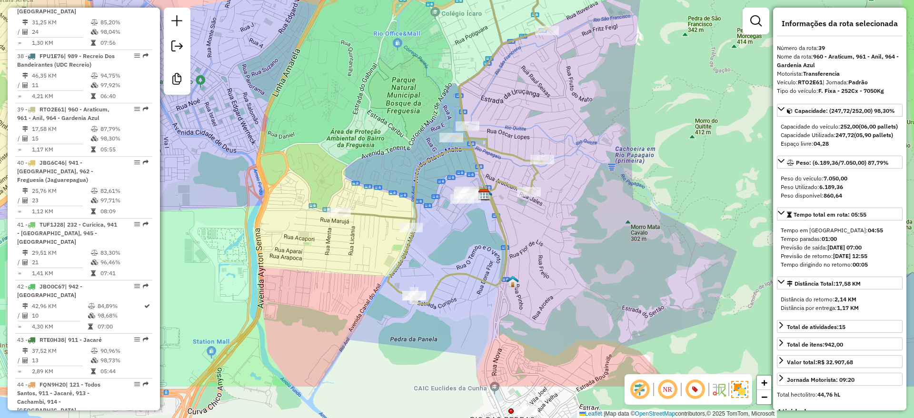
drag, startPoint x: 604, startPoint y: 316, endPoint x: 591, endPoint y: 243, distance: 74.6
click at [591, 243] on div "Janela de atendimento Grade de atendimento Capacidade Transportadoras Veículos …" at bounding box center [457, 209] width 914 height 418
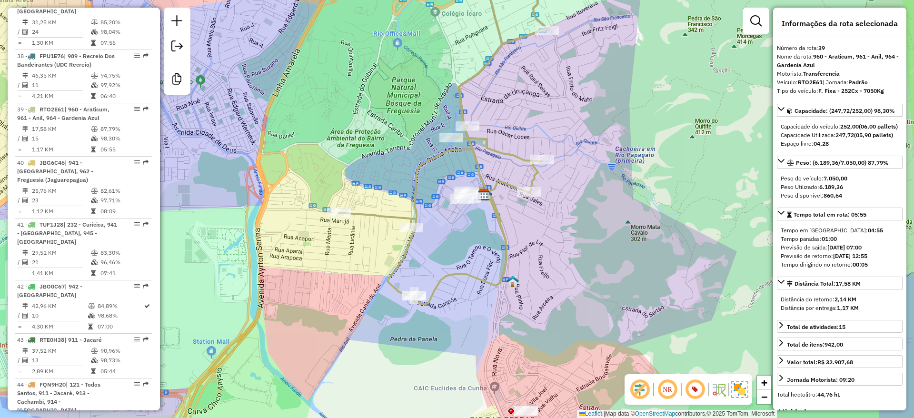
click at [413, 172] on icon at bounding box center [443, 131] width 209 height 346
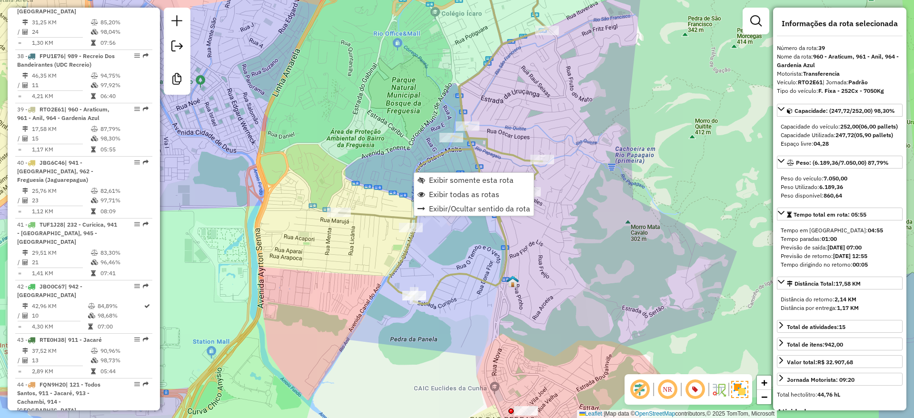
scroll to position [2419, 0]
click at [469, 195] on span "Exibir todas as rotas" at bounding box center [464, 194] width 70 height 8
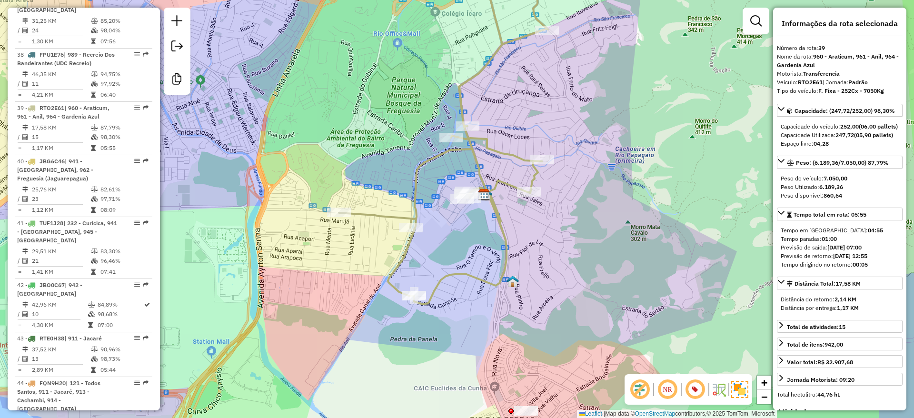
click at [439, 356] on div "Janela de atendimento Grade de atendimento Capacidade Transportadoras Veículos …" at bounding box center [457, 209] width 914 height 418
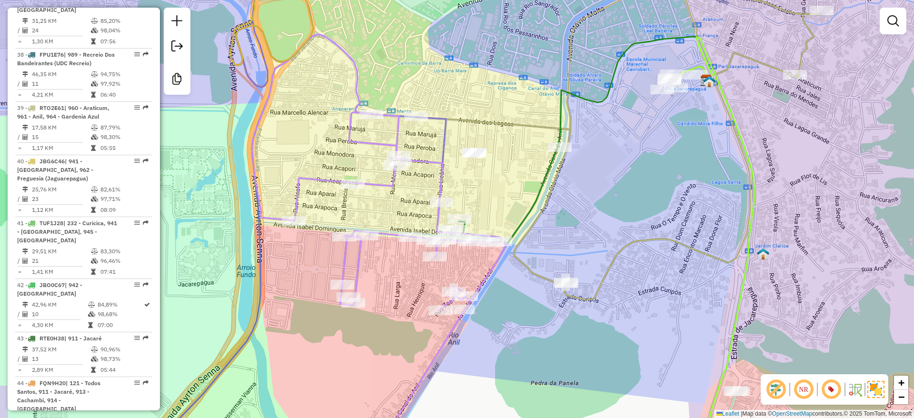
click at [302, 176] on icon at bounding box center [379, 241] width 255 height 415
select select "**********"
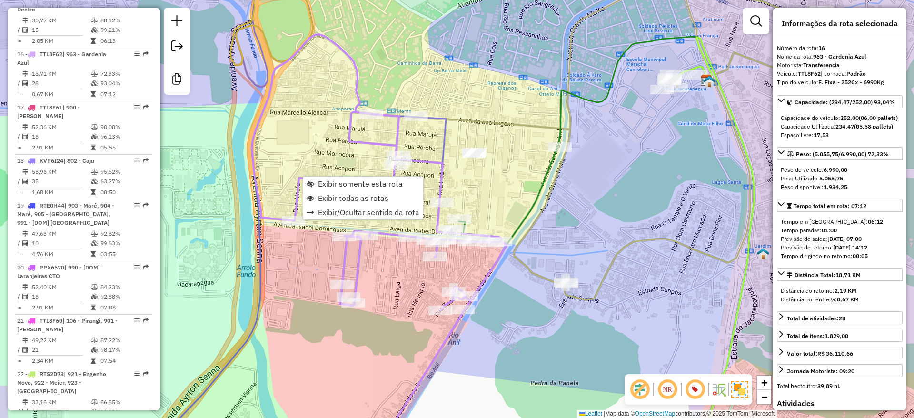
scroll to position [1185, 0]
click at [327, 183] on span "Exibir somente esta rota" at bounding box center [360, 184] width 85 height 8
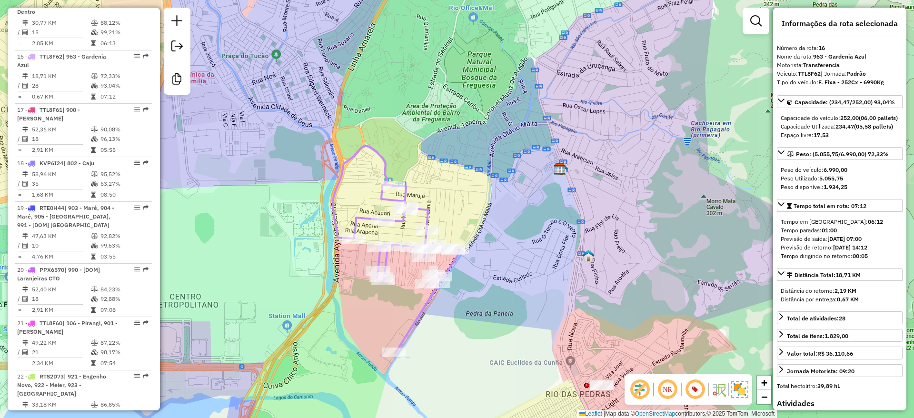
drag, startPoint x: 343, startPoint y: 295, endPoint x: 345, endPoint y: 304, distance: 9.2
click at [345, 304] on div "Janela de atendimento Grade de atendimento Capacidade Transportadoras Veículos …" at bounding box center [457, 209] width 914 height 418
click at [370, 148] on icon at bounding box center [397, 250] width 128 height 208
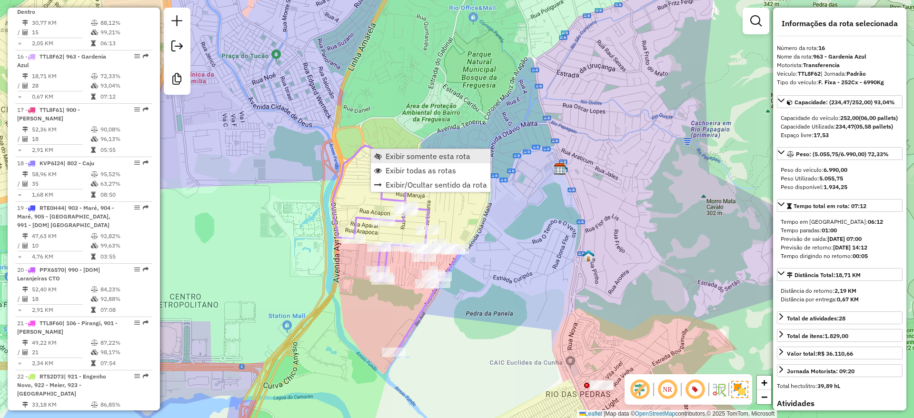
click at [413, 161] on link "Exibir somente esta rota" at bounding box center [430, 156] width 119 height 14
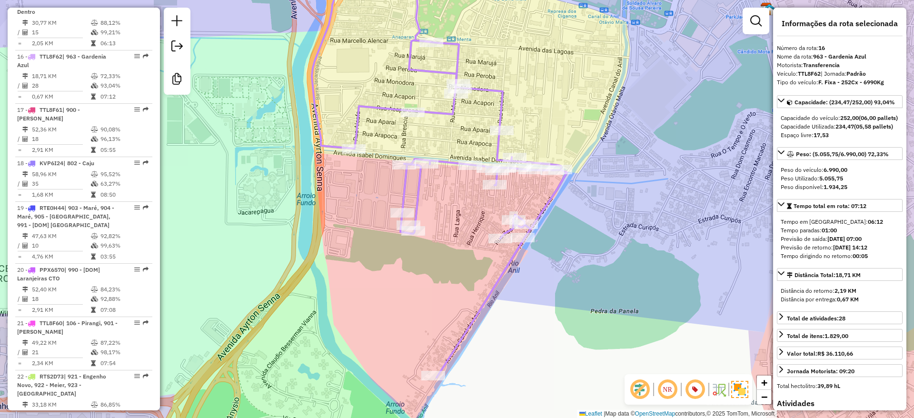
click at [386, 109] on icon at bounding box center [439, 169] width 255 height 415
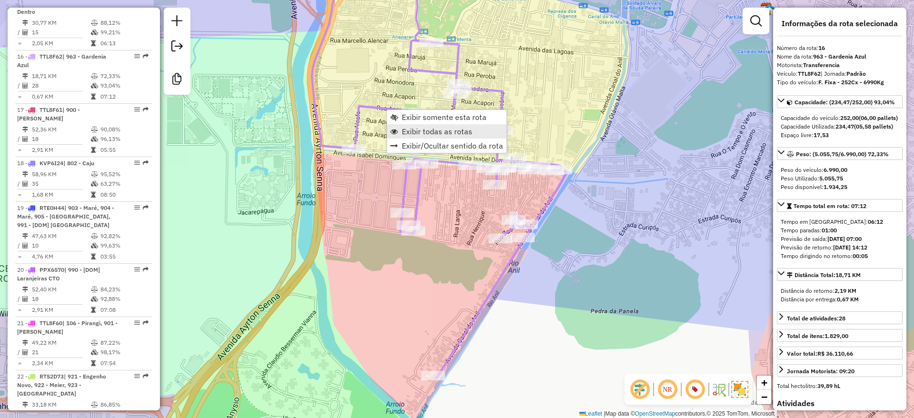
click at [417, 128] on span "Exibir todas as rotas" at bounding box center [437, 132] width 70 height 8
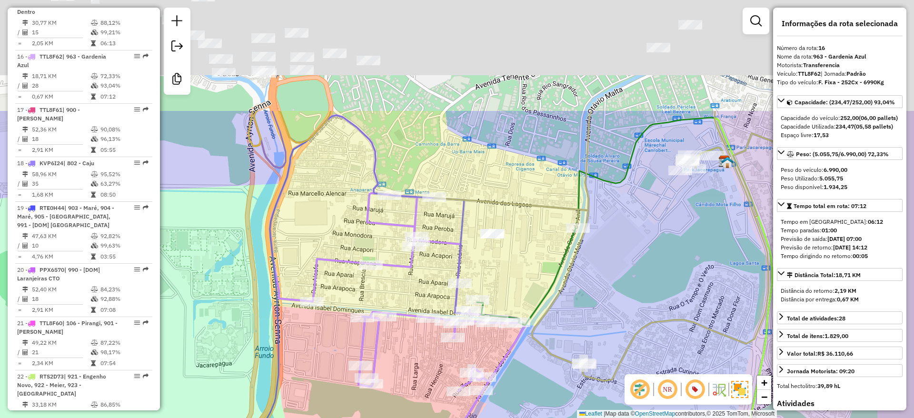
drag, startPoint x: 567, startPoint y: 89, endPoint x: 503, endPoint y: 293, distance: 213.1
click at [503, 293] on div "Janela de atendimento Grade de atendimento Capacidade Transportadoras Veículos …" at bounding box center [457, 209] width 914 height 418
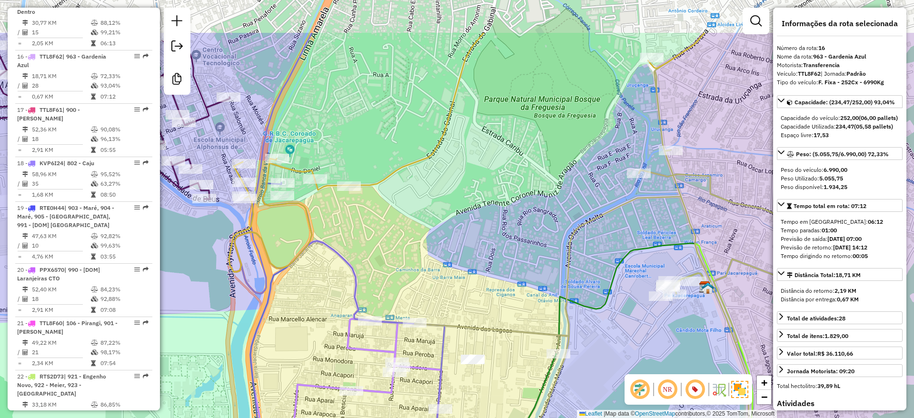
drag, startPoint x: 452, startPoint y: 174, endPoint x: 457, endPoint y: 334, distance: 160.0
click at [457, 336] on div "Janela de atendimento Grade de atendimento Capacidade Transportadoras Veículos …" at bounding box center [457, 209] width 914 height 418
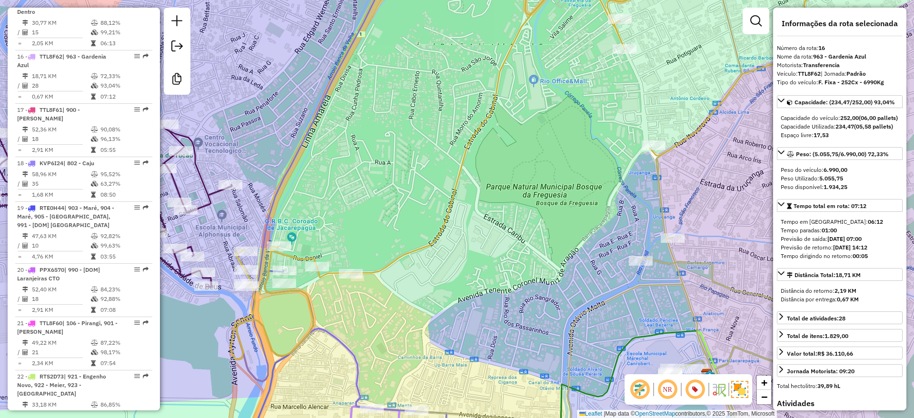
click at [443, 224] on icon at bounding box center [531, 158] width 601 height 401
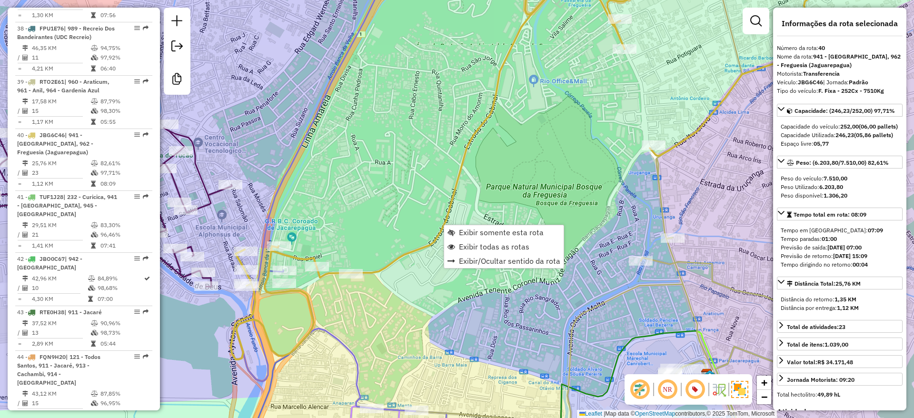
scroll to position [2472, 0]
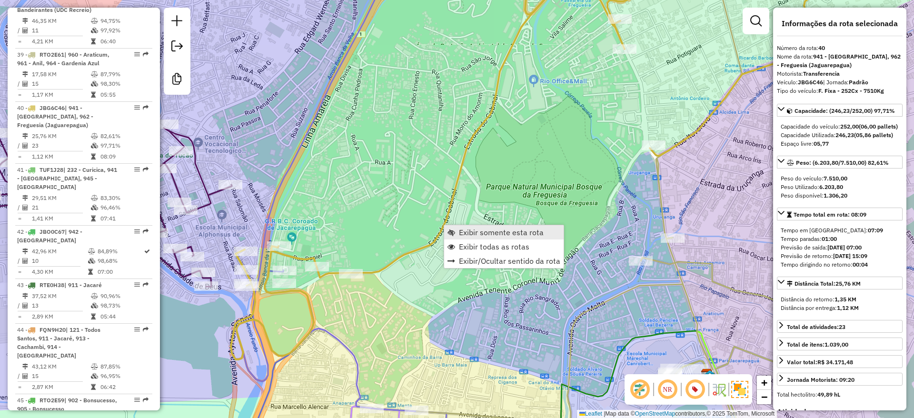
click at [495, 232] on span "Exibir somente esta rota" at bounding box center [501, 232] width 85 height 8
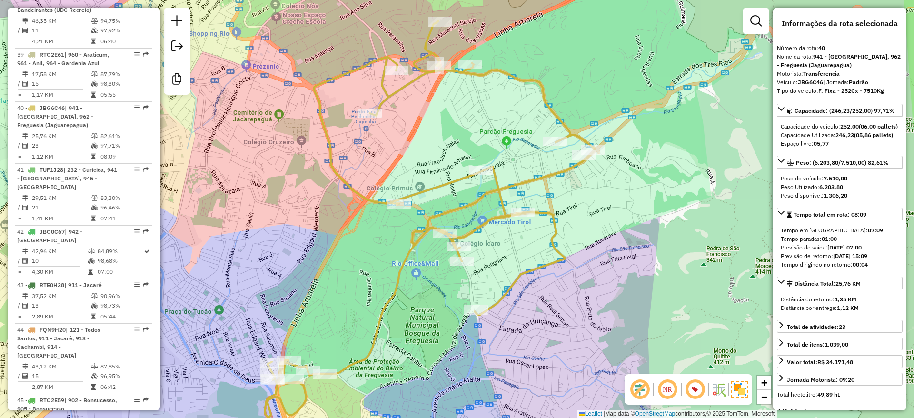
drag, startPoint x: 460, startPoint y: 301, endPoint x: 445, endPoint y: 295, distance: 16.4
click at [445, 295] on div "Janela de atendimento Grade de atendimento Capacidade Transportadoras Veículos …" at bounding box center [457, 209] width 914 height 418
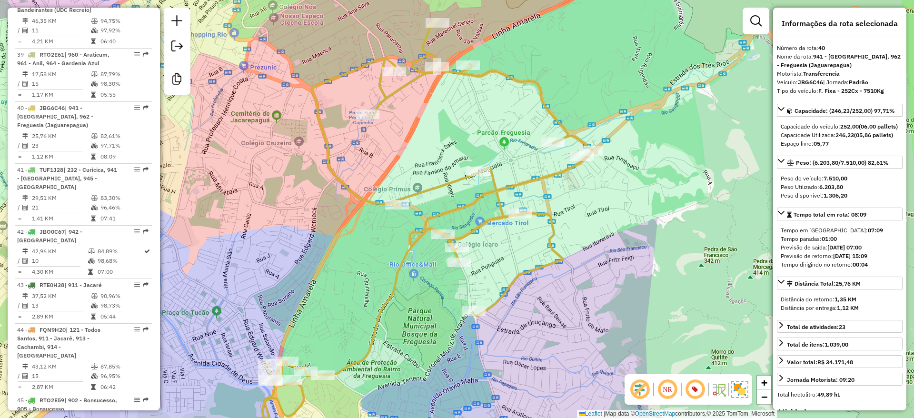
click at [427, 325] on div "Janela de atendimento Grade de atendimento Capacidade Transportadoras Veículos …" at bounding box center [457, 209] width 914 height 418
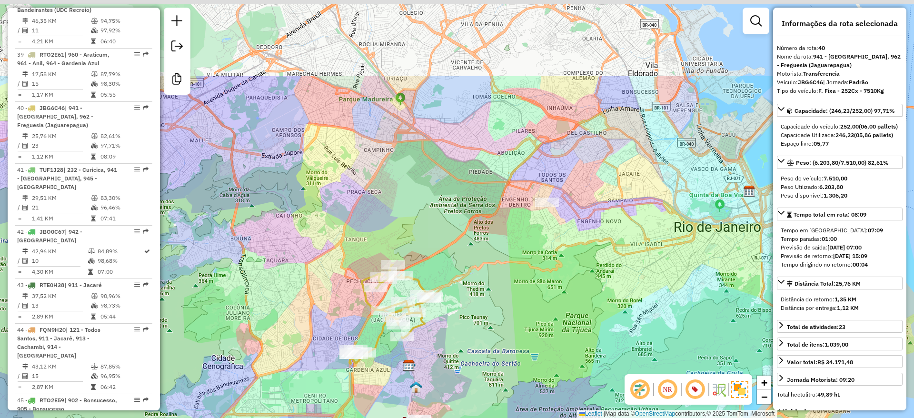
drag, startPoint x: 574, startPoint y: 217, endPoint x: 510, endPoint y: 276, distance: 86.6
click at [437, 375] on div "Janela de atendimento Grade de atendimento Capacidade Transportadoras Veículos …" at bounding box center [457, 209] width 914 height 418
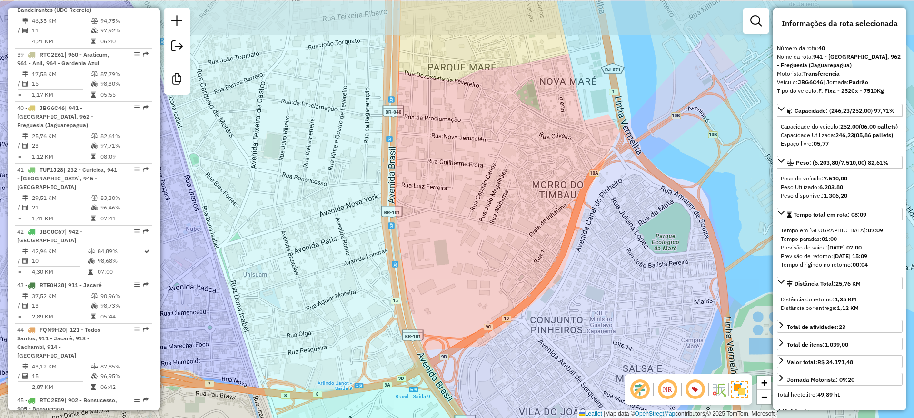
drag, startPoint x: 631, startPoint y: 168, endPoint x: 629, endPoint y: 183, distance: 14.8
click at [629, 183] on div "Janela de atendimento Grade de atendimento Capacidade Transportadoras Veículos …" at bounding box center [457, 209] width 914 height 418
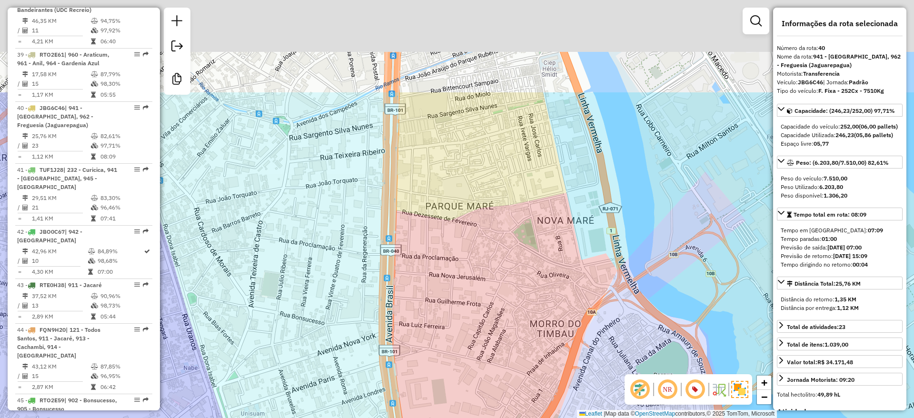
drag, startPoint x: 503, startPoint y: 130, endPoint x: 497, endPoint y: 299, distance: 169.1
click at [497, 299] on div "Janela de atendimento Grade de atendimento Capacidade Transportadoras Veículos …" at bounding box center [457, 209] width 914 height 418
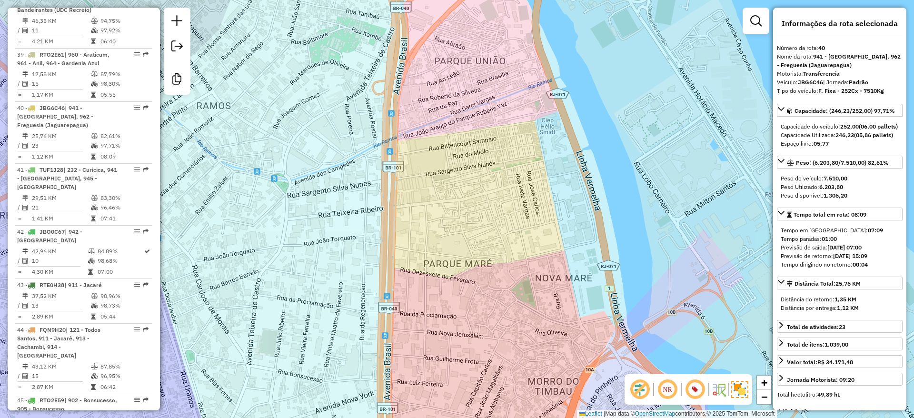
drag, startPoint x: 488, startPoint y: 200, endPoint x: 496, endPoint y: 252, distance: 53.0
click at [496, 252] on div "Janela de atendimento Grade de atendimento Capacidade Transportadoras Veículos …" at bounding box center [457, 209] width 914 height 418
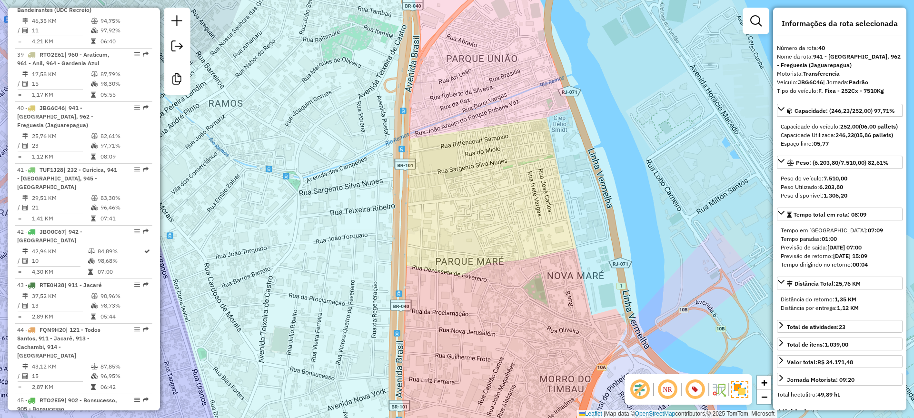
drag, startPoint x: 478, startPoint y: 205, endPoint x: 583, endPoint y: 215, distance: 106.2
click at [583, 215] on div "Janela de atendimento Grade de atendimento Capacidade Transportadoras Veículos …" at bounding box center [457, 209] width 914 height 418
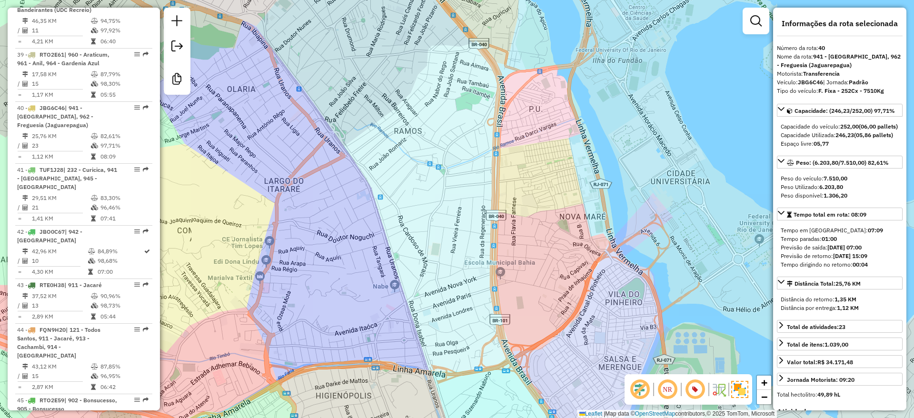
drag, startPoint x: 555, startPoint y: 236, endPoint x: 528, endPoint y: 213, distance: 34.8
click at [528, 213] on div "Janela de atendimento Grade de atendimento Capacidade Transportadoras Veículos …" at bounding box center [457, 209] width 914 height 418
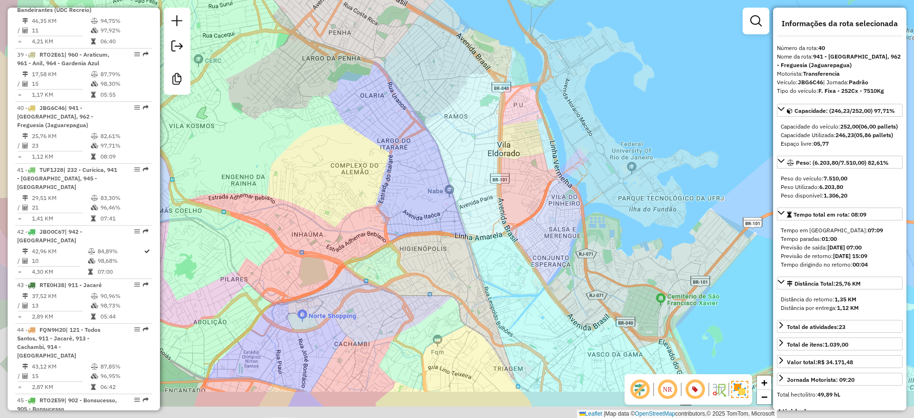
drag, startPoint x: 441, startPoint y: 204, endPoint x: 594, endPoint y: 148, distance: 162.9
click at [552, 155] on div "Janela de atendimento Grade de atendimento Capacidade Transportadoras Veículos …" at bounding box center [457, 209] width 914 height 418
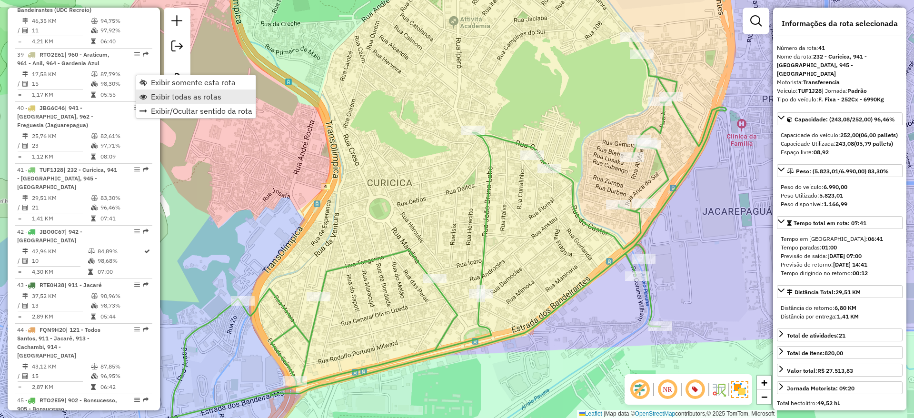
click at [214, 95] on span "Exibir todas as rotas" at bounding box center [186, 97] width 70 height 8
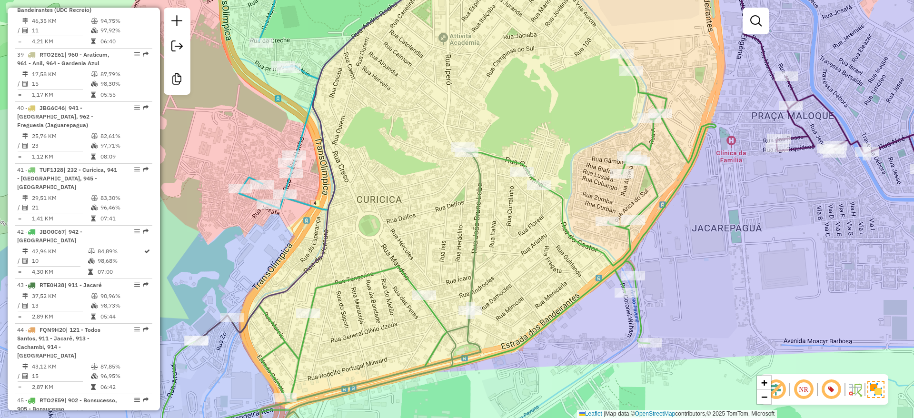
drag, startPoint x: 506, startPoint y: 106, endPoint x: 394, endPoint y: 164, distance: 126.7
click at [403, 273] on div "Janela de atendimento Grade de atendimento Capacidade Transportadoras Veículos …" at bounding box center [457, 209] width 914 height 418
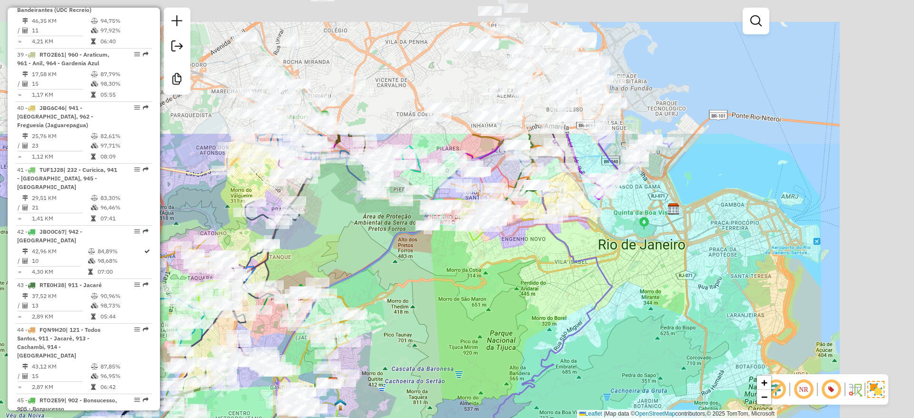
drag, startPoint x: 637, startPoint y: 147, endPoint x: 453, endPoint y: 322, distance: 254.5
click at [453, 322] on div "Janela de atendimento Grade de atendimento Capacidade Transportadoras Veículos …" at bounding box center [457, 209] width 914 height 418
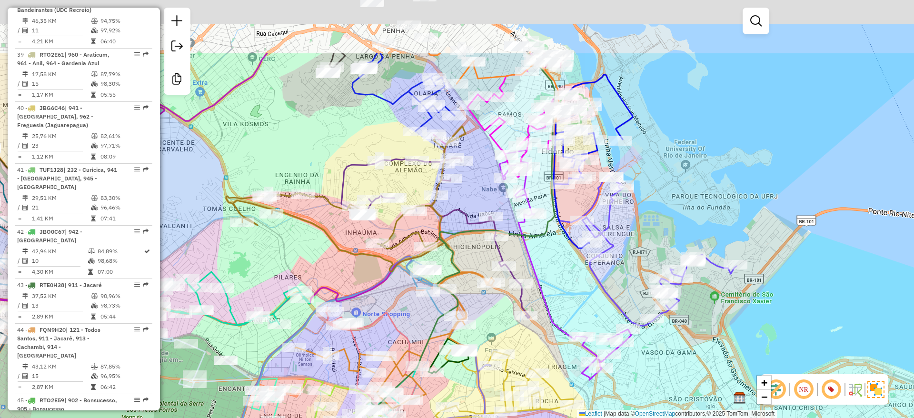
drag, startPoint x: 664, startPoint y: 198, endPoint x: 653, endPoint y: 212, distance: 18.4
click at [661, 217] on div "Janela de atendimento Grade de atendimento Capacidade Transportadoras Veículos …" at bounding box center [457, 209] width 914 height 418
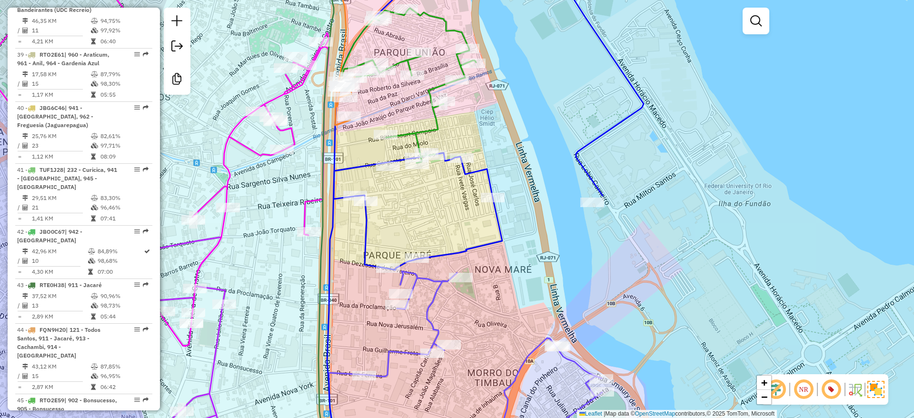
click at [434, 123] on icon at bounding box center [407, 85] width 137 height 155
select select "**********"
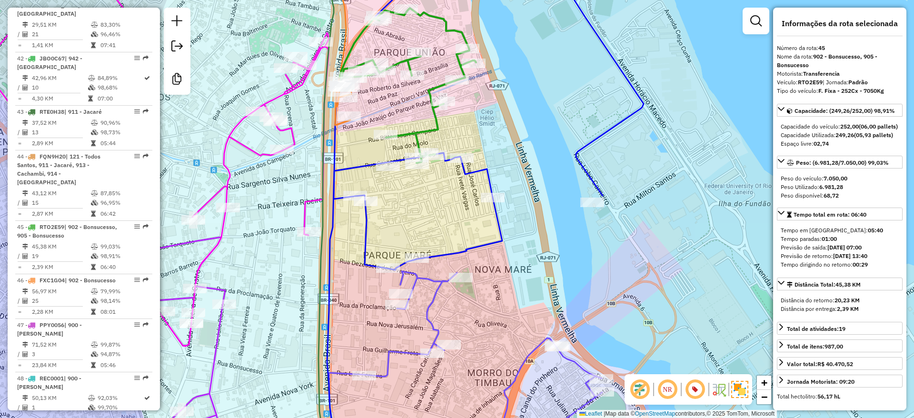
scroll to position [2739, 0]
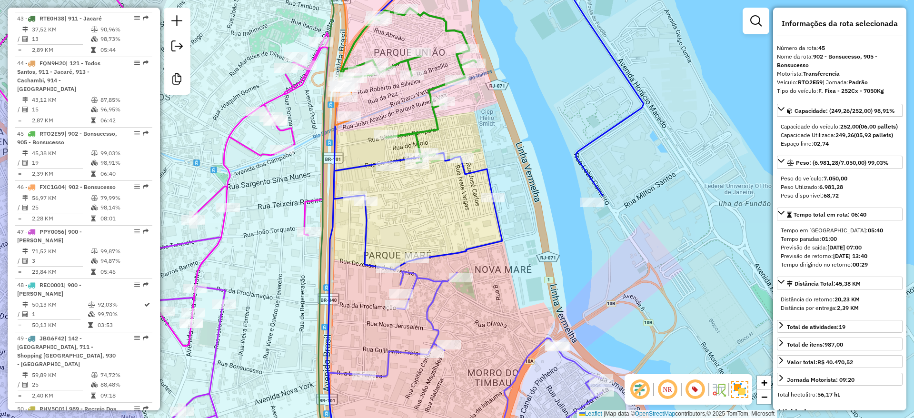
click at [356, 167] on icon at bounding box center [485, 209] width 316 height 502
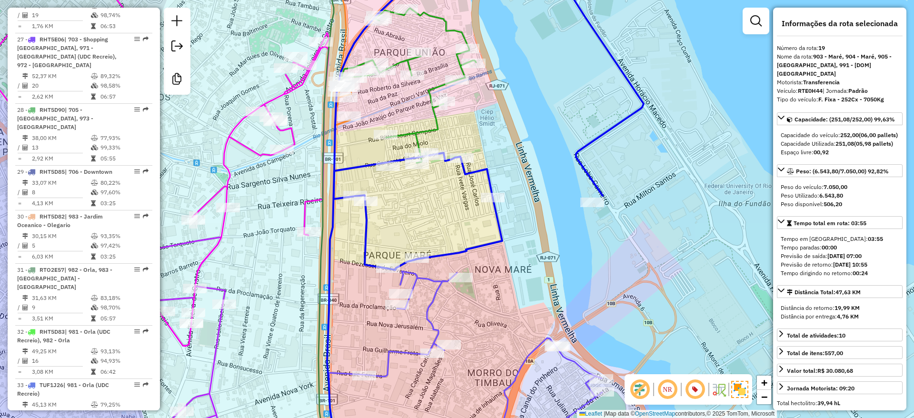
scroll to position [1327, 0]
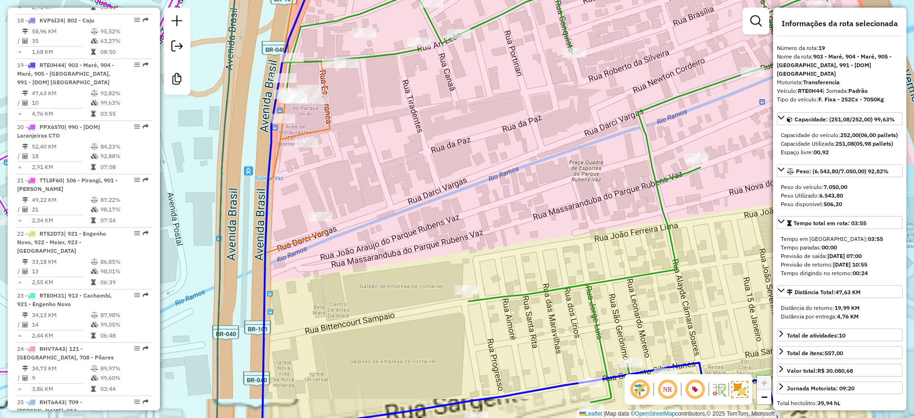
click at [328, 128] on icon at bounding box center [305, 105] width 81 height 295
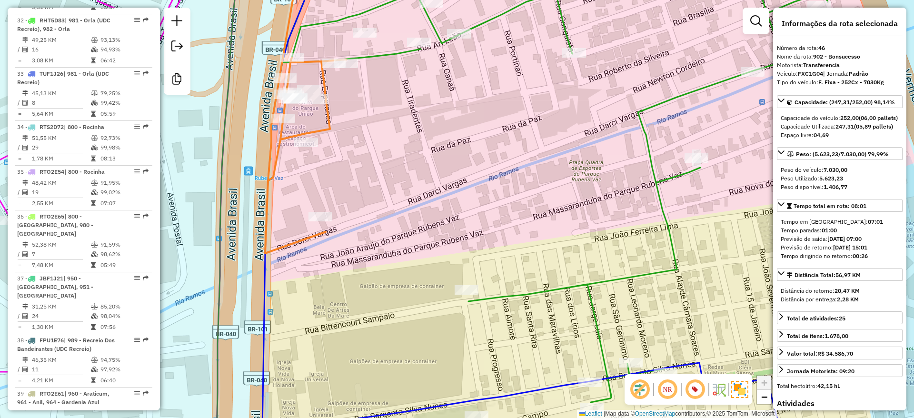
scroll to position [2792, 0]
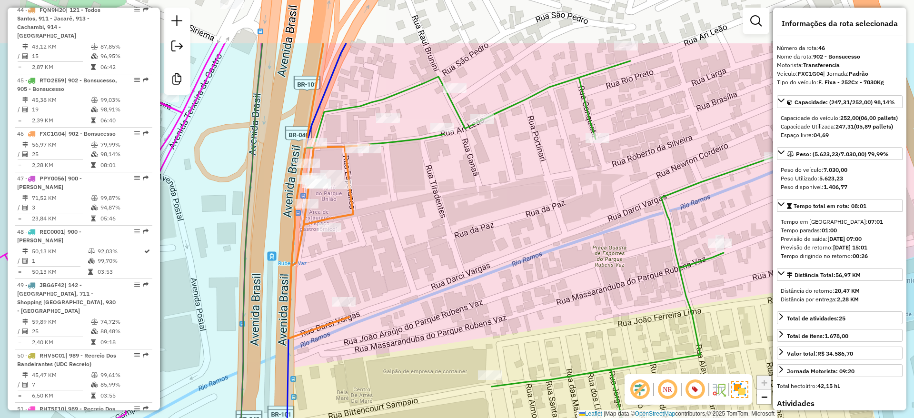
drag, startPoint x: 474, startPoint y: 158, endPoint x: 497, endPoint y: 243, distance: 88.8
click at [497, 243] on div "Janela de atendimento Grade de atendimento Capacidade Transportadoras Veículos …" at bounding box center [457, 209] width 914 height 418
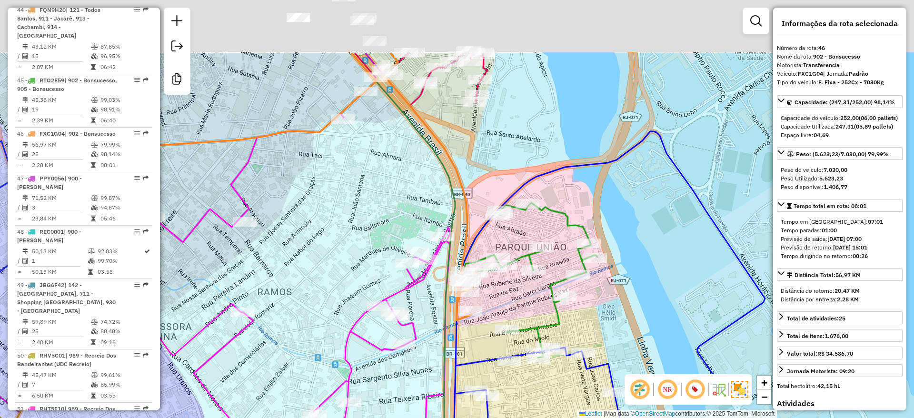
drag, startPoint x: 472, startPoint y: 115, endPoint x: 486, endPoint y: 186, distance: 72.3
click at [486, 186] on div "Janela de atendimento Grade de atendimento Capacidade Transportadoras Veículos …" at bounding box center [457, 209] width 914 height 418
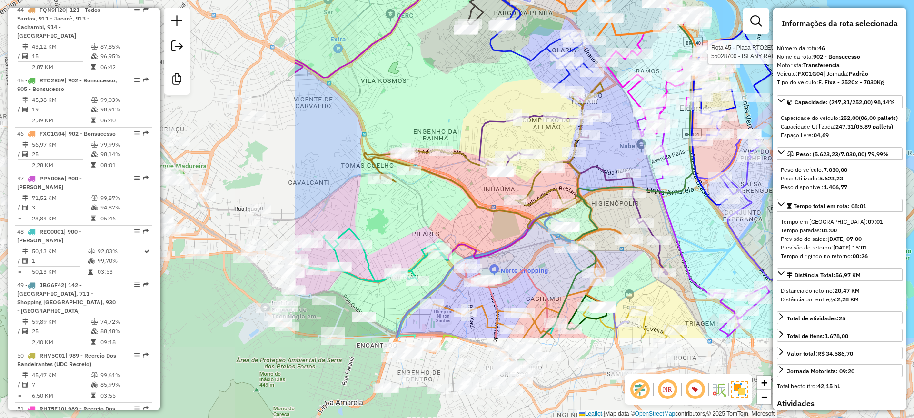
drag, startPoint x: 376, startPoint y: 230, endPoint x: 763, endPoint y: 108, distance: 405.2
click at [763, 108] on div "Rota 45 - Placa RTO2E59 55028700 - ISLANY RAIANNY DOS S Janela de atendimento G…" at bounding box center [457, 209] width 914 height 418
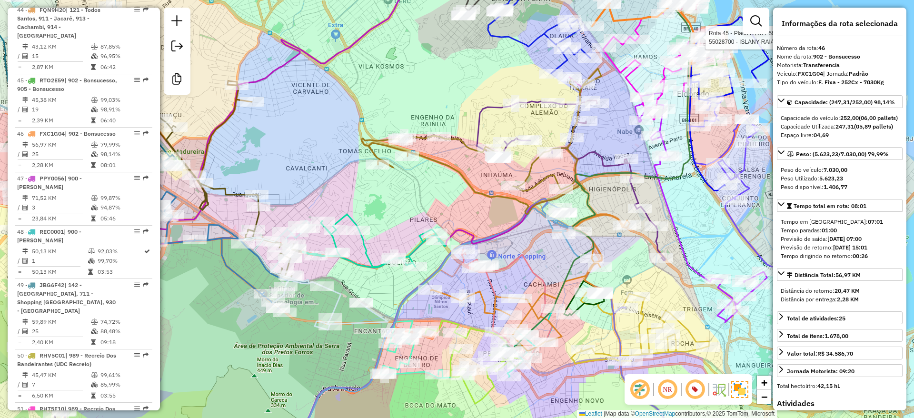
drag, startPoint x: 353, startPoint y: 327, endPoint x: 372, endPoint y: 277, distance: 52.9
click at [338, 277] on div "Rota 45 - Placa RTO2E59 55028700 - ISLANY RAIANNY DOS S Janela de atendimento G…" at bounding box center [457, 209] width 914 height 418
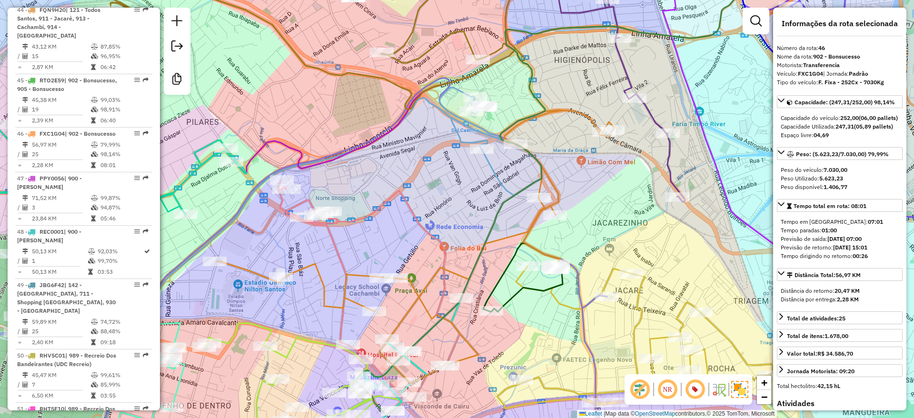
drag, startPoint x: 469, startPoint y: 256, endPoint x: 470, endPoint y: 214, distance: 41.9
click at [470, 214] on div "Rota 45 - Placa RTO2E59 55028700 - ISLANY RAIANNY DOS S Janela de atendimento G…" at bounding box center [457, 209] width 914 height 418
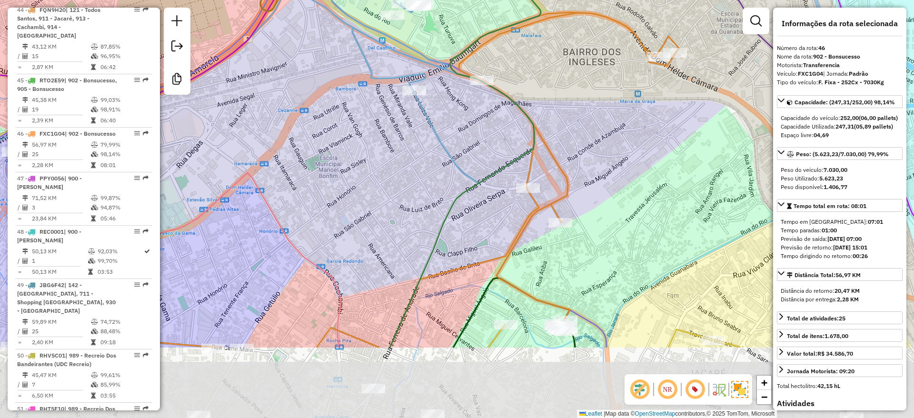
drag, startPoint x: 491, startPoint y: 268, endPoint x: 403, endPoint y: 156, distance: 143.0
click at [403, 156] on div "Rota 45 - Placa RTO2E59 55028700 - ISLANY RAIANNY DOS S Janela de atendimento G…" at bounding box center [457, 209] width 914 height 418
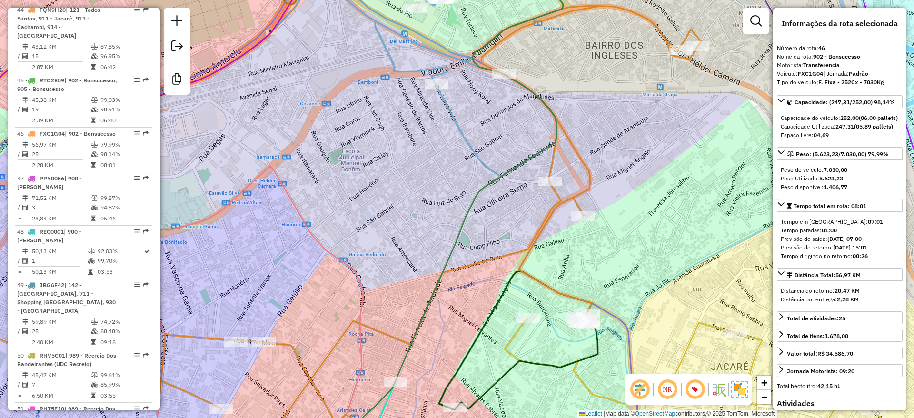
drag, startPoint x: 405, startPoint y: 214, endPoint x: 427, endPoint y: 208, distance: 22.9
click at [427, 208] on div "Rota 45 - Placa RTO2E59 55028700 - ISLANY RAIANNY DOS S Janela de atendimento G…" at bounding box center [457, 209] width 914 height 418
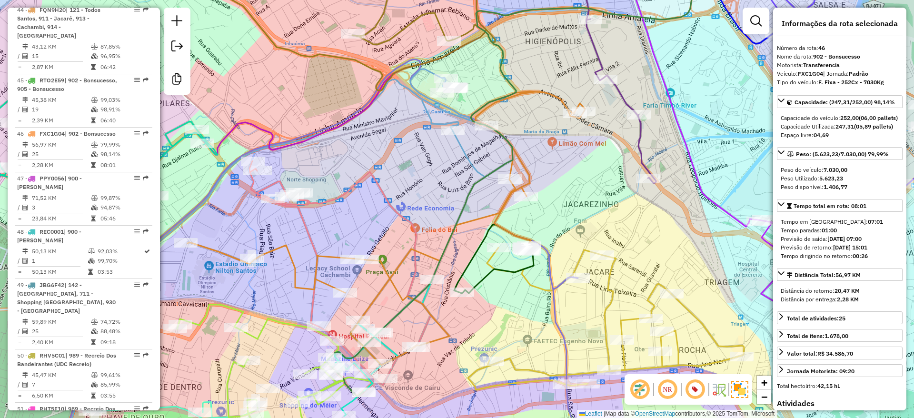
drag, startPoint x: 407, startPoint y: 187, endPoint x: 440, endPoint y: 184, distance: 33.0
click at [441, 184] on div "Rota 45 - Placa RTO2E59 55028700 - ISLANY RAIANNY DOS S Janela de atendimento G…" at bounding box center [457, 209] width 914 height 418
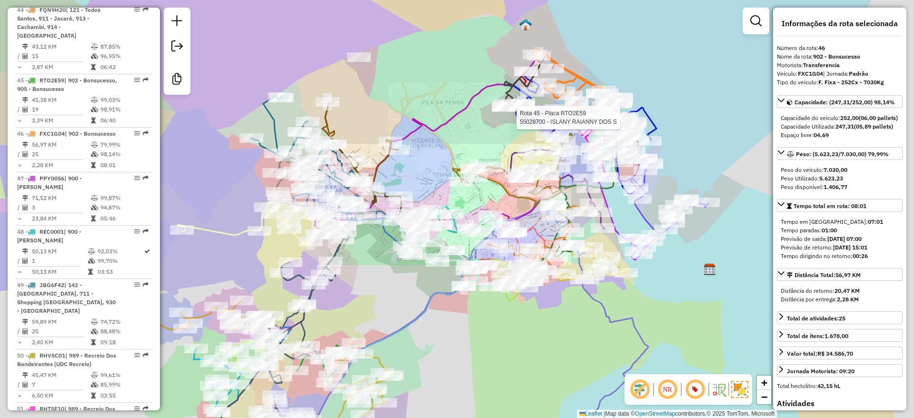
click at [654, 289] on div "Rota 45 - Placa RTO2E59 55028700 - ISLANY RAIANNY DOS S Rota 3 - Placa VAN0002 …" at bounding box center [457, 209] width 914 height 418
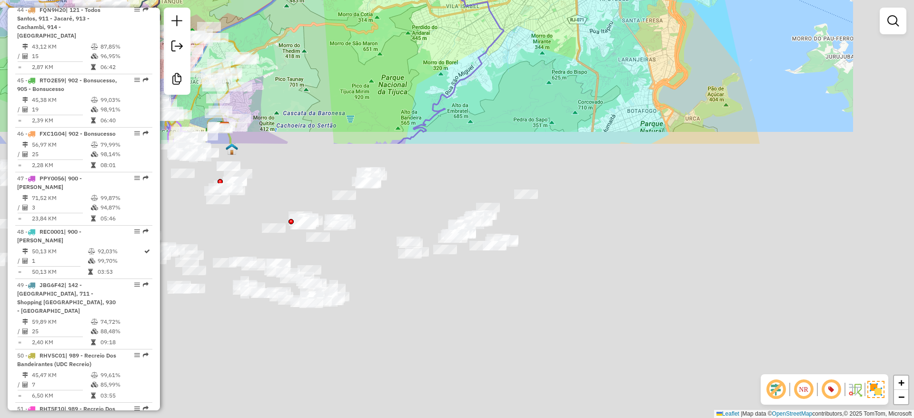
drag, startPoint x: 659, startPoint y: 303, endPoint x: 358, endPoint y: 198, distance: 318.0
click at [514, 0] on html "Aguarde... Pop-up bloqueado! Seu navegador bloqueou automáticamente a abertura …" at bounding box center [457, 209] width 914 height 418
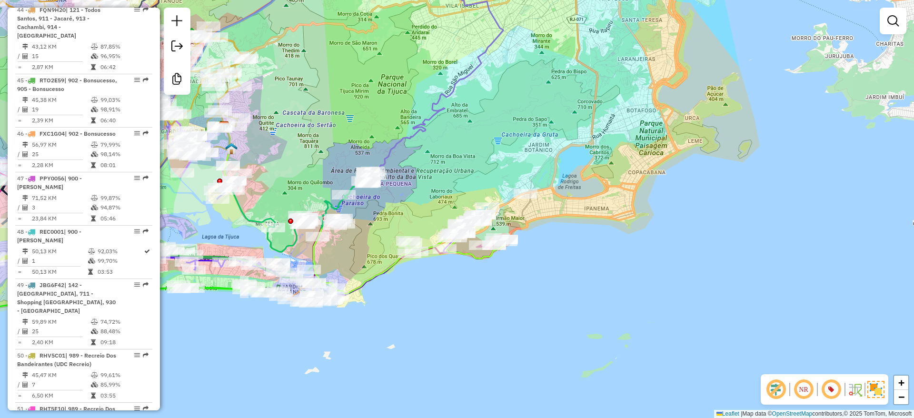
click at [464, 190] on div "Rota 36 - Placa RTO2E65 55007295 - EDWARD CEZAR DE ALME Janela de atendimento G…" at bounding box center [457, 209] width 914 height 418
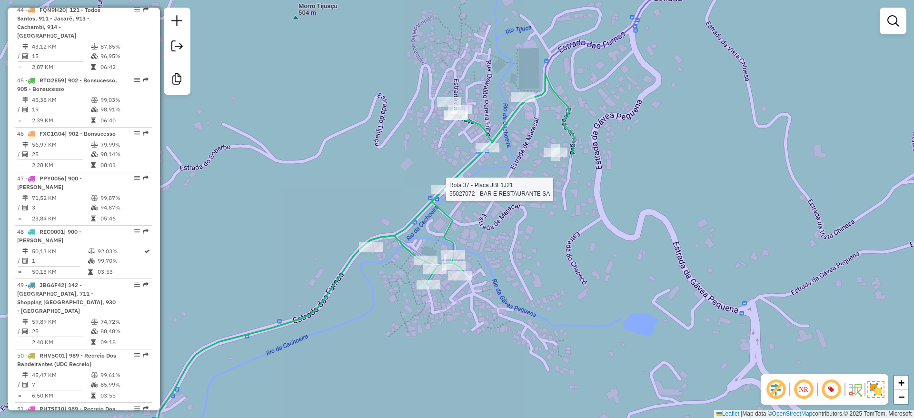
select select "**********"
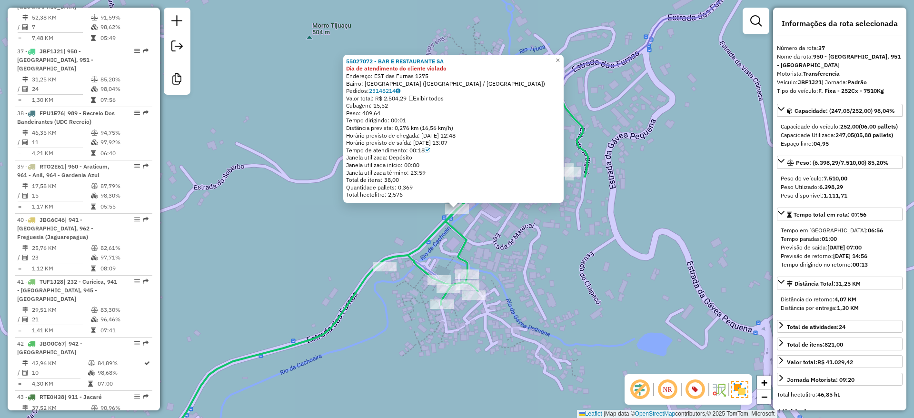
scroll to position [2312, 0]
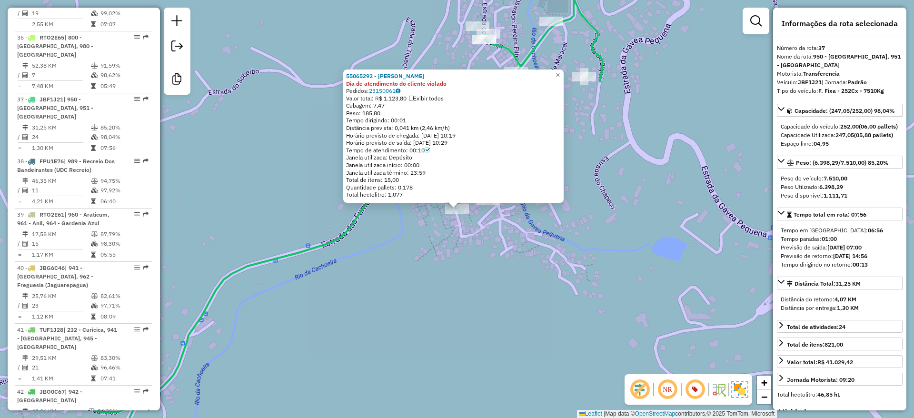
click at [499, 274] on div "Rota 37 - Placa JBF1J21 55065292 - JOaO BATISTA DOS REIS × 55065292 - JOaO BATI…" at bounding box center [457, 209] width 914 height 418
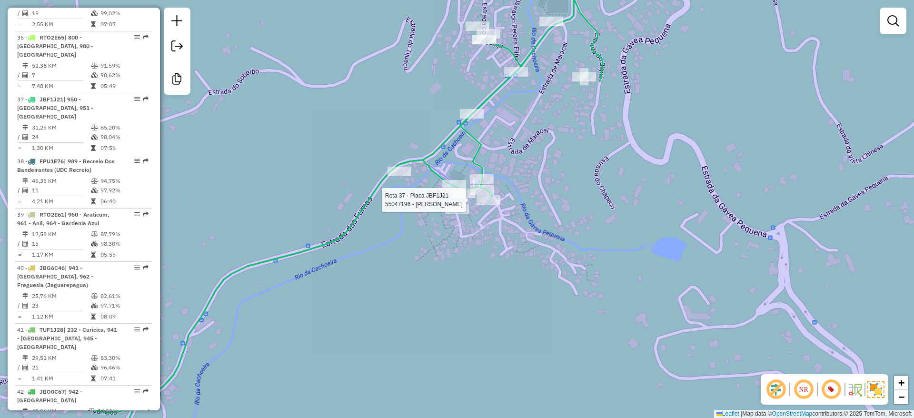
select select "**********"
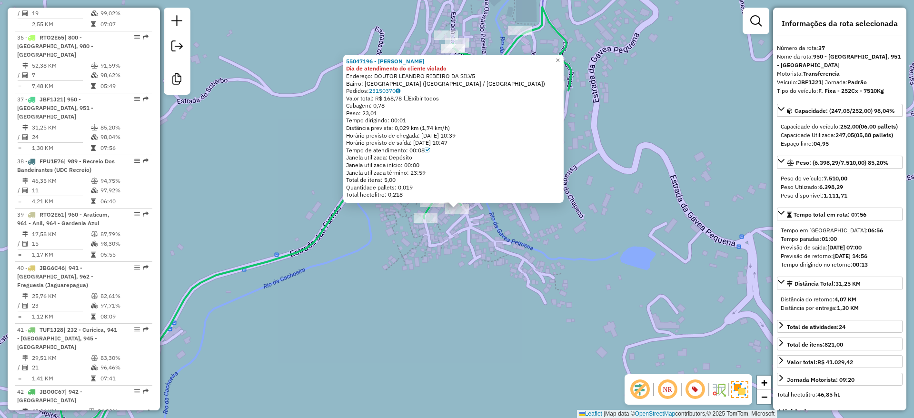
click at [510, 241] on div "55047196 - FRANCISCA MARIA OLIV Dia de atendimento do cliente violado Endereço:…" at bounding box center [457, 209] width 914 height 418
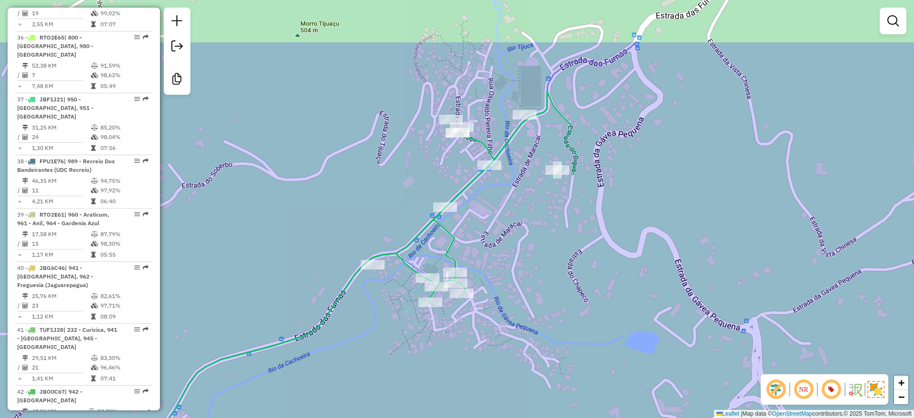
drag, startPoint x: 536, startPoint y: 157, endPoint x: 541, endPoint y: 237, distance: 80.1
click at [541, 237] on div "Janela de atendimento Grade de atendimento Capacidade Transportadoras Veículos …" at bounding box center [457, 209] width 914 height 418
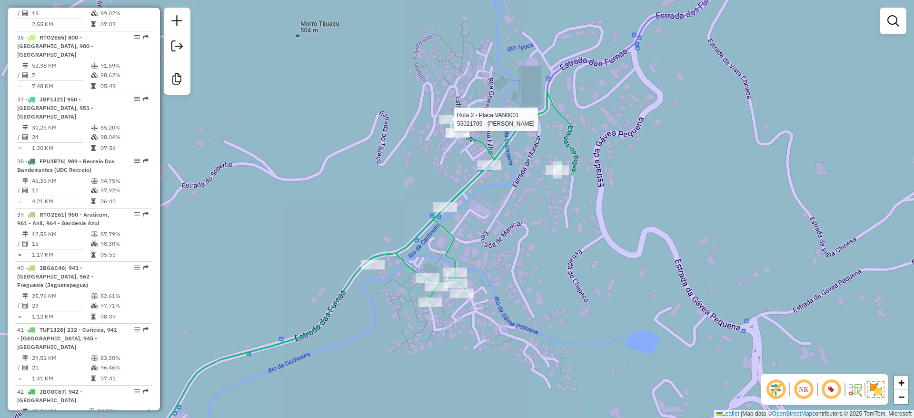
select select "**********"
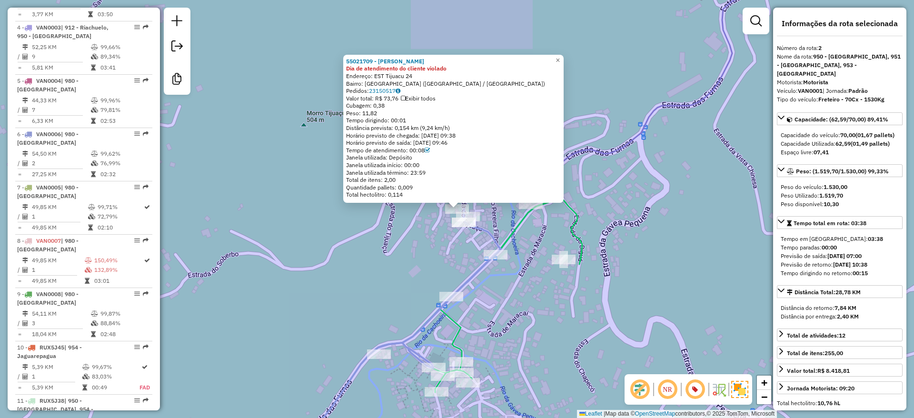
scroll to position [464, 0]
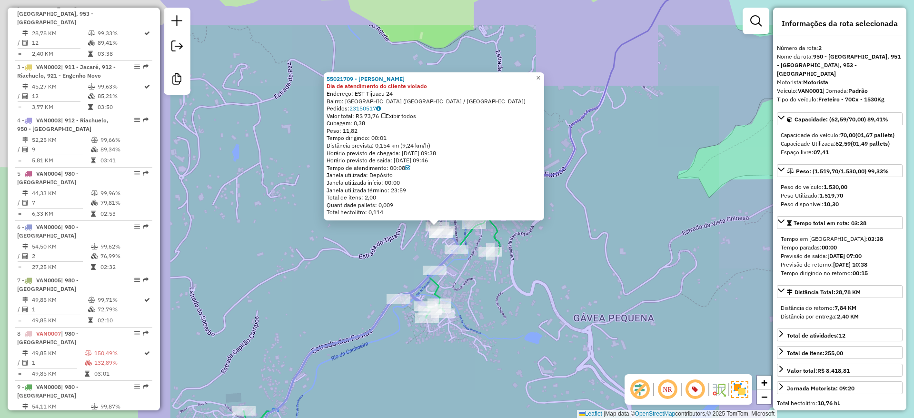
click at [395, 246] on div "55021709 - ADRIANO JOSE DE FRAN Dia de atendimento do cliente violado Endereço:…" at bounding box center [457, 209] width 914 height 418
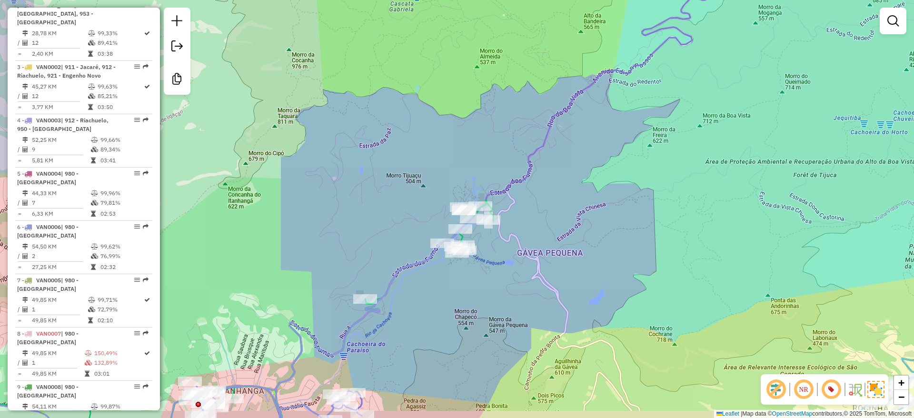
drag, startPoint x: 357, startPoint y: 221, endPoint x: 439, endPoint y: 157, distance: 104.1
click at [439, 157] on div "Janela de atendimento Grade de atendimento Capacidade Transportadoras Veículos …" at bounding box center [457, 209] width 914 height 418
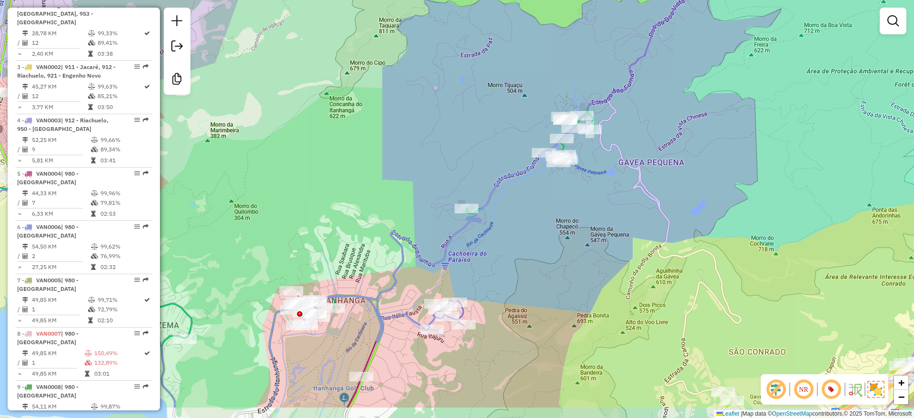
drag, startPoint x: 452, startPoint y: 181, endPoint x: 474, endPoint y: 156, distance: 33.4
click at [474, 156] on div "Janela de atendimento Grade de atendimento Capacidade Transportadoras Veículos …" at bounding box center [457, 209] width 914 height 418
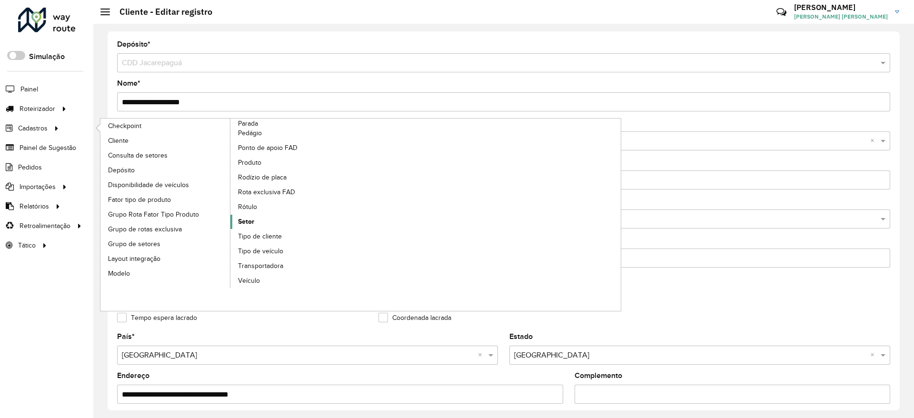
click at [259, 226] on link "Setor" at bounding box center [295, 222] width 130 height 14
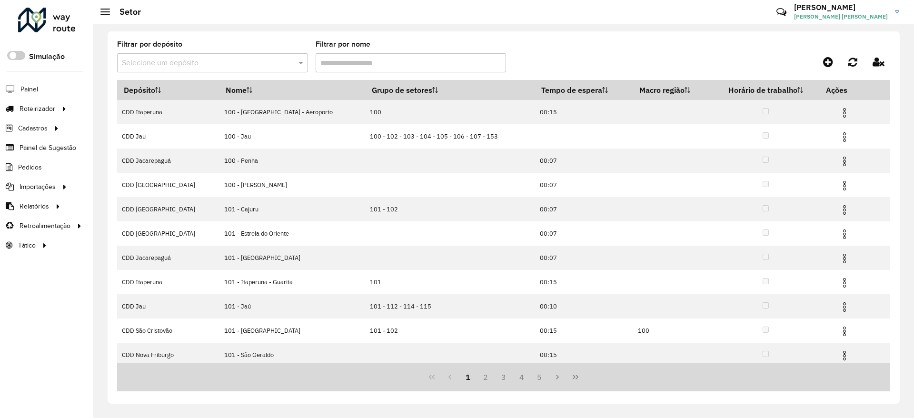
click at [263, 64] on input "text" at bounding box center [203, 63] width 162 height 11
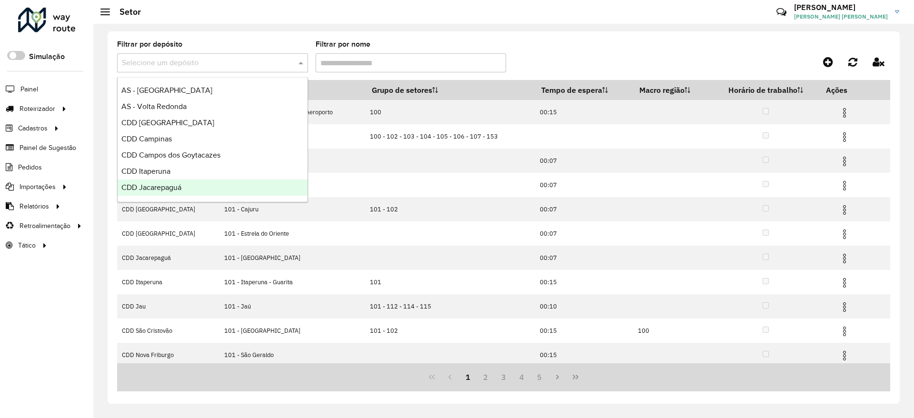
click at [241, 162] on div "CDD Campos dos Goytacazes" at bounding box center [213, 155] width 190 height 16
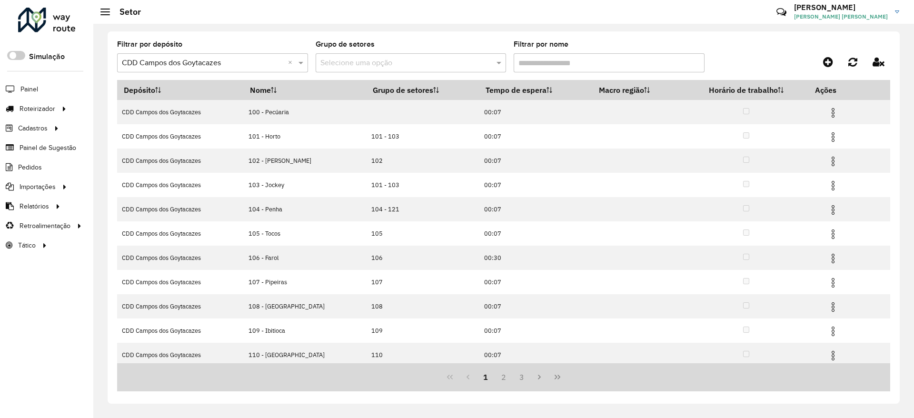
click at [298, 59] on span at bounding box center [302, 62] width 12 height 11
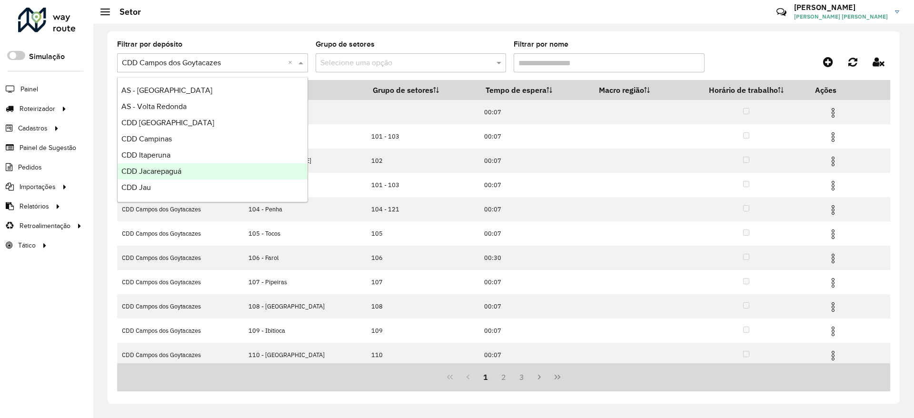
click at [217, 167] on div "CDD Jacarepaguá" at bounding box center [213, 171] width 190 height 16
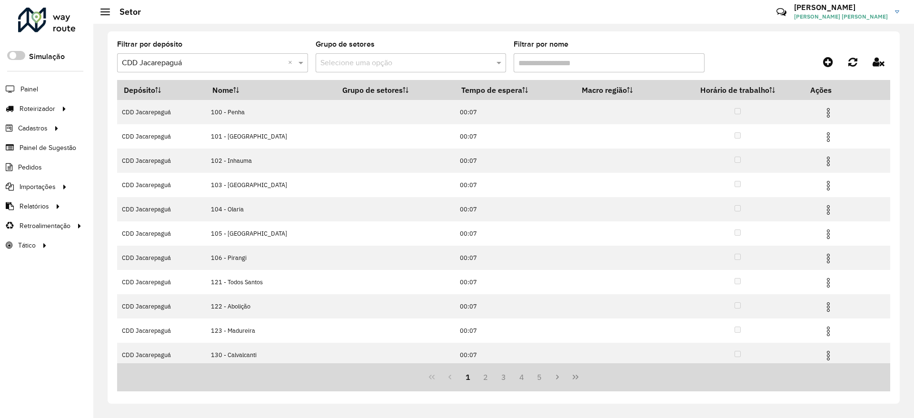
click at [412, 61] on input "text" at bounding box center [401, 63] width 162 height 11
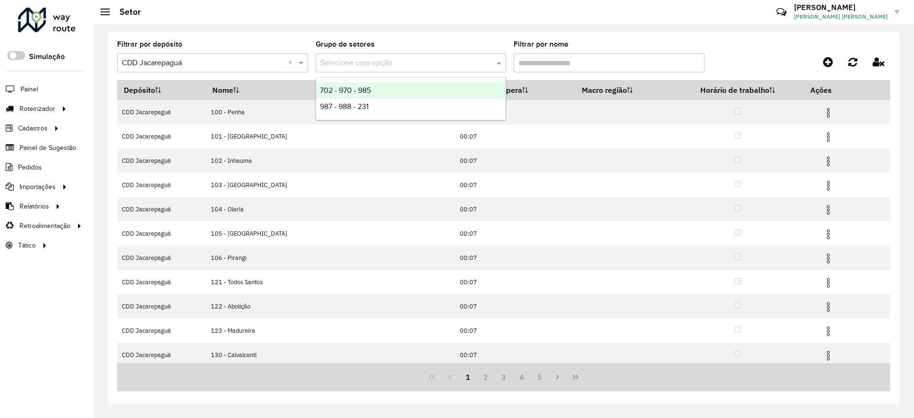
click at [581, 63] on input "Filtrar por nome" at bounding box center [609, 62] width 191 height 19
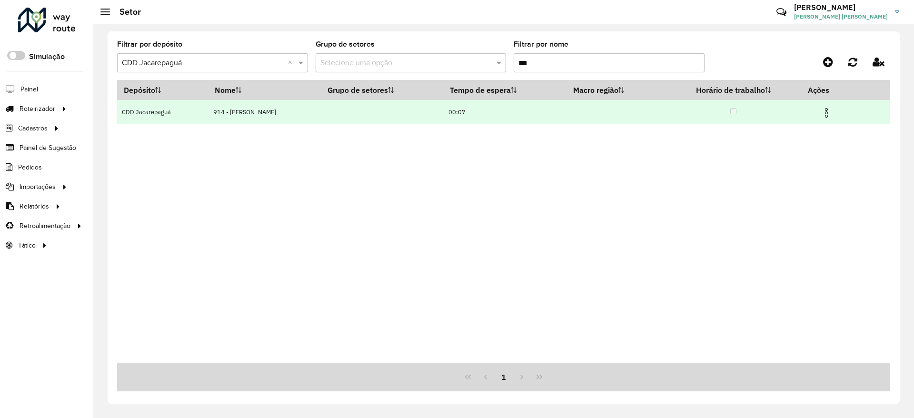
type input "***"
click at [821, 113] on img at bounding box center [825, 112] width 11 height 11
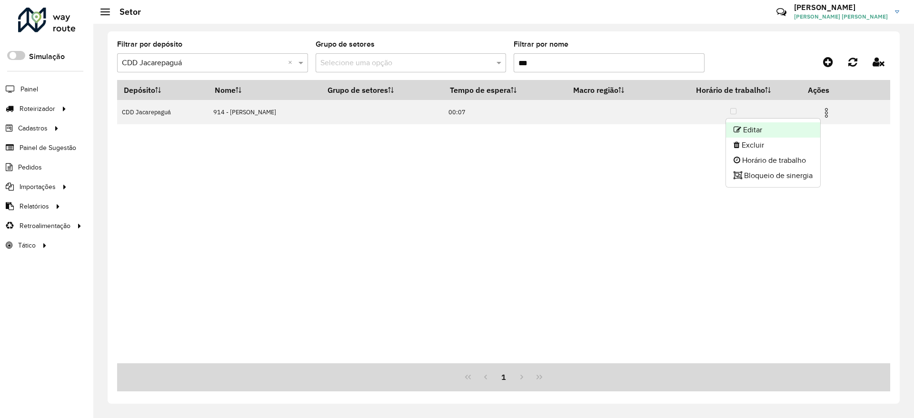
click at [803, 128] on li "Editar" at bounding box center [773, 129] width 94 height 15
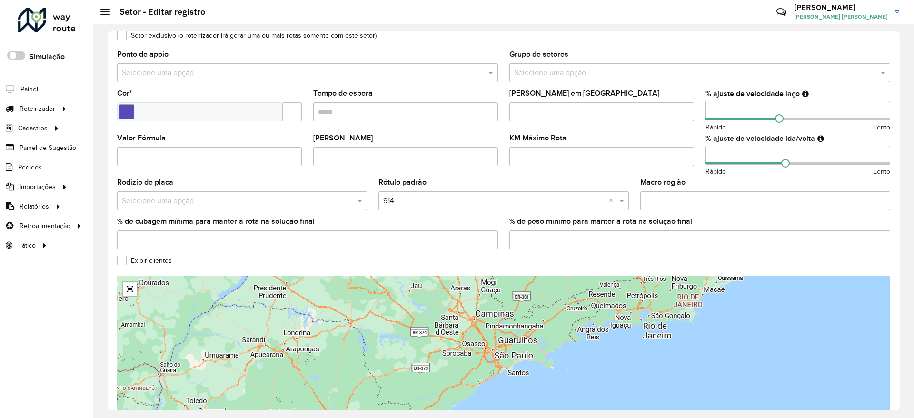
scroll to position [236, 0]
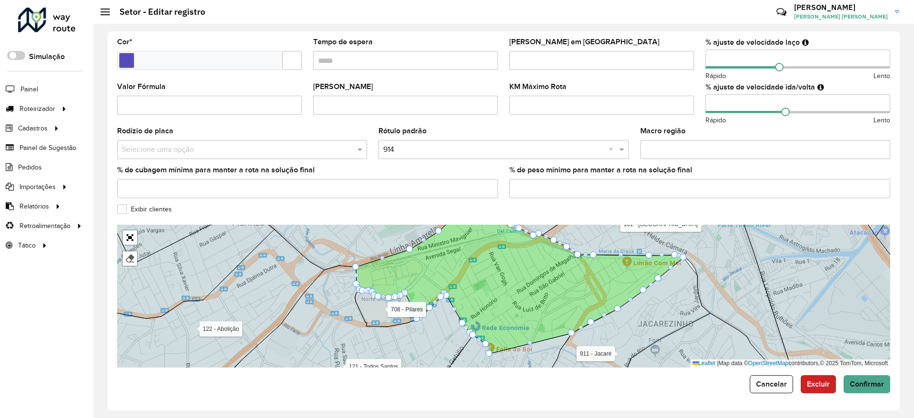
drag, startPoint x: 506, startPoint y: 304, endPoint x: 562, endPoint y: 276, distance: 62.1
click at [562, 276] on icon at bounding box center [519, 277] width 327 height 152
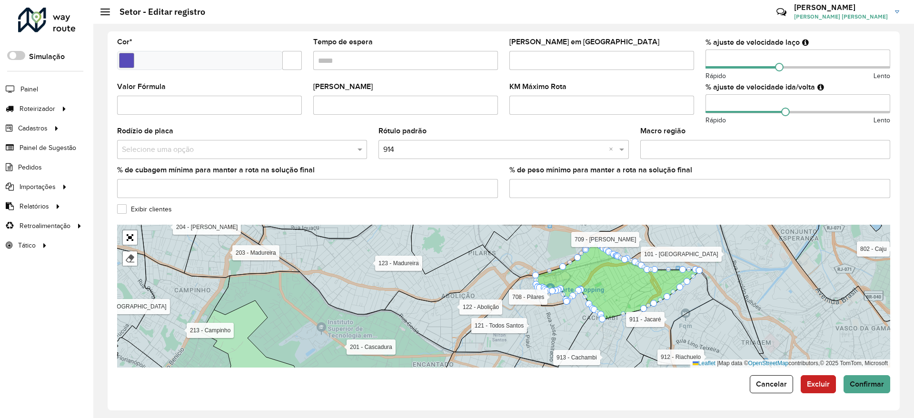
click at [731, 55] on input "number" at bounding box center [797, 58] width 185 height 19
type input "*"
type input "**"
drag, startPoint x: 725, startPoint y: 105, endPoint x: 685, endPoint y: 108, distance: 40.0
click at [685, 108] on formly-group "Veículos OYF2G85 × × Tipos de veículos exclusivos × F. Fixa - 252Cx - 7100Kg × …" at bounding box center [503, 44] width 784 height 322
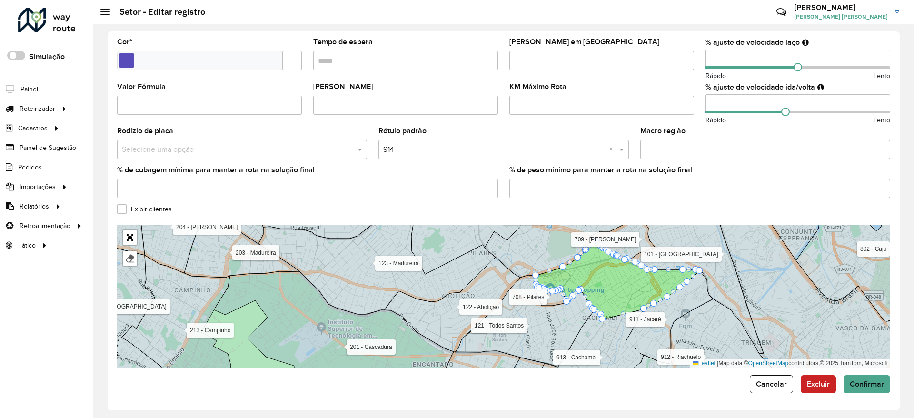
type input "**"
click at [693, 83] on formly-field "KM Máximo Rota" at bounding box center [602, 105] width 196 height 45
click at [772, 387] on span "Cancelar" at bounding box center [771, 384] width 31 height 8
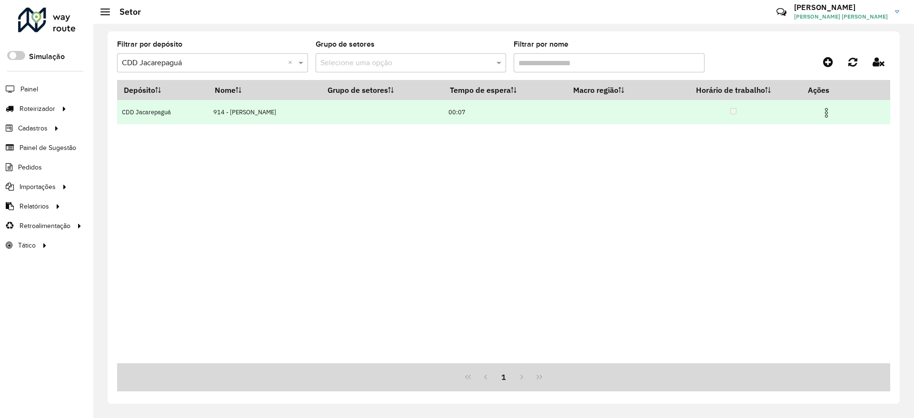
click at [822, 111] on img at bounding box center [825, 112] width 11 height 11
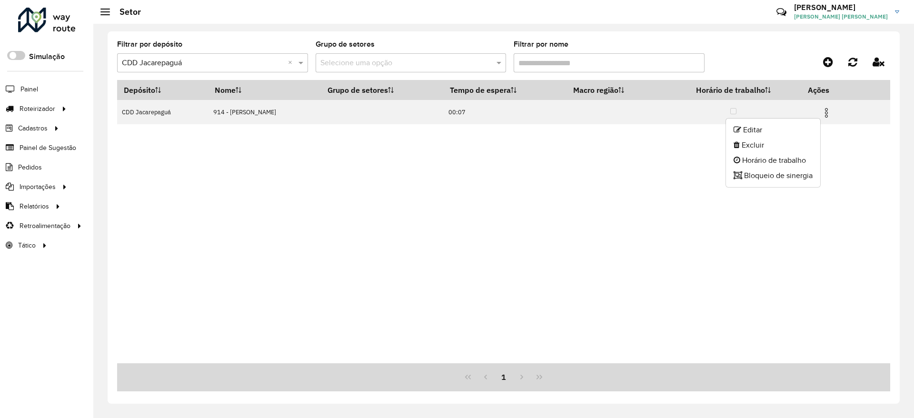
drag, startPoint x: 617, startPoint y: 179, endPoint x: 601, endPoint y: 210, distance: 35.3
click at [601, 210] on div "Depósito Nome Grupo de setores Tempo de espera Macro região Horário de trabalho…" at bounding box center [503, 221] width 773 height 283
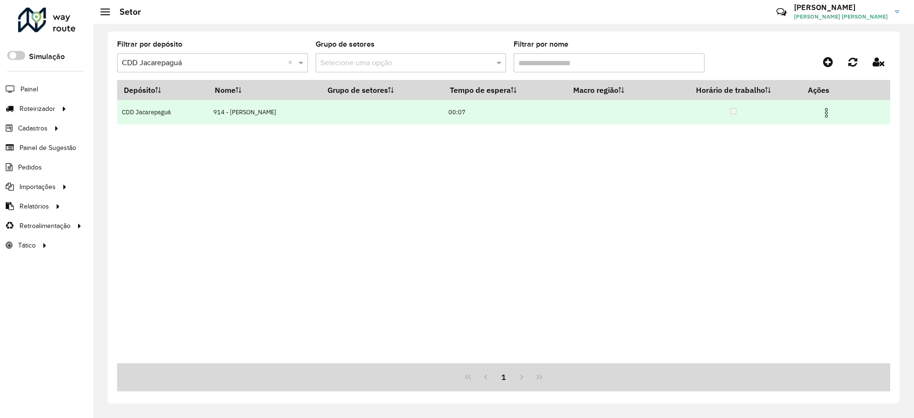
click at [832, 111] on img at bounding box center [825, 112] width 11 height 11
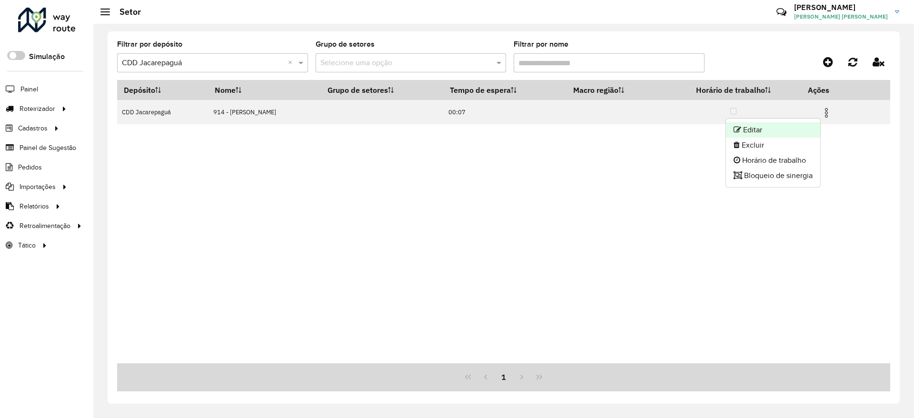
click at [779, 133] on li "Editar" at bounding box center [773, 129] width 94 height 15
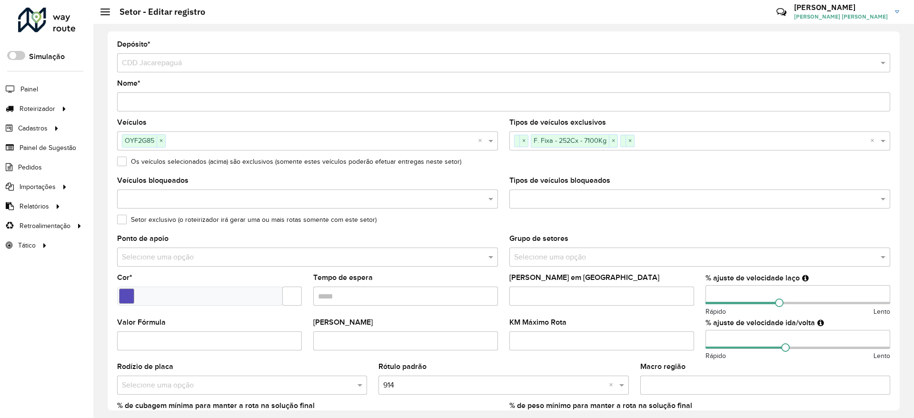
drag, startPoint x: 366, startPoint y: 292, endPoint x: 307, endPoint y: 294, distance: 58.6
click at [307, 294] on formly-field "Tempo de espera" at bounding box center [405, 296] width 196 height 45
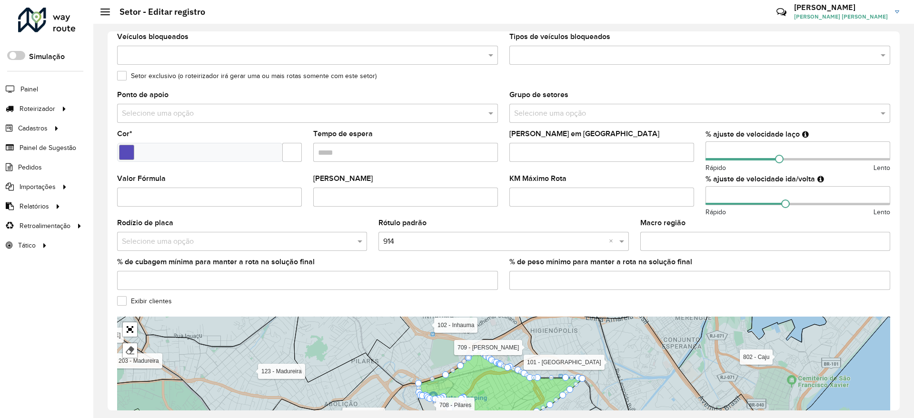
scroll to position [143, 0]
click at [738, 153] on input "number" at bounding box center [797, 151] width 185 height 19
type input "*"
type input "**"
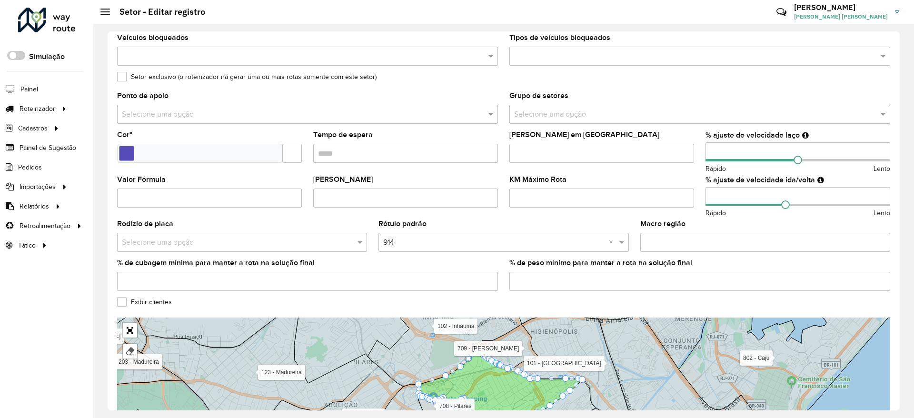
click at [722, 198] on input "number" at bounding box center [797, 196] width 185 height 19
type input "*"
type input "**"
click at [673, 170] on formly-field "Máximo dias em rota" at bounding box center [602, 153] width 196 height 45
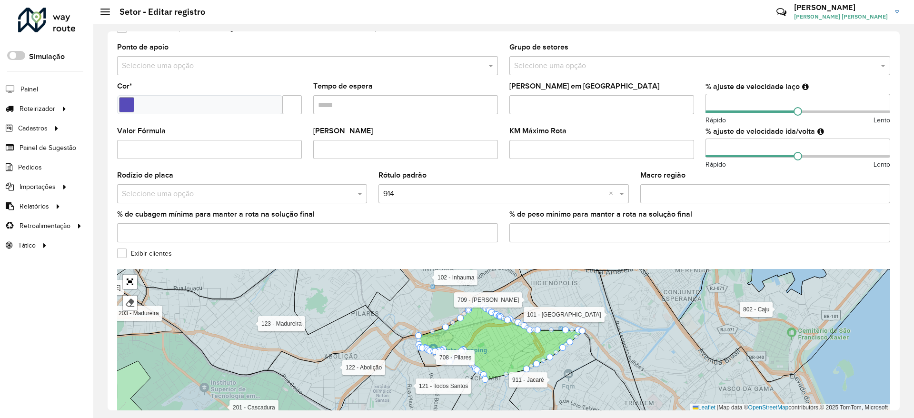
scroll to position [236, 0]
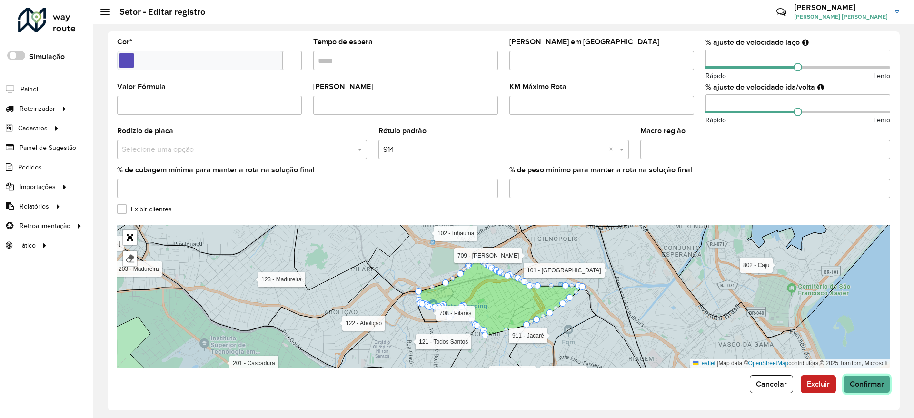
click at [868, 390] on button "Confirmar" at bounding box center [866, 384] width 47 height 18
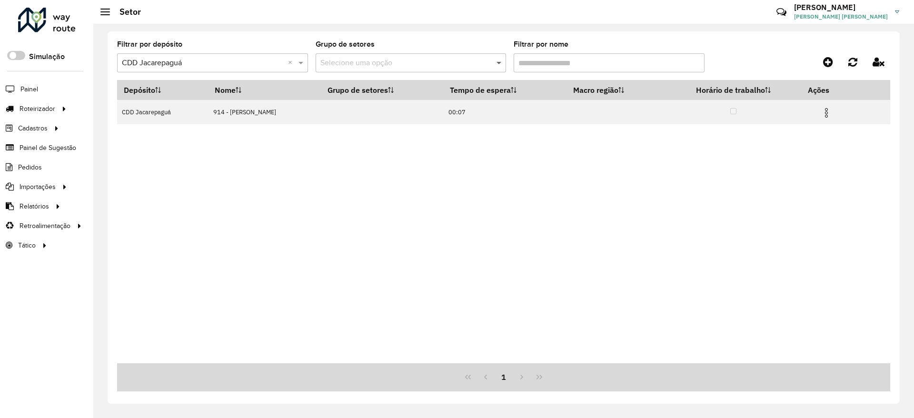
click at [506, 61] on formly-group "Filtrar por depósito Selecione um depósito × CDD Jacarepaguá × Grupo de setores…" at bounding box center [403, 60] width 572 height 39
type input "***"
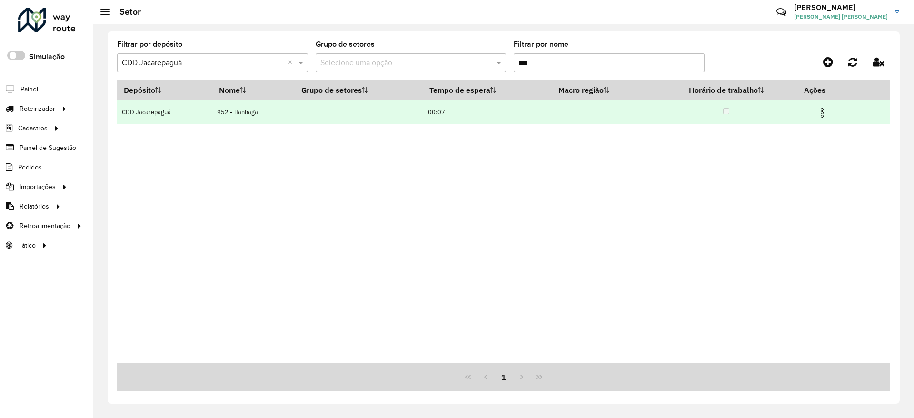
type input "***"
click at [826, 108] on img at bounding box center [821, 112] width 11 height 11
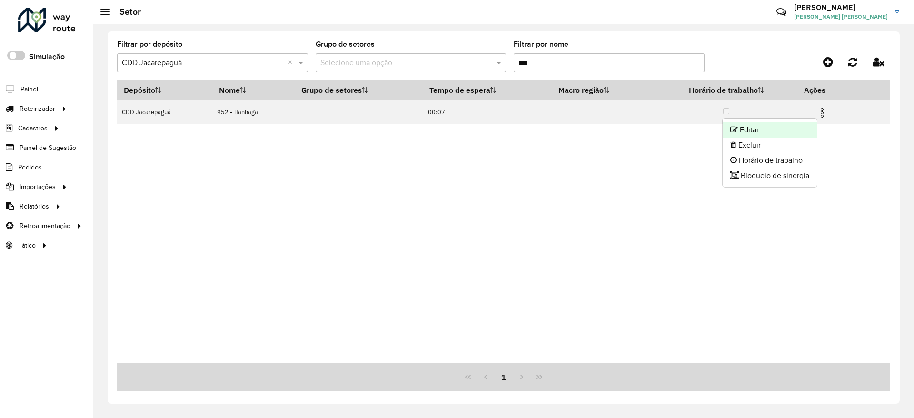
click at [796, 124] on li "Editar" at bounding box center [769, 129] width 94 height 15
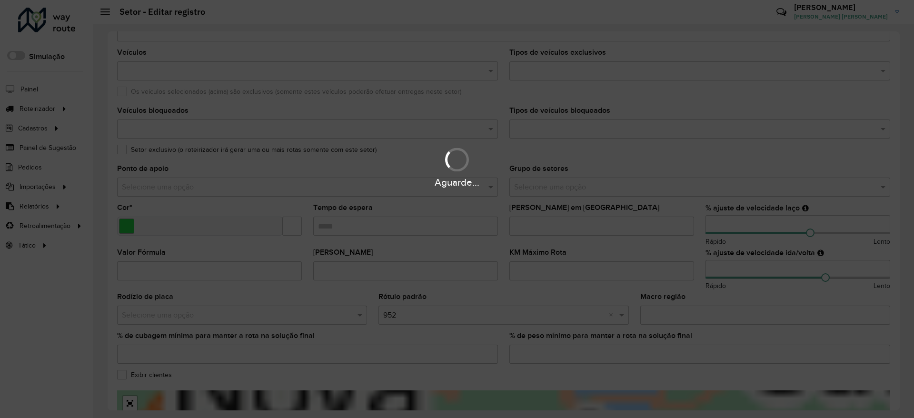
scroll to position [71, 0]
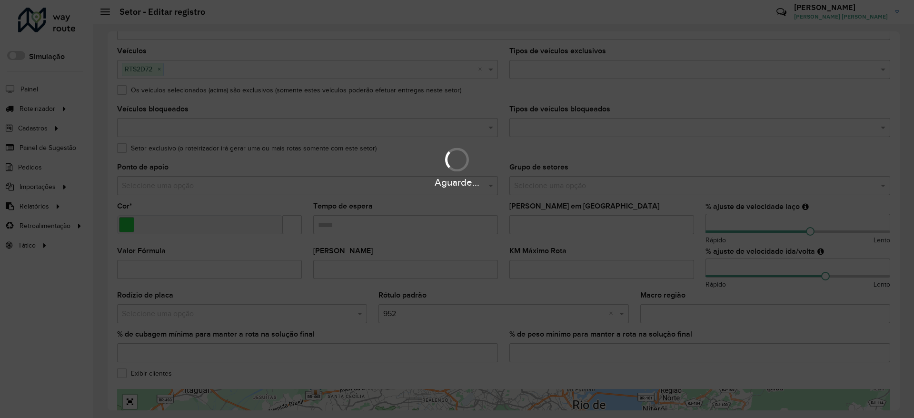
click at [740, 222] on div "Aguarde..." at bounding box center [457, 209] width 914 height 418
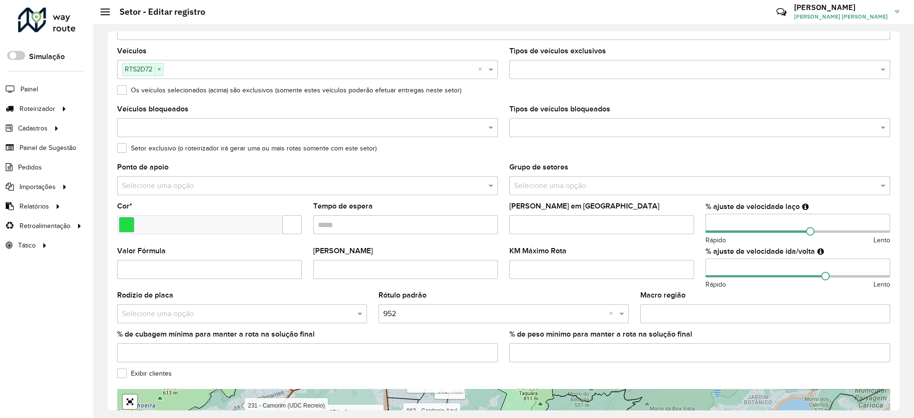
click at [740, 222] on input "number" at bounding box center [797, 223] width 185 height 19
type input "*"
type input "**"
click at [741, 267] on input "number" at bounding box center [797, 267] width 185 height 19
type input "*"
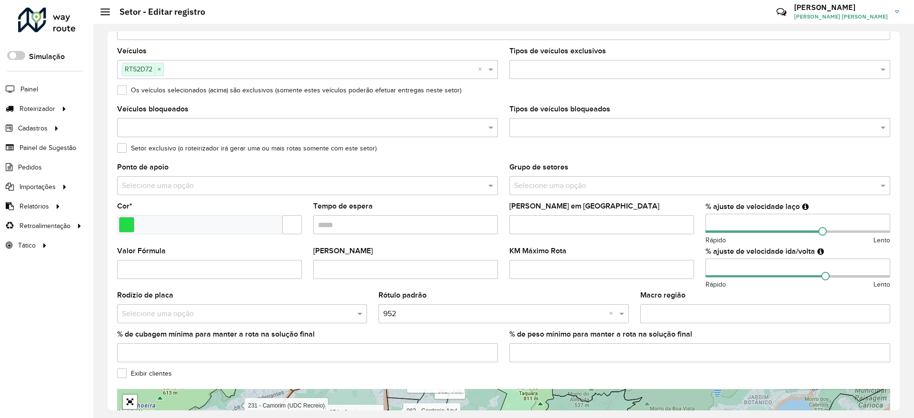
type input "***"
click at [685, 251] on div "KM Máximo Rota" at bounding box center [601, 262] width 185 height 31
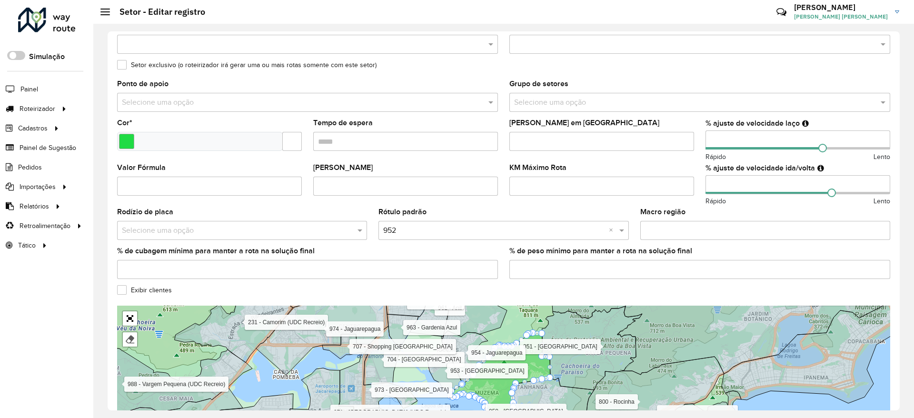
scroll to position [236, 0]
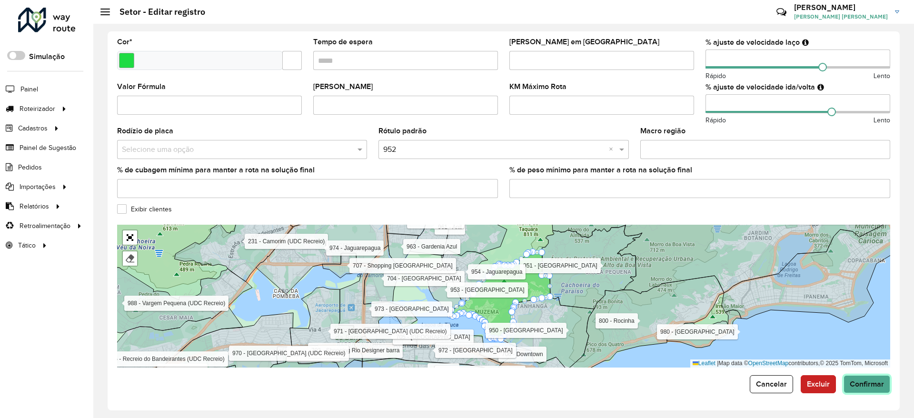
click at [869, 388] on button "Confirmar" at bounding box center [866, 384] width 47 height 18
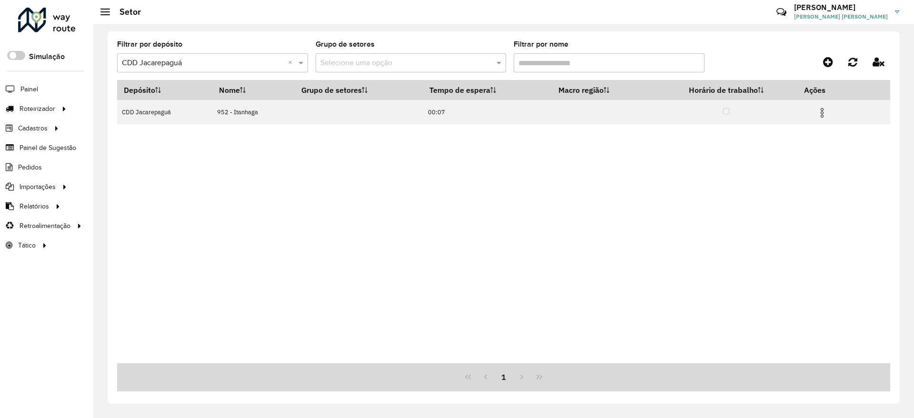
click at [550, 65] on input "Filtrar por nome" at bounding box center [609, 62] width 191 height 19
type input "*"
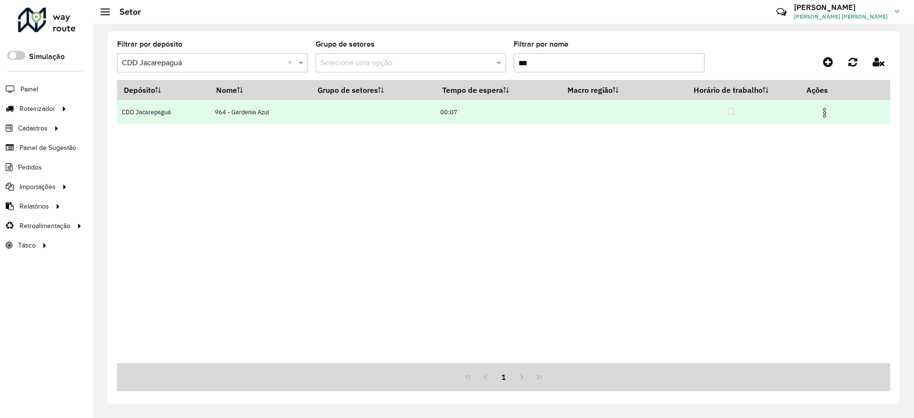
type input "***"
click at [821, 110] on img at bounding box center [824, 112] width 11 height 11
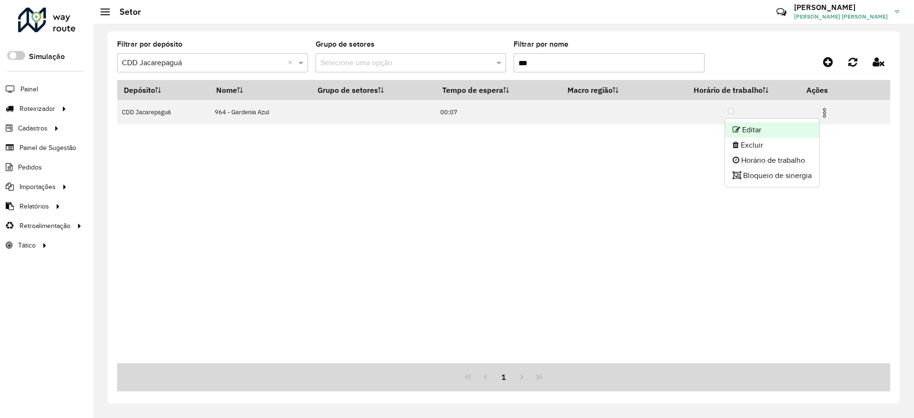
click at [790, 131] on li "Editar" at bounding box center [772, 129] width 94 height 15
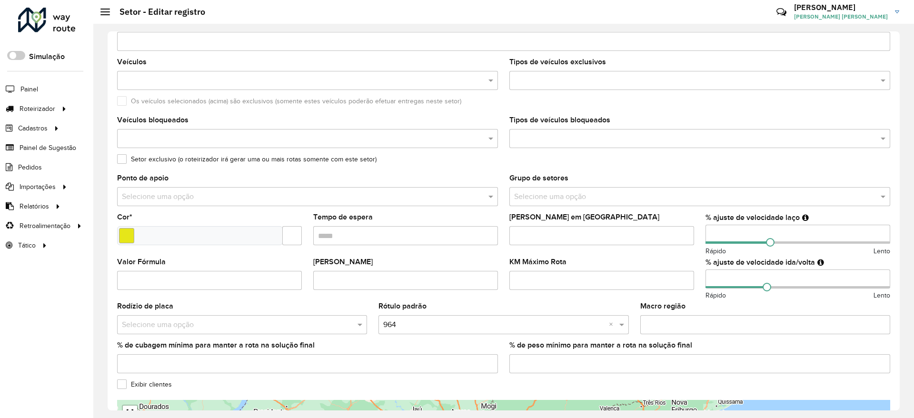
scroll to position [214, 0]
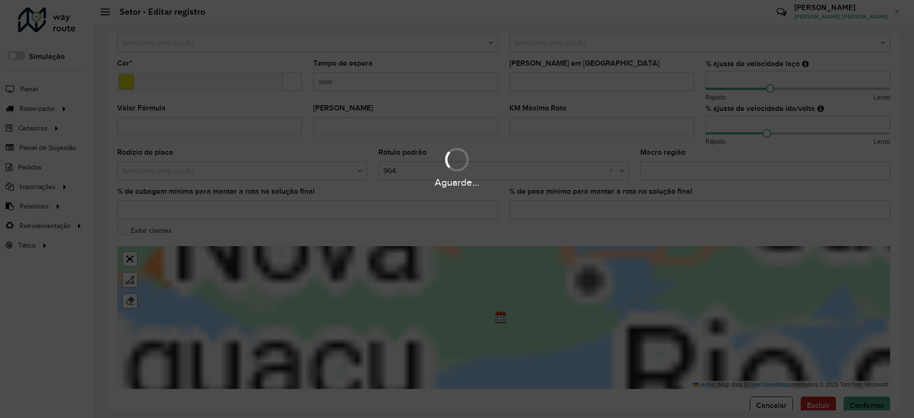
drag, startPoint x: 723, startPoint y: 73, endPoint x: 714, endPoint y: 76, distance: 9.5
click at [715, 75] on div "Aguarde..." at bounding box center [457, 209] width 914 height 418
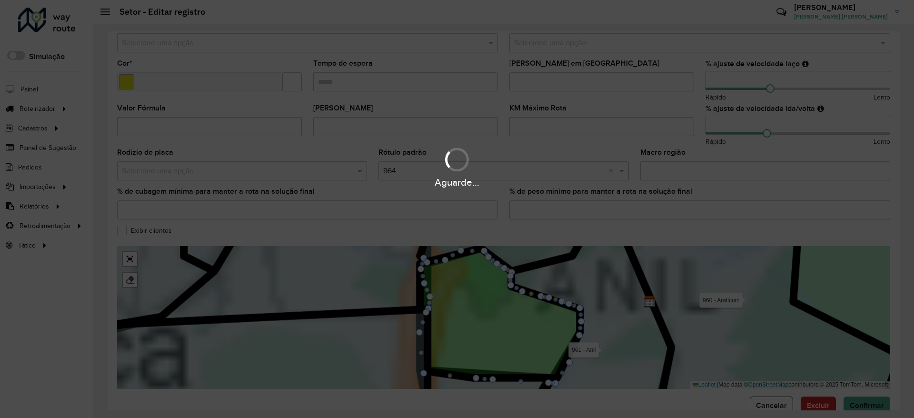
click at [716, 80] on div "Aguarde..." at bounding box center [457, 209] width 914 height 418
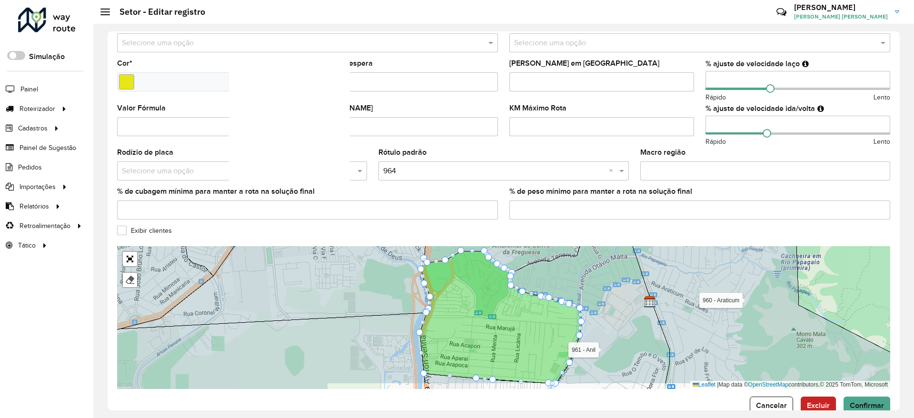
click at [736, 79] on input "number" at bounding box center [797, 80] width 185 height 19
type input "*"
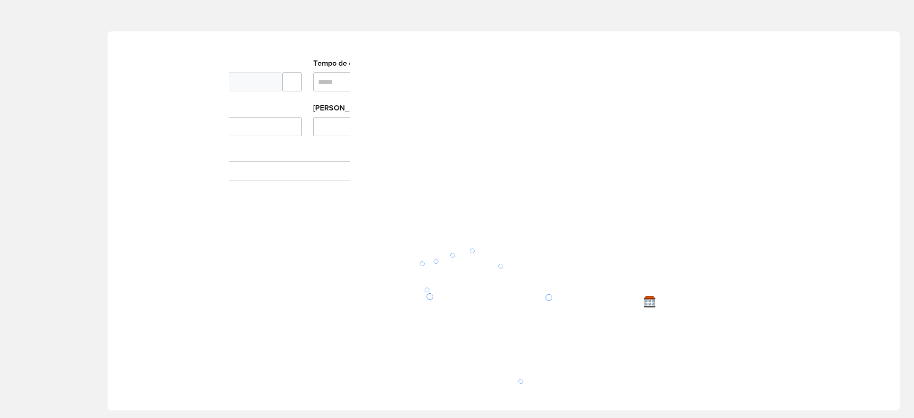
type input "**"
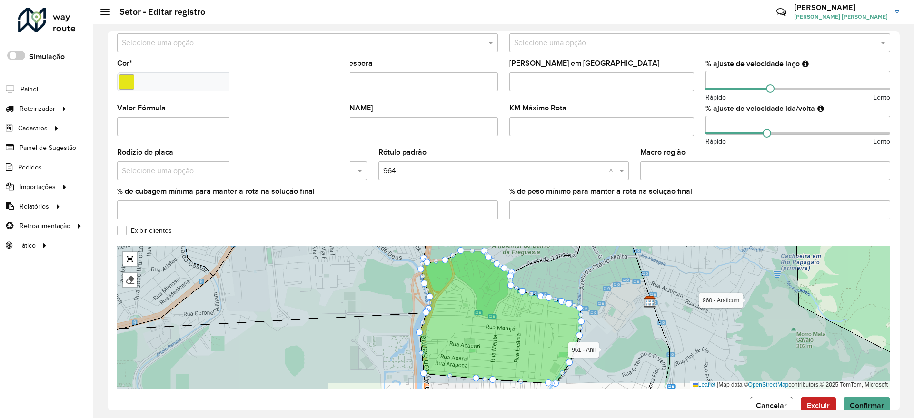
click at [729, 121] on input "number" at bounding box center [797, 125] width 185 height 19
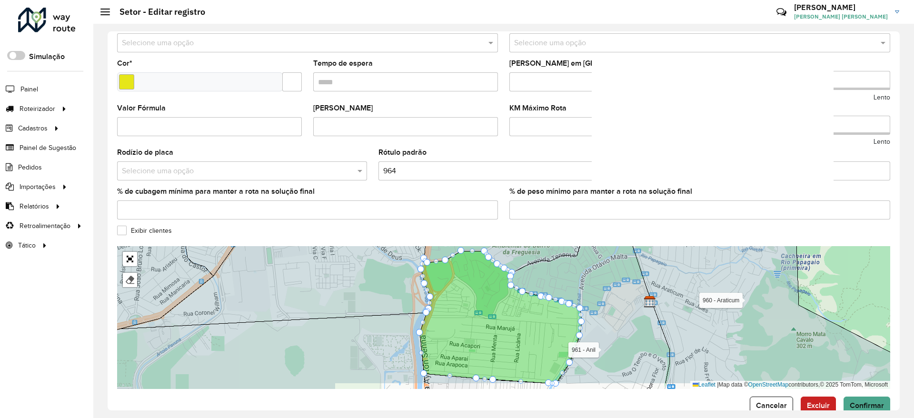
type input "*"
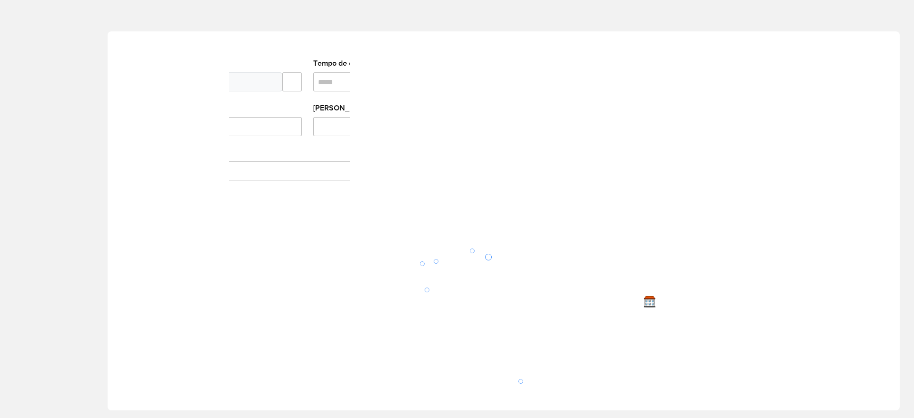
type input "**"
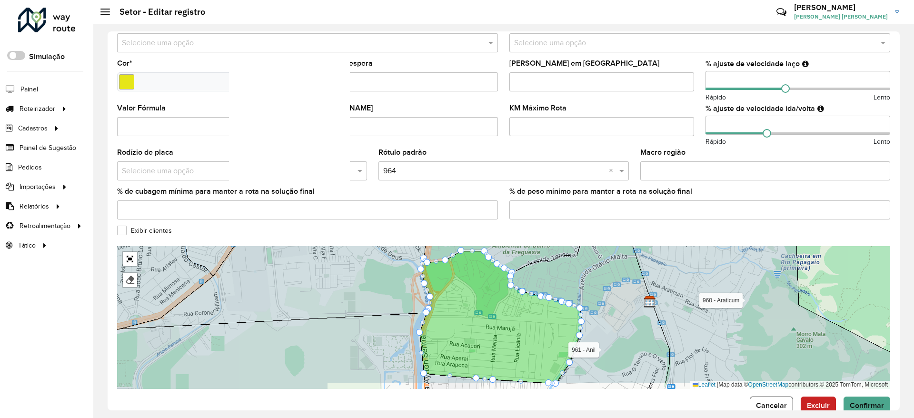
click at [685, 118] on input "KM Máximo Rota" at bounding box center [601, 126] width 185 height 19
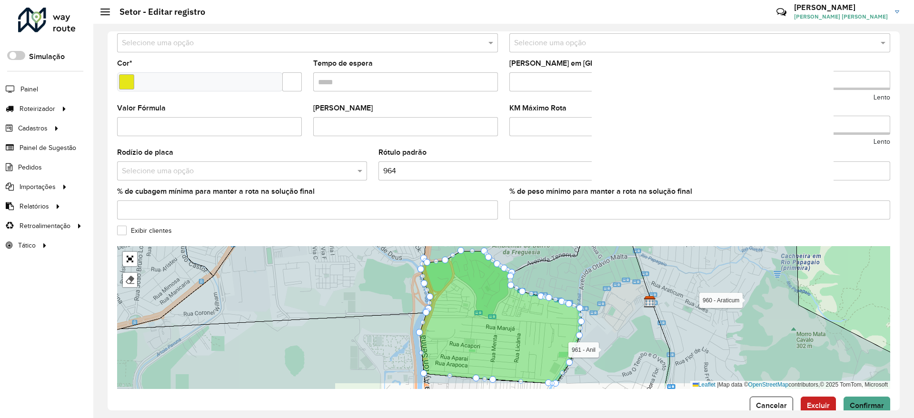
scroll to position [236, 0]
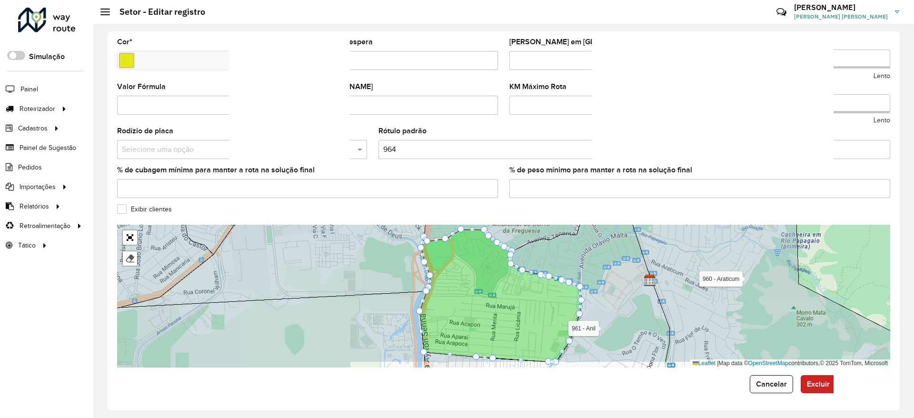
type input "**"
click at [878, 380] on span "Confirmar" at bounding box center [867, 384] width 34 height 8
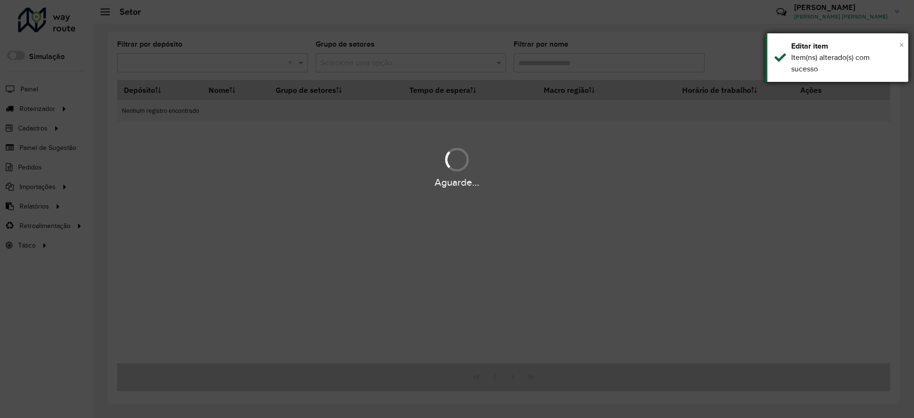
click at [900, 49] on span "×" at bounding box center [901, 45] width 5 height 10
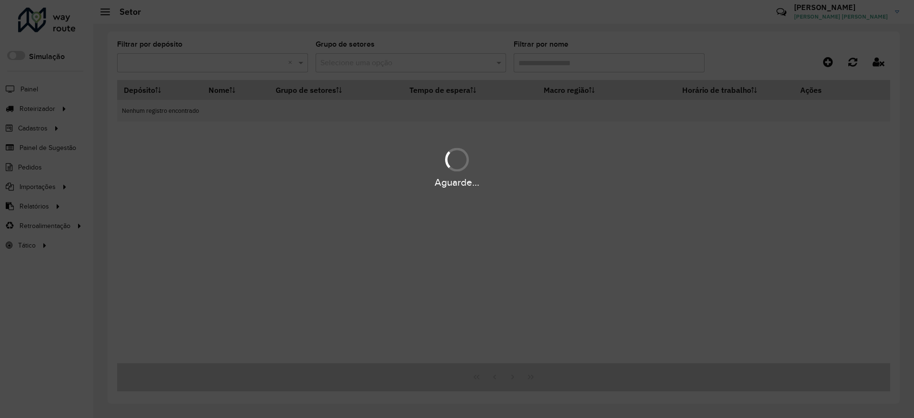
click at [714, 37] on div "Aguarde..." at bounding box center [457, 209] width 914 height 418
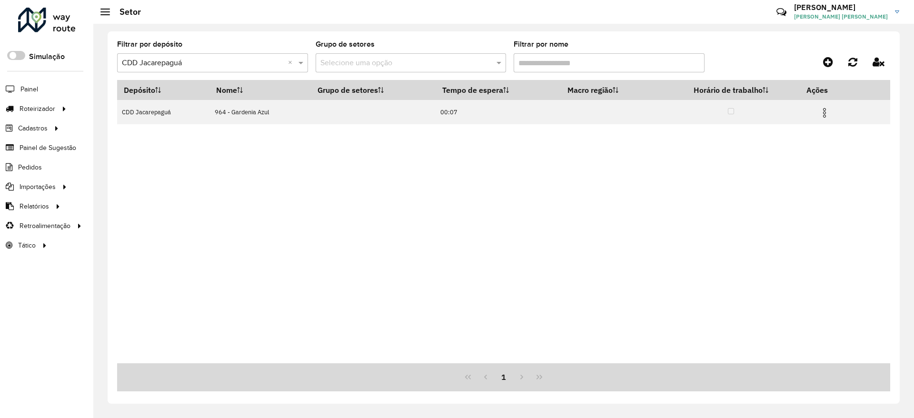
click at [740, 193] on div "Depósito Nome Grupo de setores Tempo de espera Macro região Horário de trabalho…" at bounding box center [503, 221] width 773 height 283
click at [564, 63] on input "Filtrar por nome" at bounding box center [609, 62] width 191 height 19
type input "*"
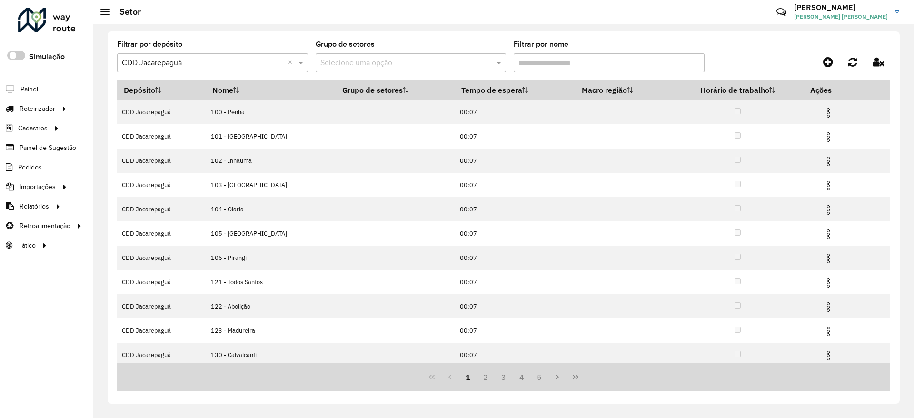
click at [500, 32] on div "Filtrar por depósito Selecione um depósito × CDD Jacarepaguá × Grupo de setores…" at bounding box center [504, 217] width 792 height 372
click at [537, 55] on input "Filtrar por nome" at bounding box center [609, 62] width 191 height 19
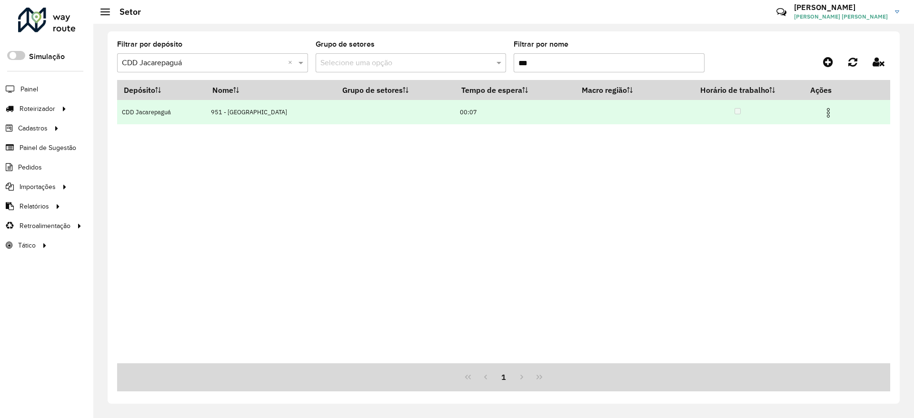
type input "***"
click at [830, 113] on img at bounding box center [827, 112] width 11 height 11
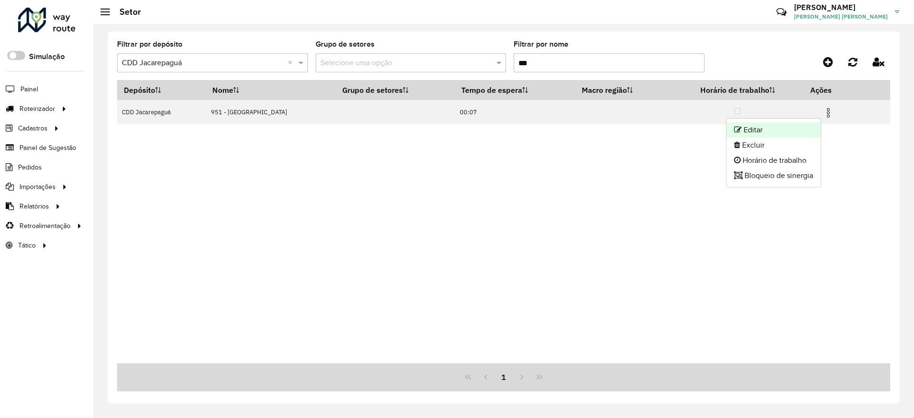
click at [796, 130] on li "Editar" at bounding box center [773, 129] width 94 height 15
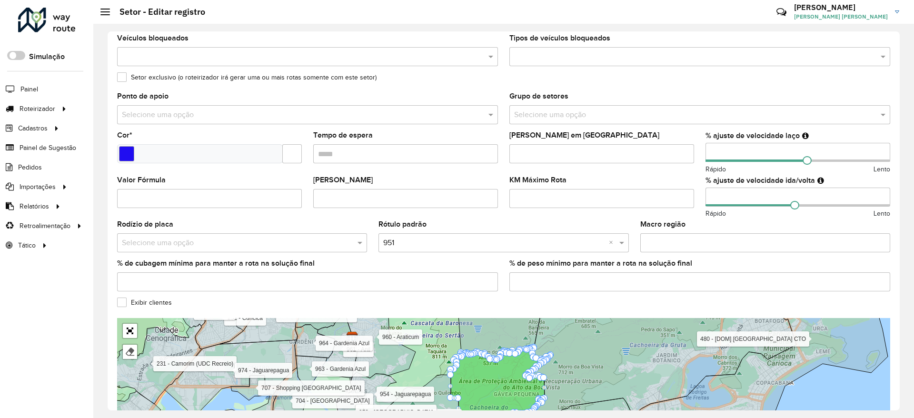
scroll to position [236, 0]
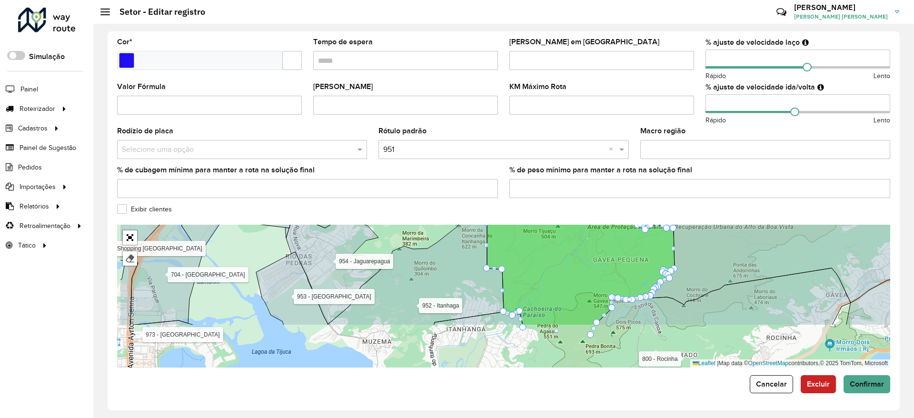
drag, startPoint x: 490, startPoint y: 313, endPoint x: 600, endPoint y: 240, distance: 131.5
click at [600, 239] on icon at bounding box center [586, 246] width 199 height 157
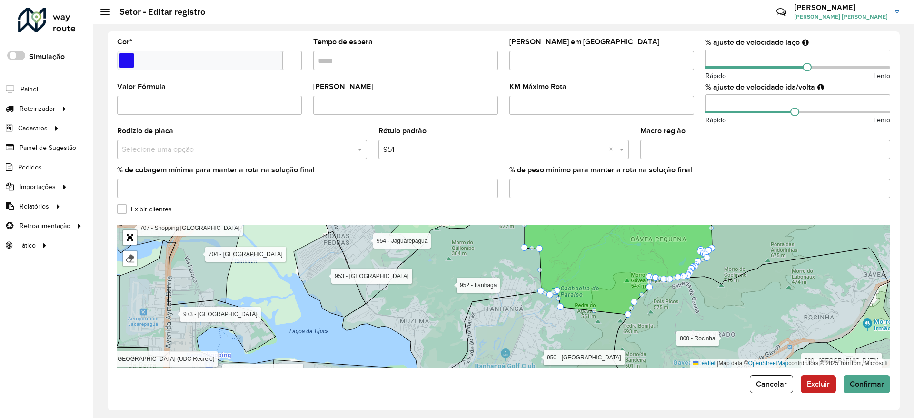
drag, startPoint x: 437, startPoint y: 315, endPoint x: 445, endPoint y: 311, distance: 9.2
click at [445, 311] on icon at bounding box center [441, 290] width 199 height 169
click at [764, 385] on span "Cancelar" at bounding box center [771, 384] width 31 height 8
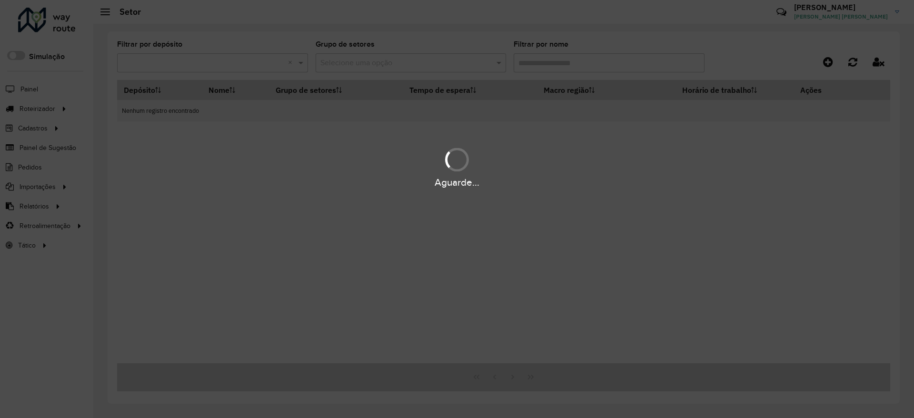
click at [559, 62] on div "Aguarde..." at bounding box center [457, 209] width 914 height 418
click at [568, 61] on div "Aguarde..." at bounding box center [457, 209] width 914 height 418
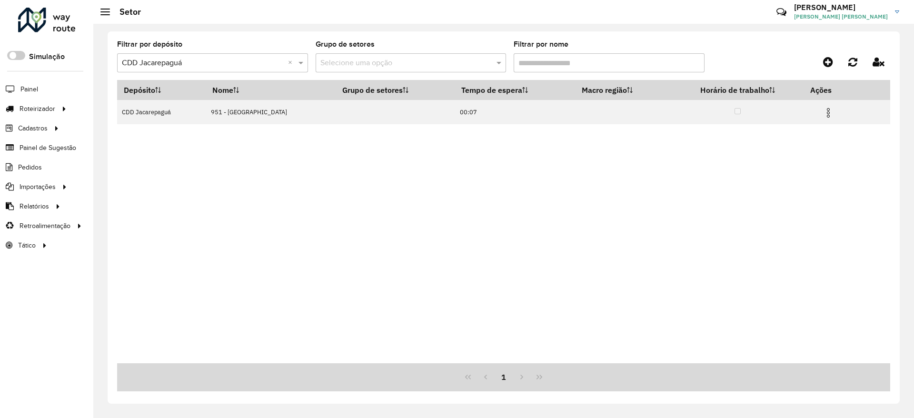
click at [568, 61] on input "Filtrar por nome" at bounding box center [609, 62] width 191 height 19
type input "***"
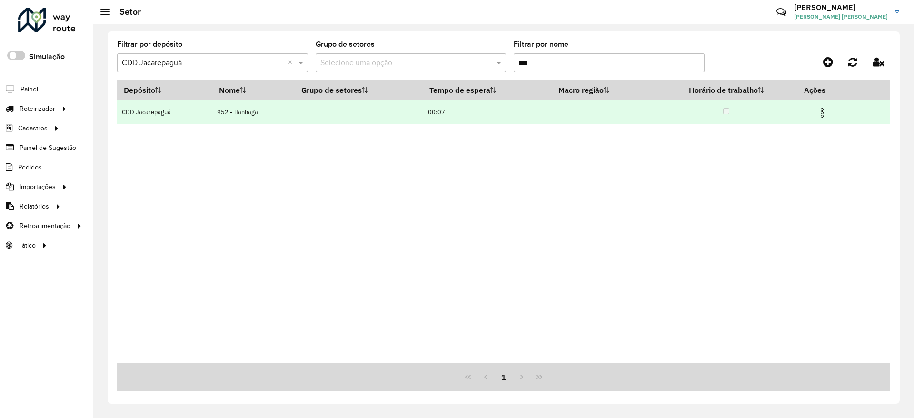
click at [821, 119] on td at bounding box center [825, 112] width 57 height 24
click at [827, 109] on img at bounding box center [821, 112] width 11 height 11
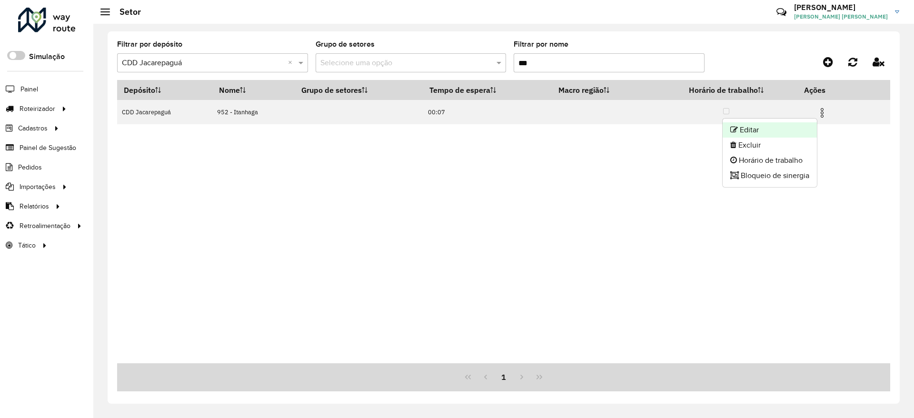
click at [801, 124] on li "Editar" at bounding box center [769, 129] width 94 height 15
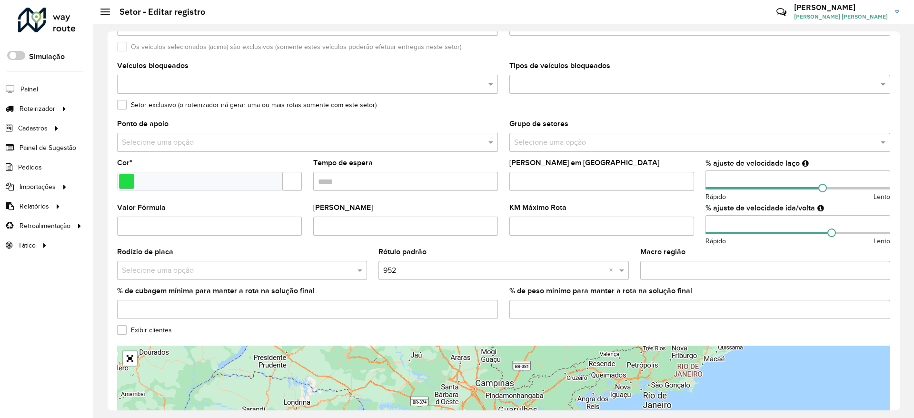
scroll to position [236, 0]
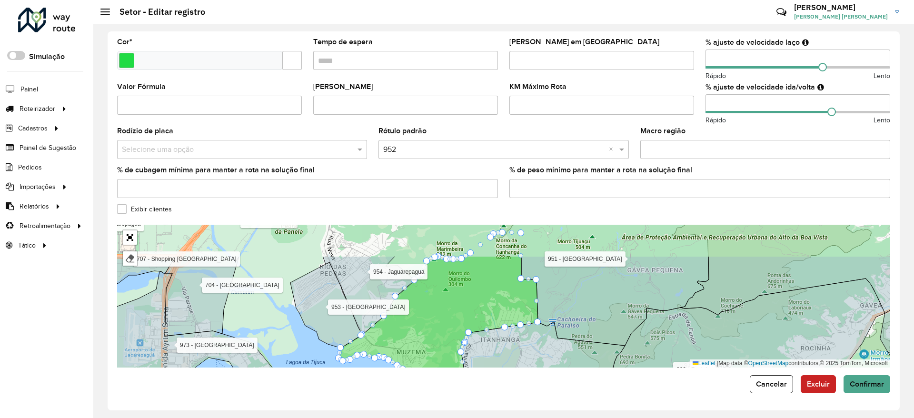
drag, startPoint x: 474, startPoint y: 262, endPoint x: 445, endPoint y: 308, distance: 54.5
click at [445, 308] on icon at bounding box center [438, 331] width 199 height 150
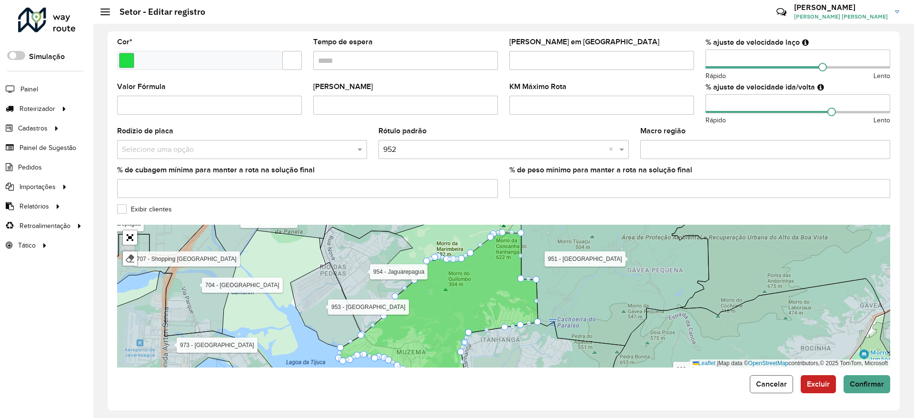
click at [765, 381] on span "Cancelar" at bounding box center [771, 384] width 31 height 8
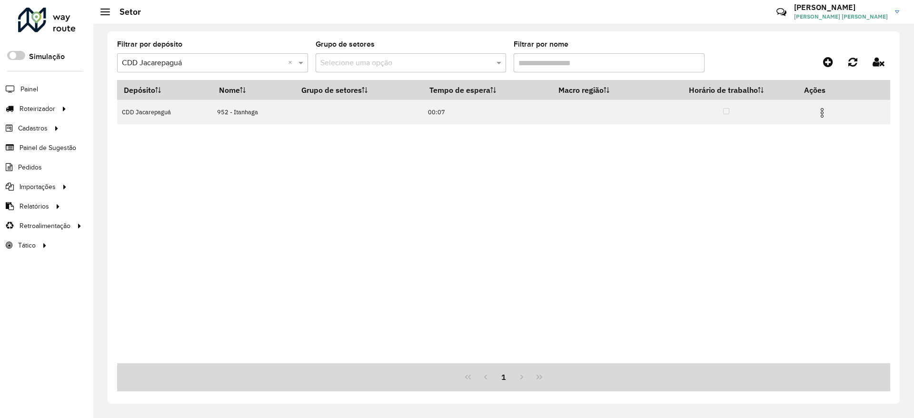
click at [570, 63] on input "Filtrar por nome" at bounding box center [609, 62] width 191 height 19
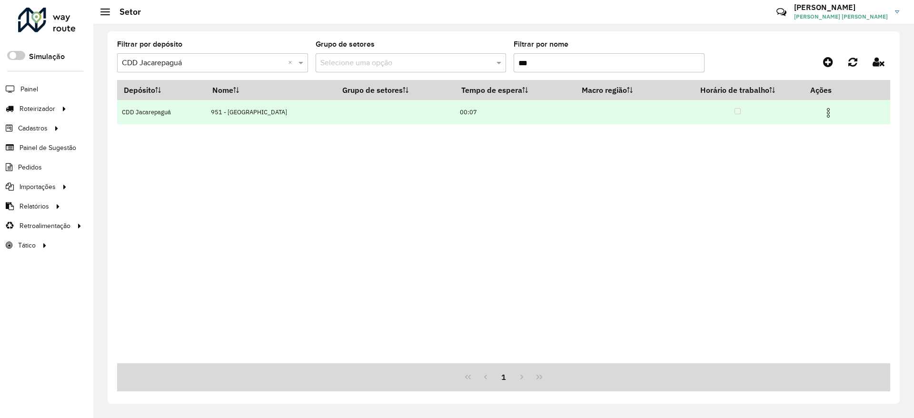
type input "***"
click at [828, 114] on img at bounding box center [827, 112] width 11 height 11
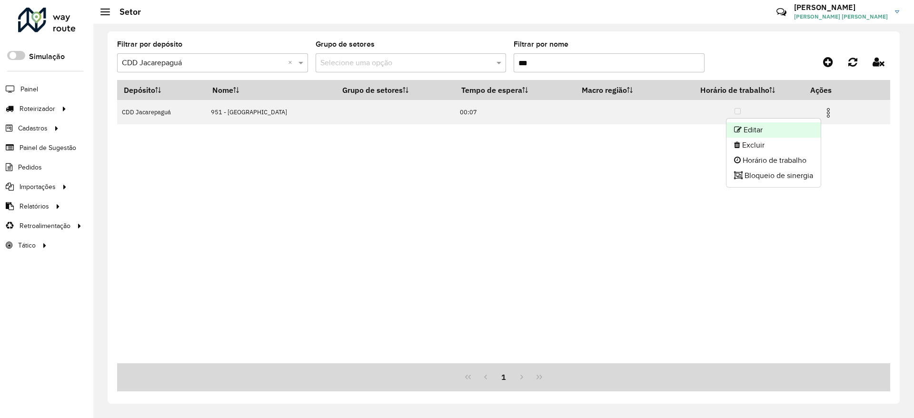
click at [803, 135] on li "Editar" at bounding box center [773, 129] width 94 height 15
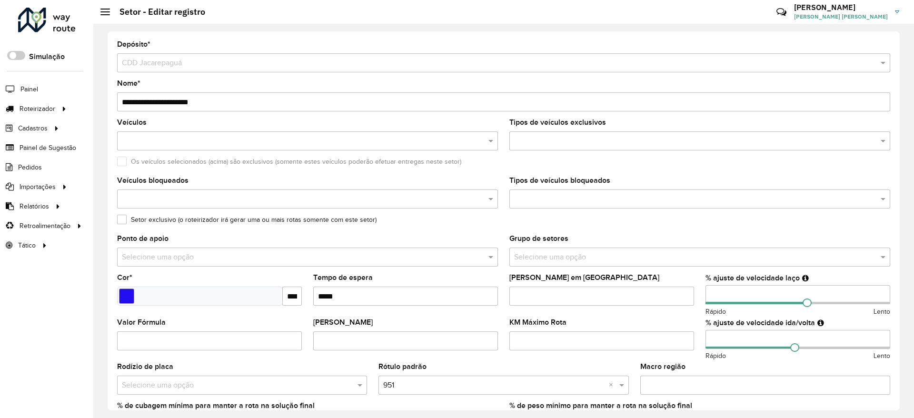
click at [744, 299] on input "**" at bounding box center [797, 294] width 185 height 19
type input "*"
type input "**"
click at [746, 339] on input "**" at bounding box center [797, 339] width 185 height 19
type input "*"
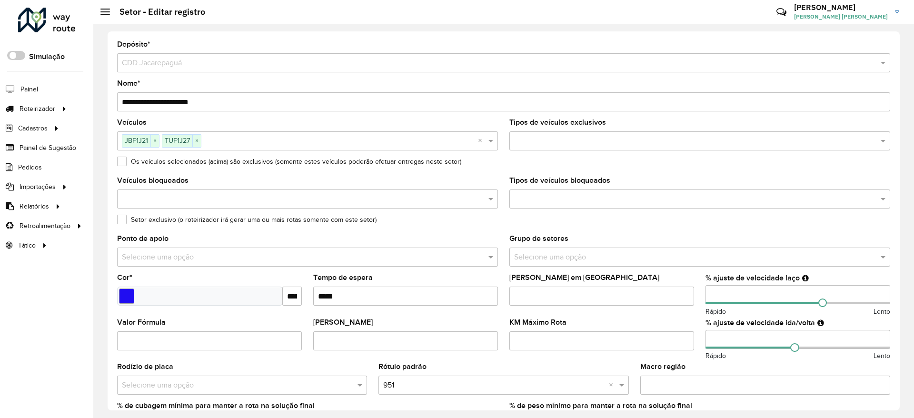
type input "***"
click at [694, 326] on formly-field "KM Máximo Rota" at bounding box center [602, 341] width 196 height 45
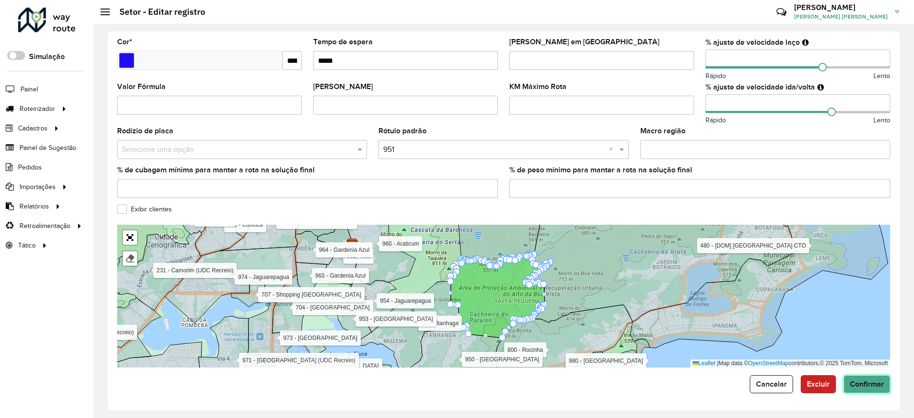
click at [858, 378] on button "Confirmar" at bounding box center [866, 384] width 47 height 18
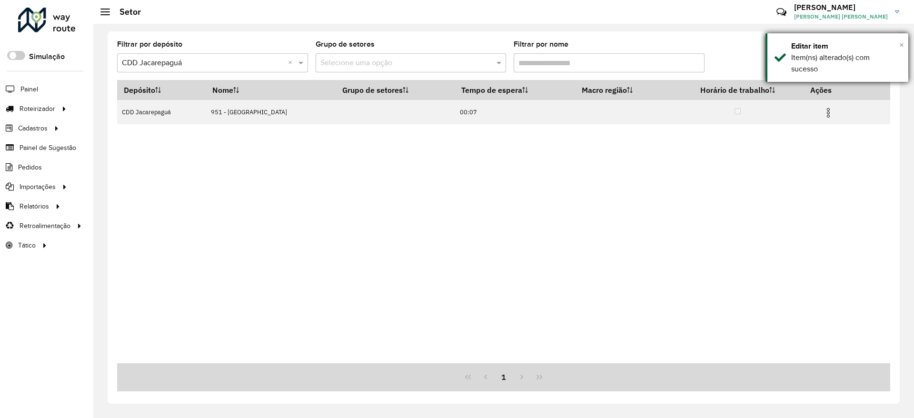
click at [901, 45] on span "×" at bounding box center [901, 45] width 5 height 10
click at [736, 41] on div "Filtrar por depósito Selecione um depósito × CDD Jacarepaguá × Grupo de setores…" at bounding box center [503, 60] width 773 height 39
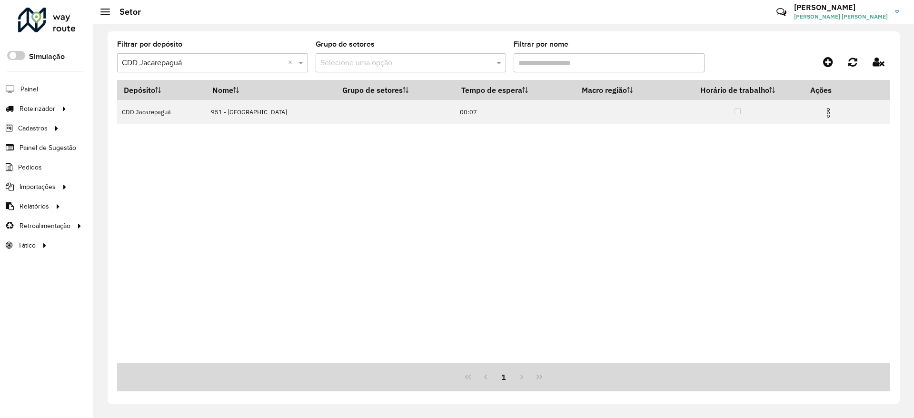
click at [537, 59] on input "Filtrar por nome" at bounding box center [609, 62] width 191 height 19
click at [537, 58] on input "Filtrar por nome" at bounding box center [609, 62] width 191 height 19
click at [538, 58] on input "Filtrar por nome" at bounding box center [609, 62] width 191 height 19
type input "***"
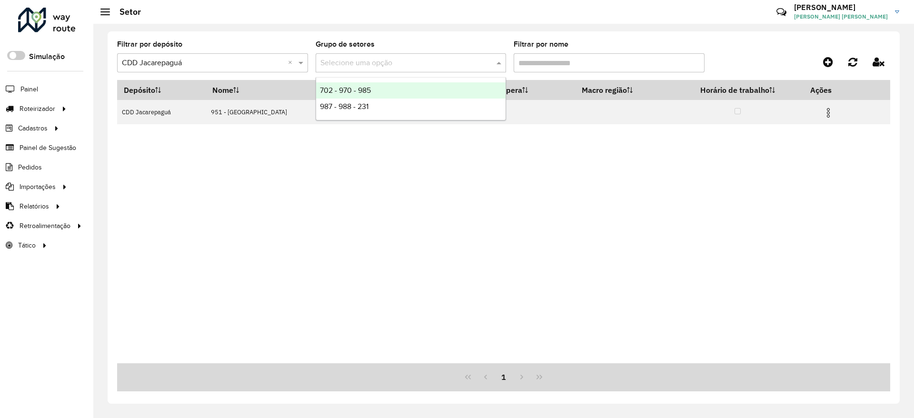
click at [420, 65] on input "text" at bounding box center [401, 63] width 162 height 11
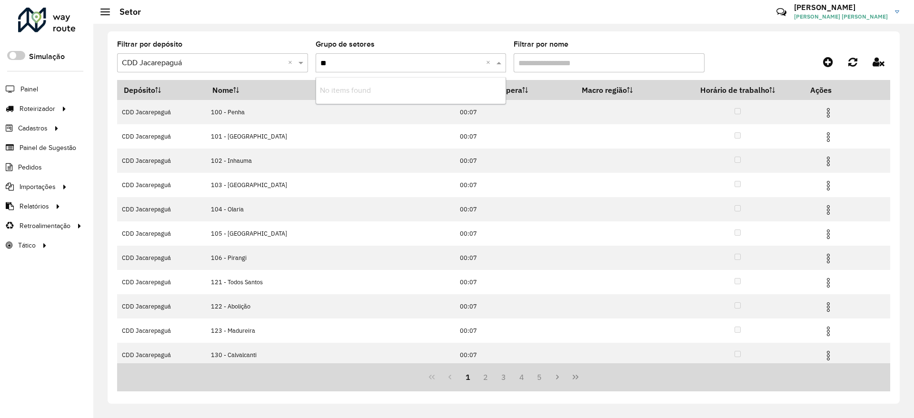
type input "*"
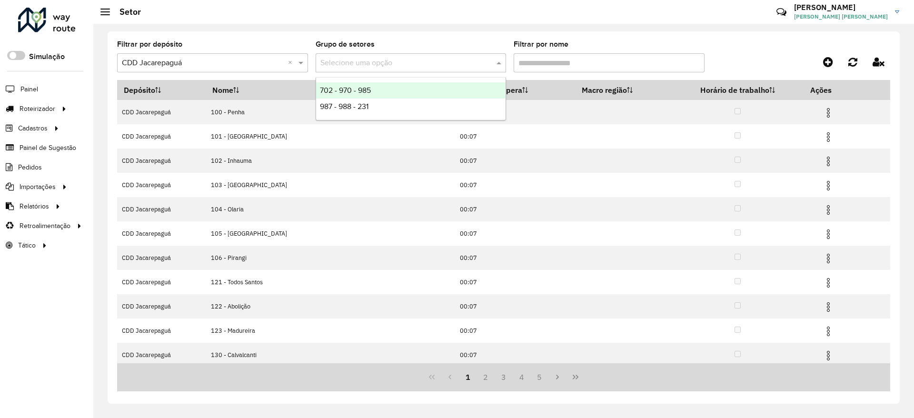
click at [558, 56] on input "Filtrar por nome" at bounding box center [609, 62] width 191 height 19
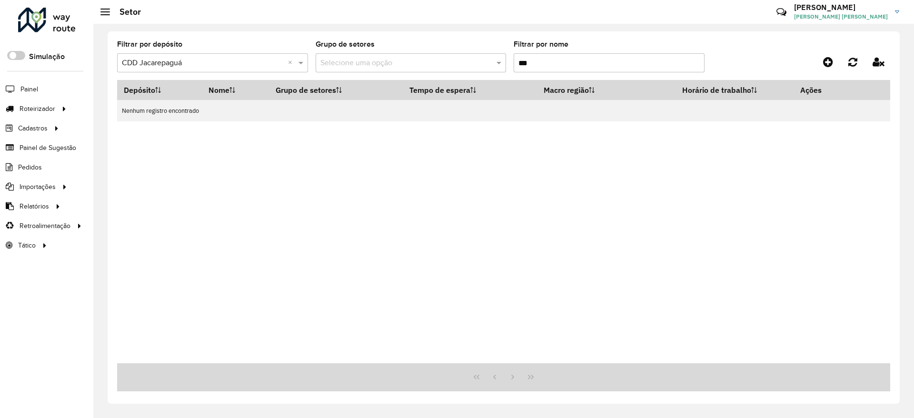
type input "***"
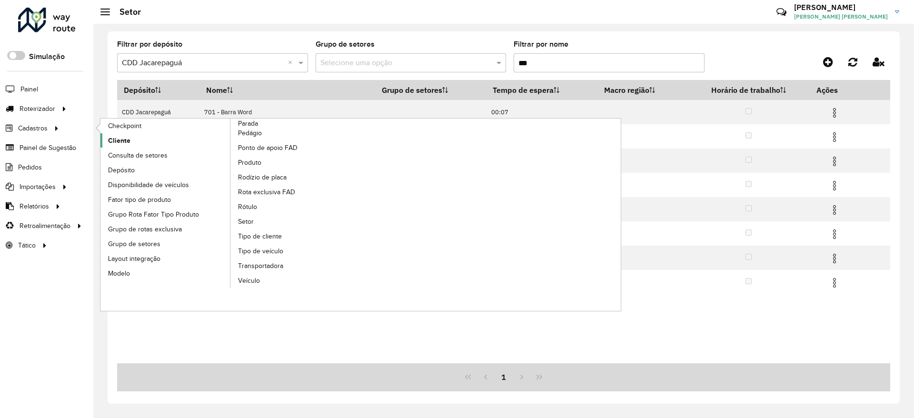
click at [120, 142] on span "Cliente" at bounding box center [119, 141] width 22 height 10
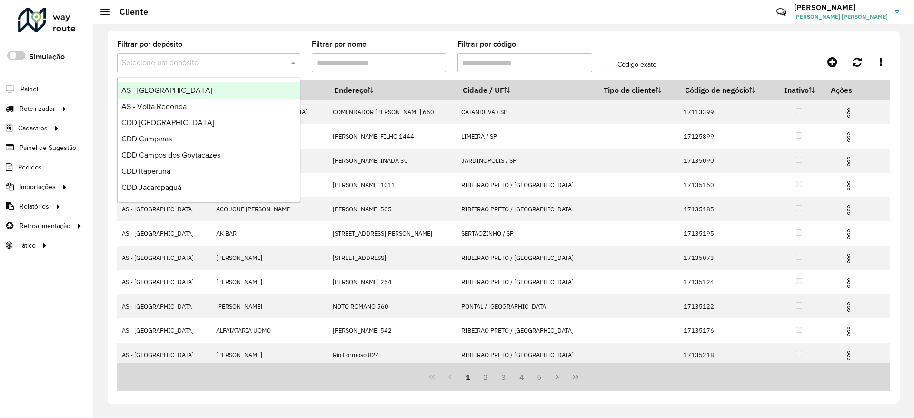
click at [270, 64] on input "text" at bounding box center [199, 63] width 155 height 11
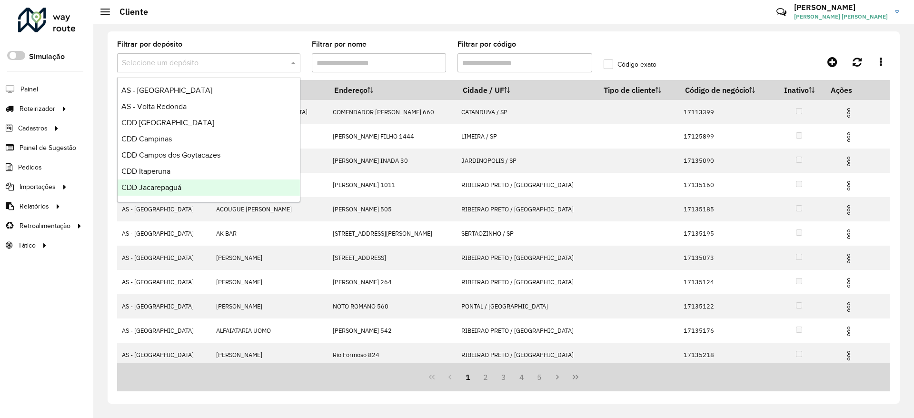
click at [211, 191] on div "CDD Jacarepaguá" at bounding box center [209, 187] width 182 height 16
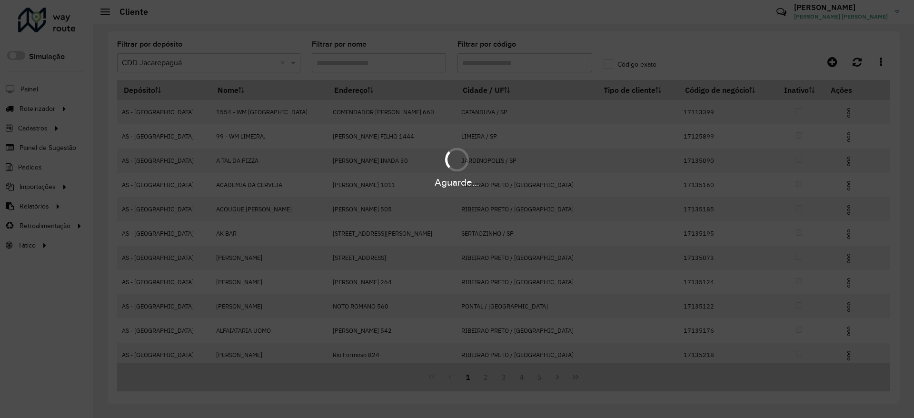
click at [485, 62] on div "Aguarde..." at bounding box center [457, 209] width 914 height 418
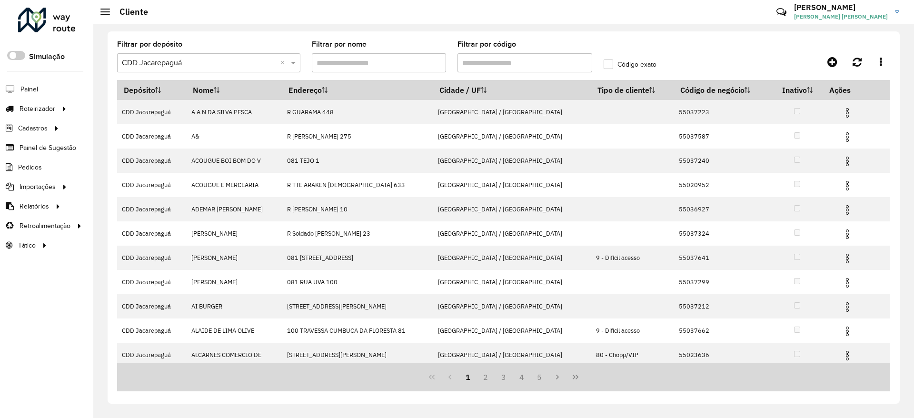
click at [485, 62] on input "Filtrar por código" at bounding box center [524, 62] width 135 height 19
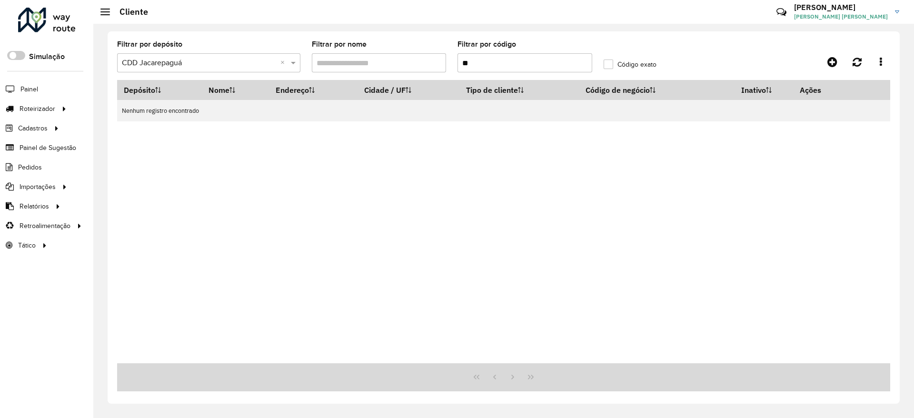
type input "*"
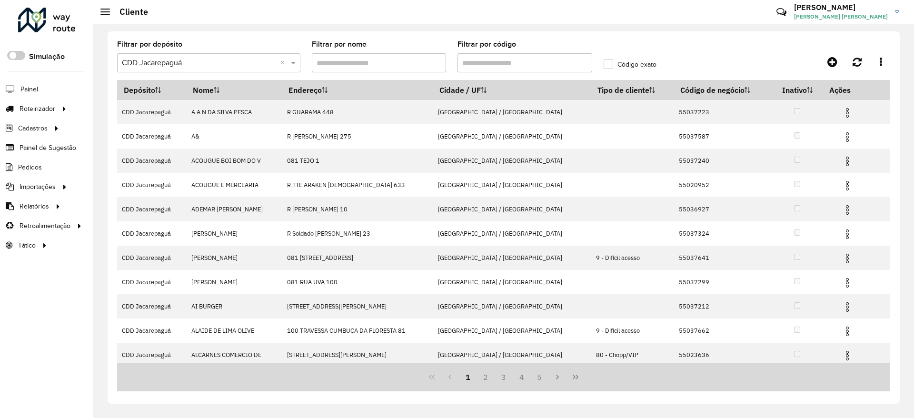
click at [703, 50] on div "Filtrar por depósito Selecione um depósito × CDD Jacarepaguá × Filtrar por nome…" at bounding box center [503, 60] width 773 height 39
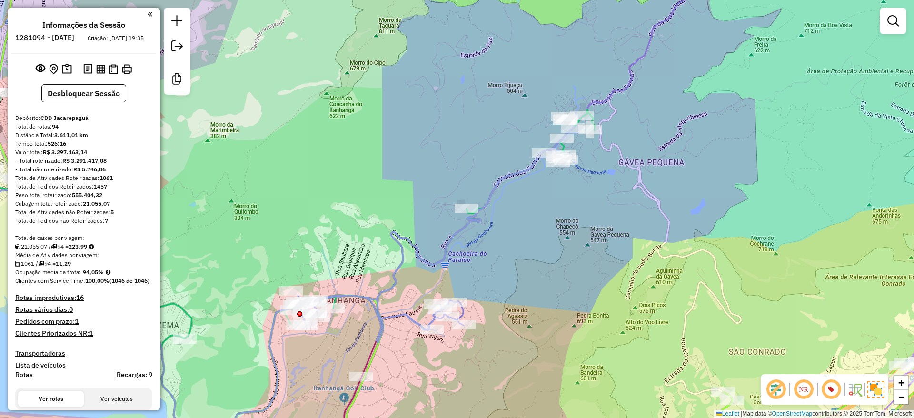
scroll to position [464, 0]
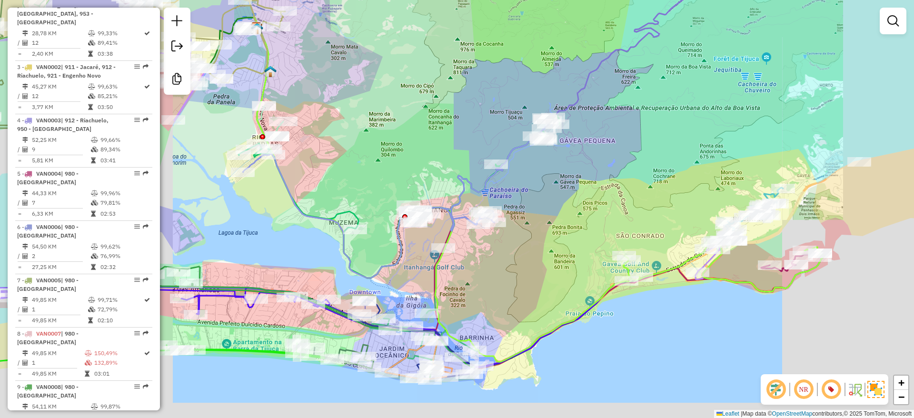
drag, startPoint x: 556, startPoint y: 227, endPoint x: 582, endPoint y: 210, distance: 31.0
click at [582, 210] on div "Janela de atendimento Grade de atendimento Capacidade Transportadoras Veículos …" at bounding box center [457, 209] width 914 height 418
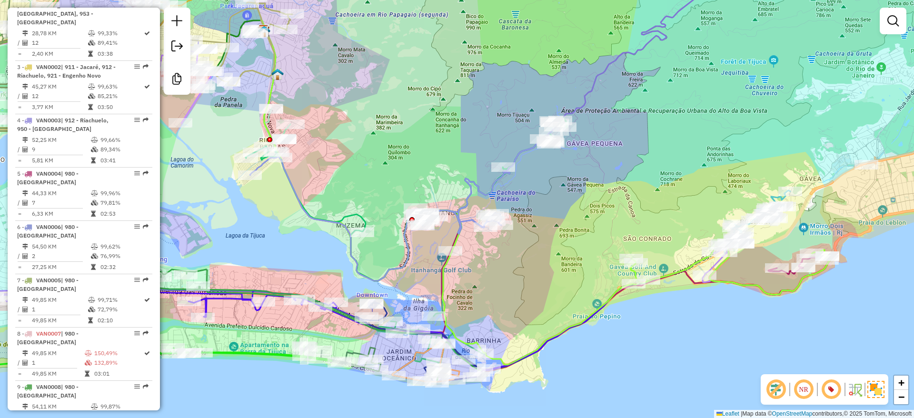
drag, startPoint x: 403, startPoint y: 152, endPoint x: 446, endPoint y: 217, distance: 77.2
click at [447, 217] on div "Janela de atendimento Grade de atendimento Capacidade Transportadoras Veículos …" at bounding box center [457, 209] width 914 height 418
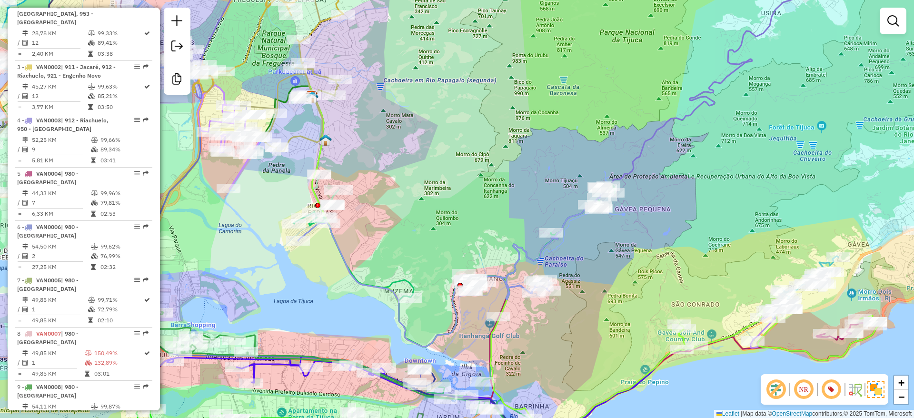
drag, startPoint x: 451, startPoint y: 217, endPoint x: 486, endPoint y: 236, distance: 39.8
click at [487, 236] on div "Janela de atendimento Grade de atendimento Capacidade Transportadoras Veículos …" at bounding box center [457, 209] width 914 height 418
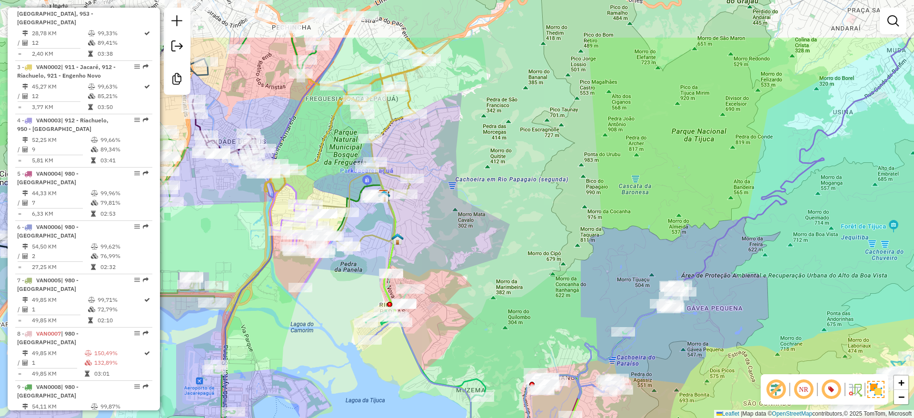
click at [485, 175] on div "Janela de atendimento Grade de atendimento Capacidade Transportadoras Veículos …" at bounding box center [457, 209] width 914 height 418
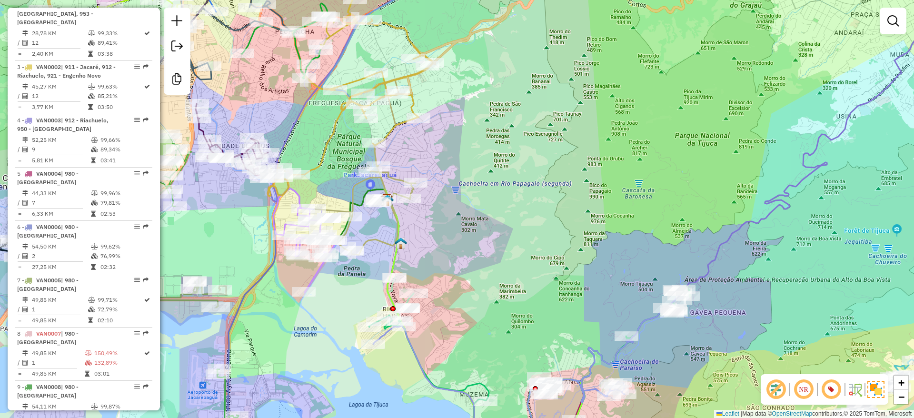
drag, startPoint x: 350, startPoint y: 151, endPoint x: 329, endPoint y: 131, distance: 28.9
click at [351, 151] on div "Rota 42 - Placa JBO0C67 55094488 - PARADA 88 DEPÓSITO D Rota 40 - Placa JBG6C46…" at bounding box center [457, 209] width 914 height 418
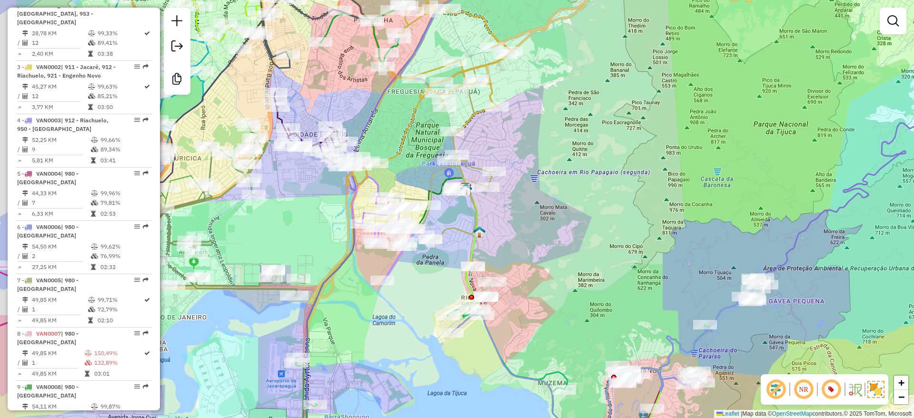
drag, startPoint x: 634, startPoint y: 300, endPoint x: 613, endPoint y: 273, distance: 34.5
click at [606, 272] on div "Janela de atendimento Grade de atendimento Capacidade Transportadoras Veículos …" at bounding box center [457, 209] width 914 height 418
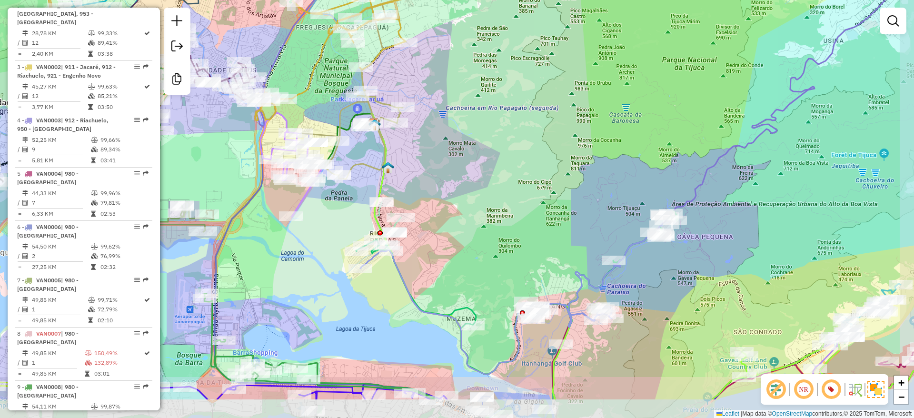
drag, startPoint x: 602, startPoint y: 271, endPoint x: 524, endPoint y: 212, distance: 97.5
click at [524, 212] on div "Janela de atendimento Grade de atendimento Capacidade Transportadoras Veículos …" at bounding box center [457, 209] width 914 height 418
